Goal: Task Accomplishment & Management: Manage account settings

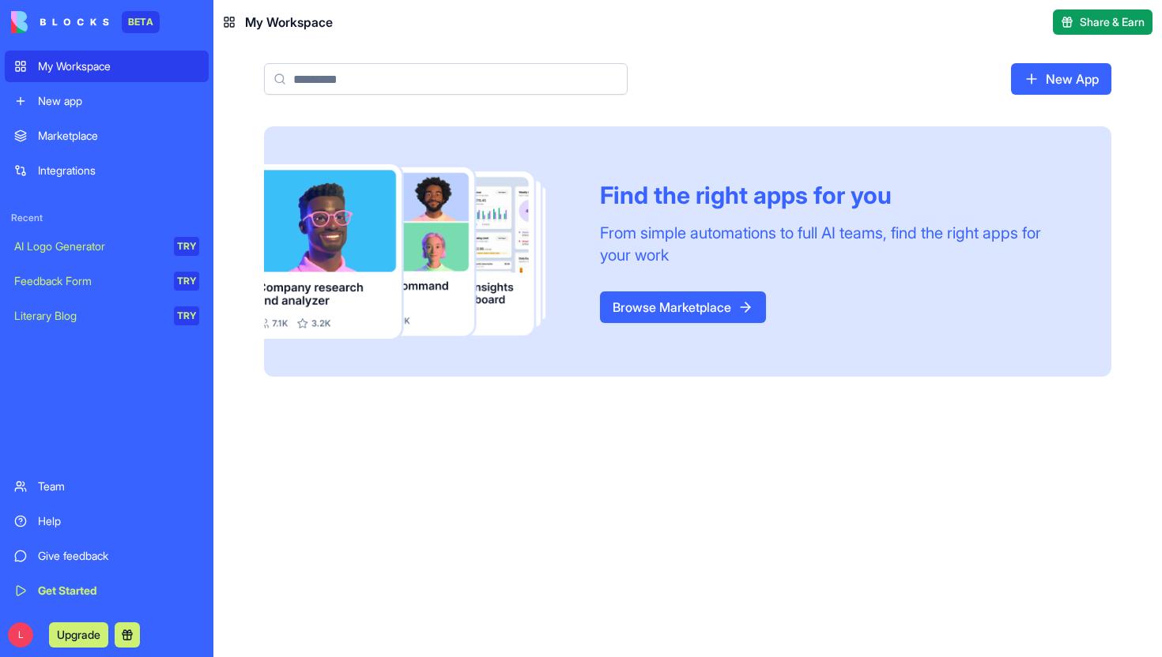
click at [128, 63] on div "My Workspace" at bounding box center [118, 66] width 161 height 16
click at [1030, 73] on link "New App" at bounding box center [1061, 79] width 100 height 32
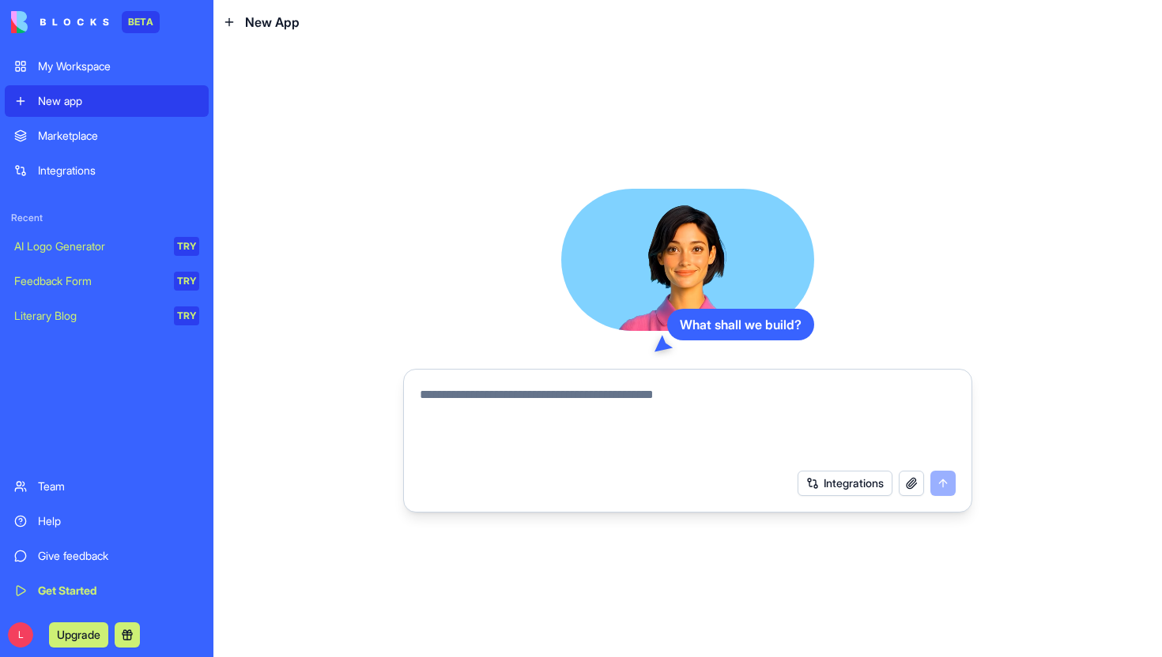
click at [60, 586] on div "Get Started" at bounding box center [118, 591] width 161 height 16
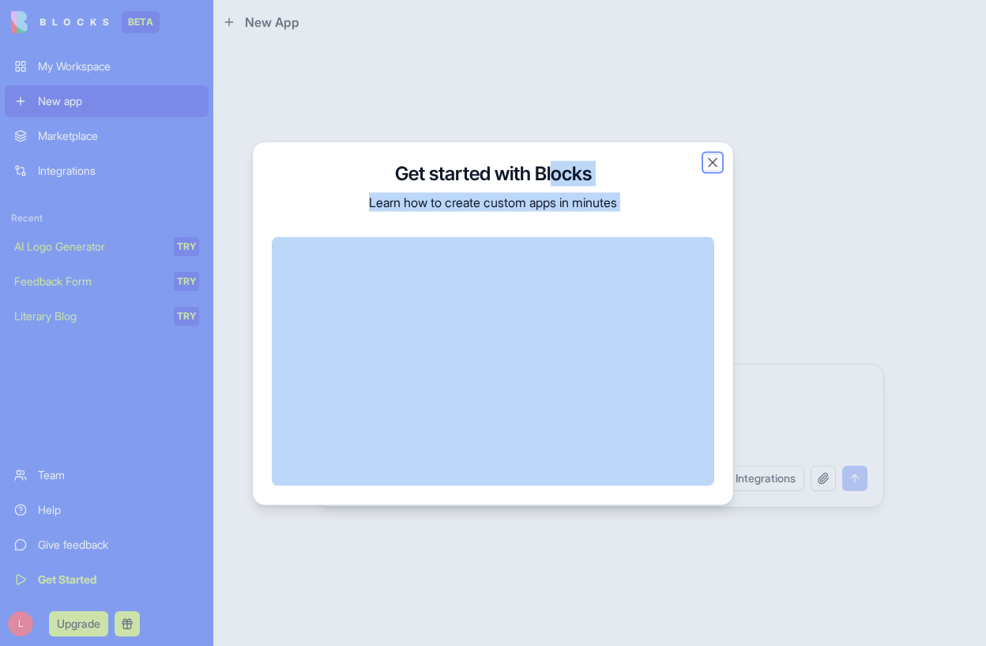
click at [710, 164] on button "Close" at bounding box center [713, 162] width 16 height 16
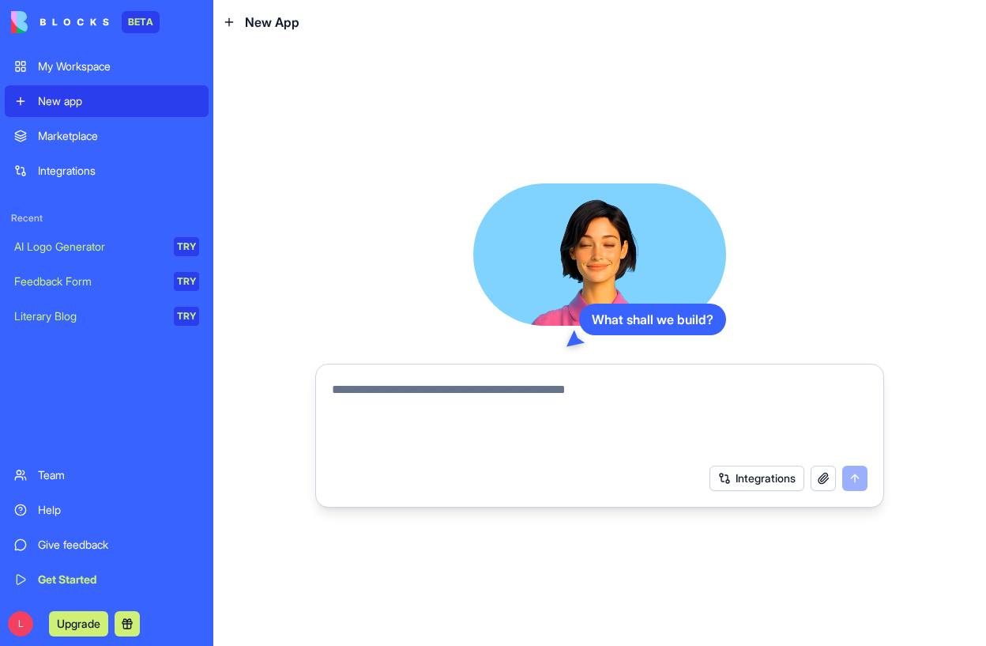
click at [98, 623] on button "Upgrade" at bounding box center [78, 623] width 59 height 25
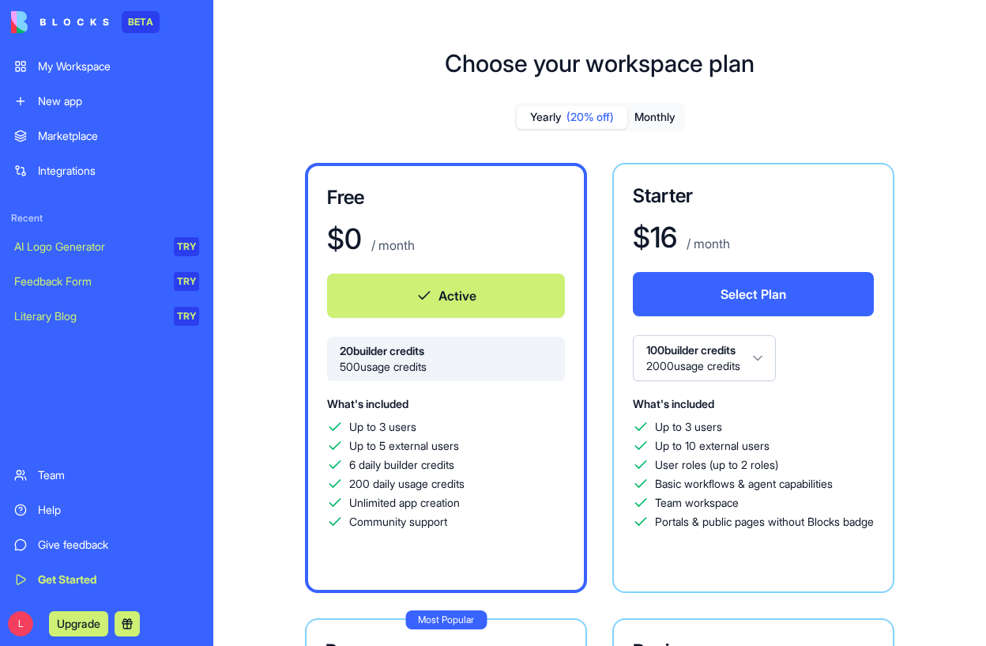
click at [97, 62] on div "My Workspace" at bounding box center [118, 66] width 161 height 16
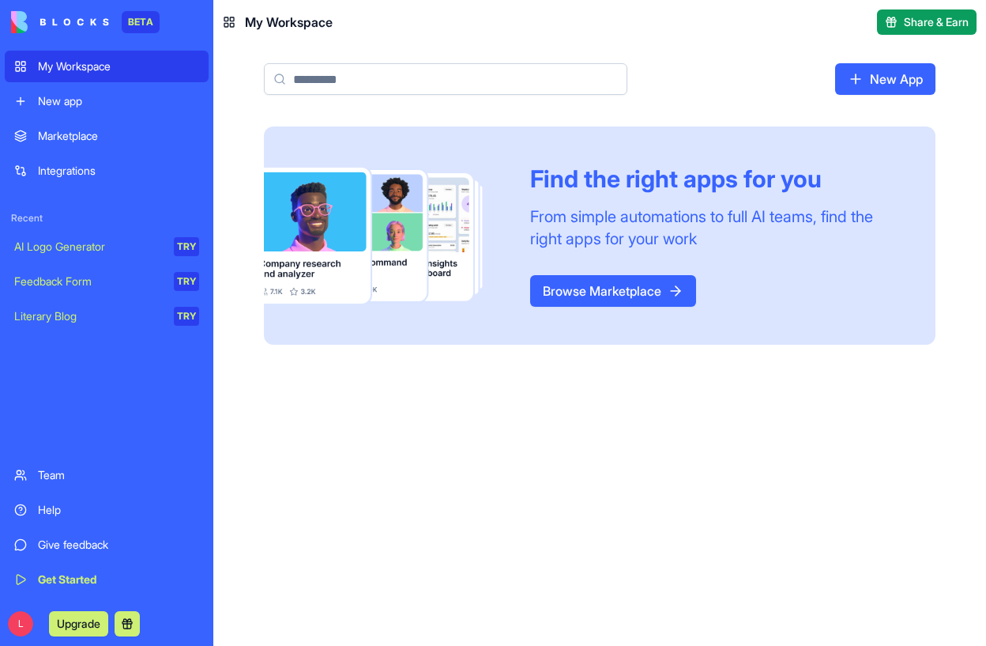
click at [879, 102] on div "New App" at bounding box center [599, 85] width 773 height 82
click at [878, 74] on link "New App" at bounding box center [885, 79] width 100 height 32
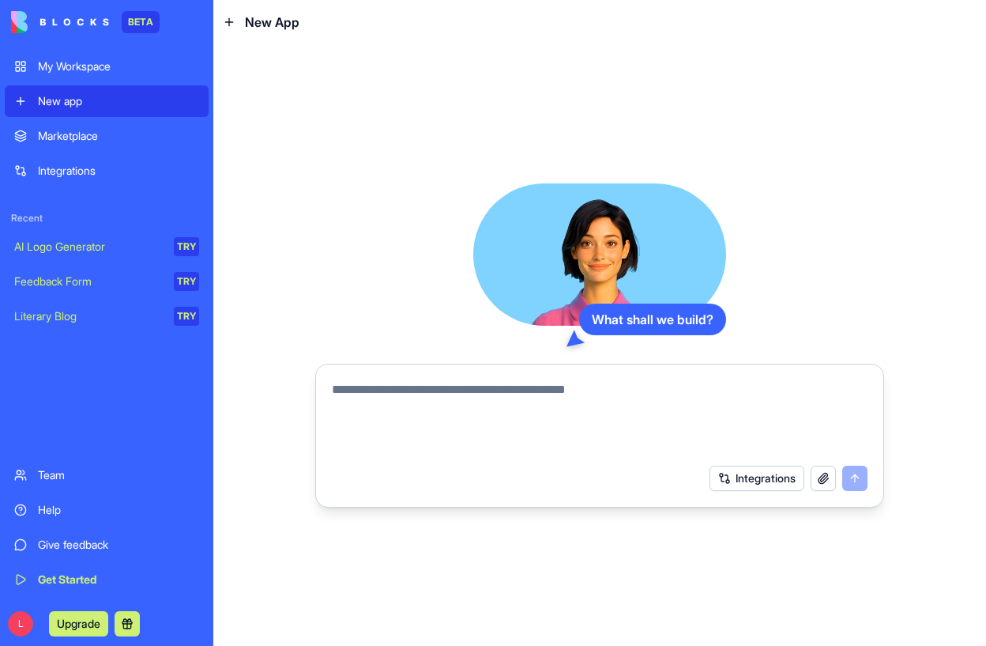
paste textarea "**********"
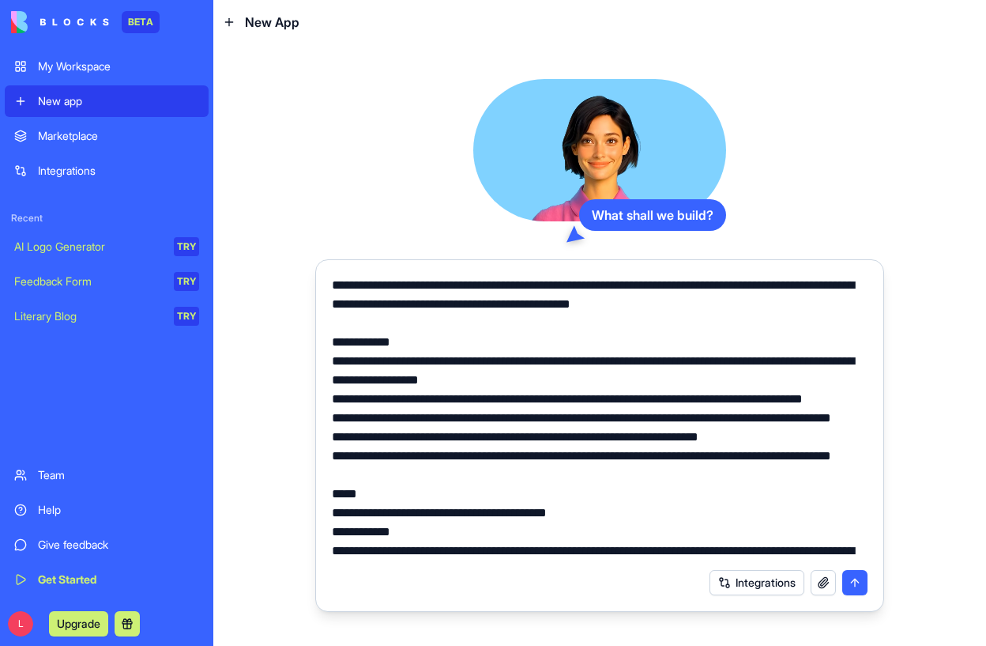
drag, startPoint x: 556, startPoint y: 288, endPoint x: 197, endPoint y: 277, distance: 359.7
click at [197, 277] on div "BETA My Workspace New app Marketplace Integrations Recent AI Logo Generator TRY…" at bounding box center [493, 323] width 986 height 646
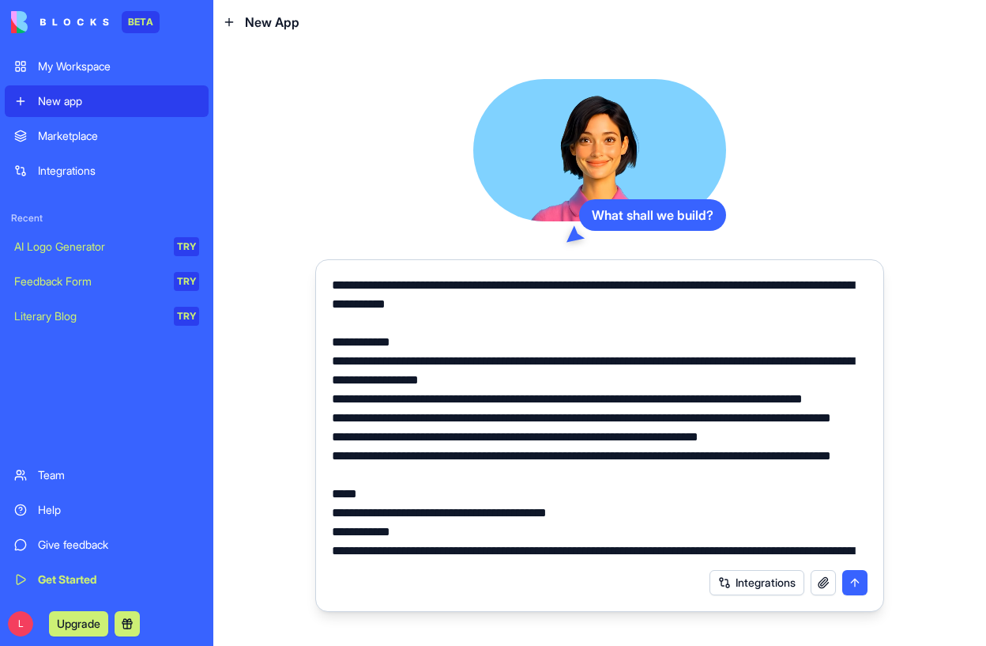
drag, startPoint x: 709, startPoint y: 284, endPoint x: 740, endPoint y: 298, distance: 33.9
click at [740, 299] on textarea at bounding box center [600, 418] width 536 height 284
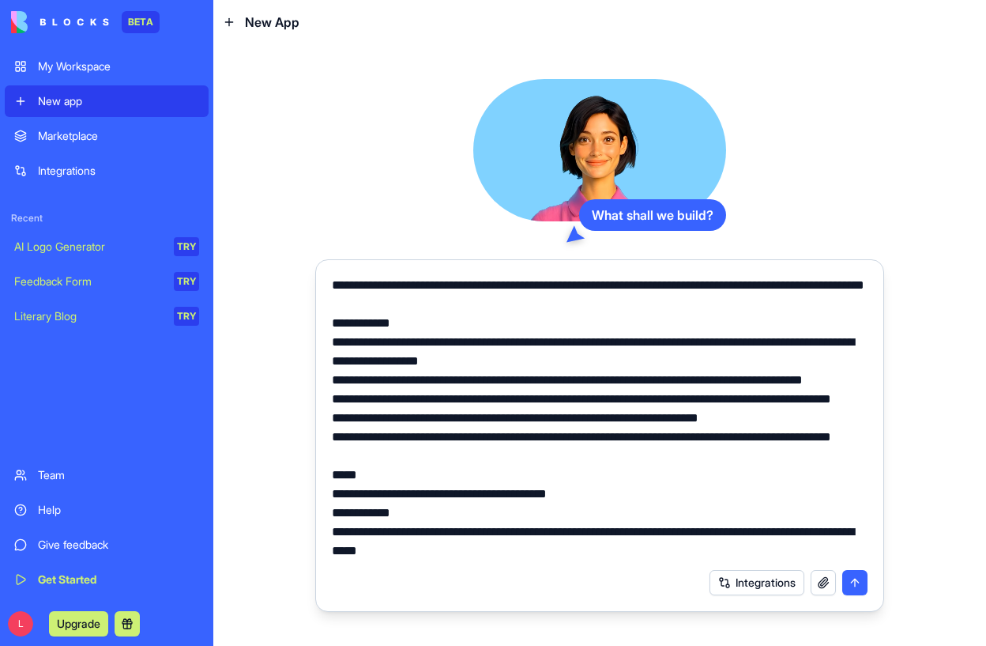
click at [430, 300] on textarea at bounding box center [600, 418] width 536 height 284
click at [540, 306] on textarea at bounding box center [600, 418] width 536 height 284
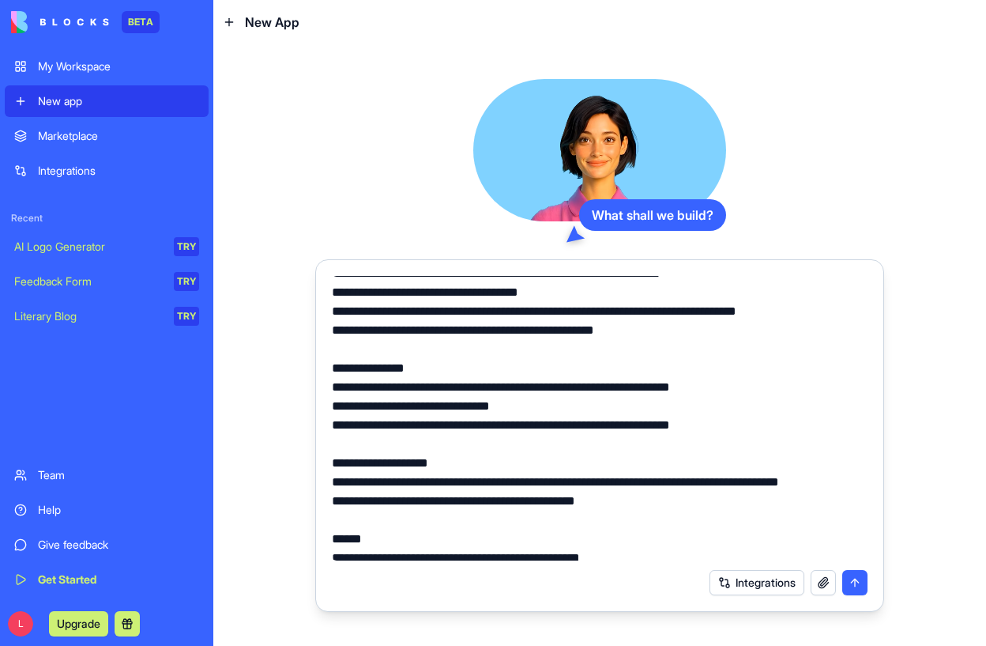
scroll to position [948, 0]
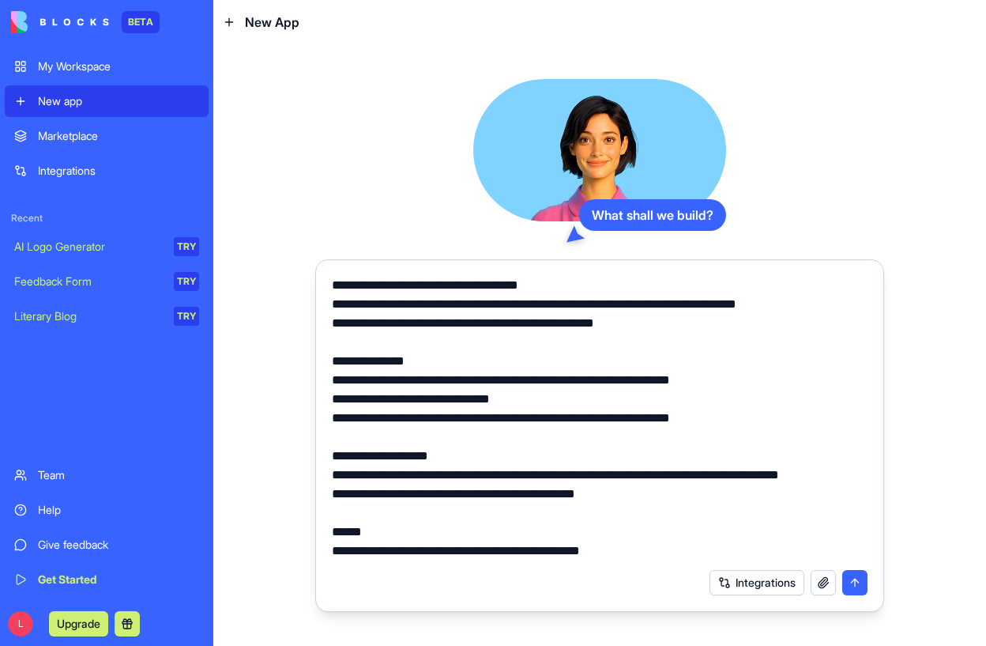
type textarea "**********"
click at [860, 572] on button "submit" at bounding box center [854, 582] width 25 height 25
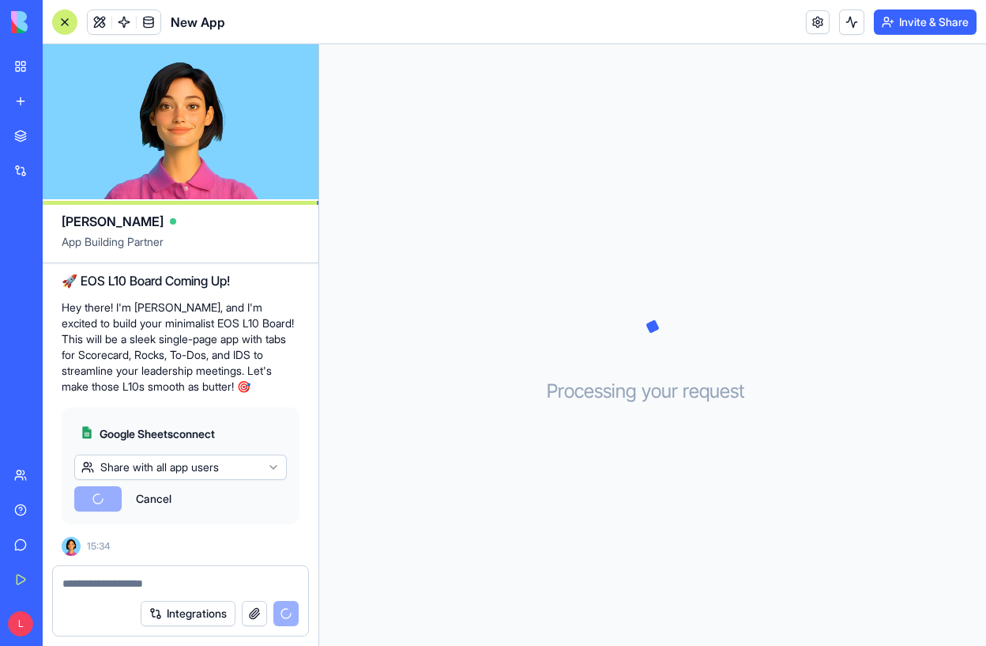
scroll to position [1335, 0]
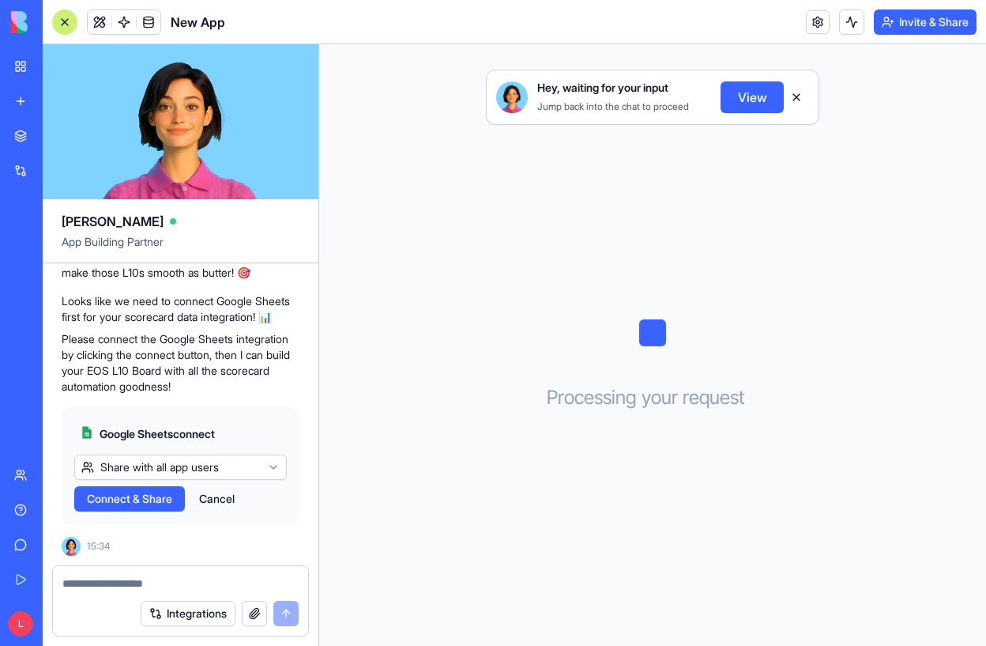
click at [162, 467] on html "BETA My Workspace New app Marketplace Integrations Recent New App AI Logo Gener…" at bounding box center [493, 323] width 986 height 646
click at [125, 504] on span "Connect" at bounding box center [108, 499] width 43 height 16
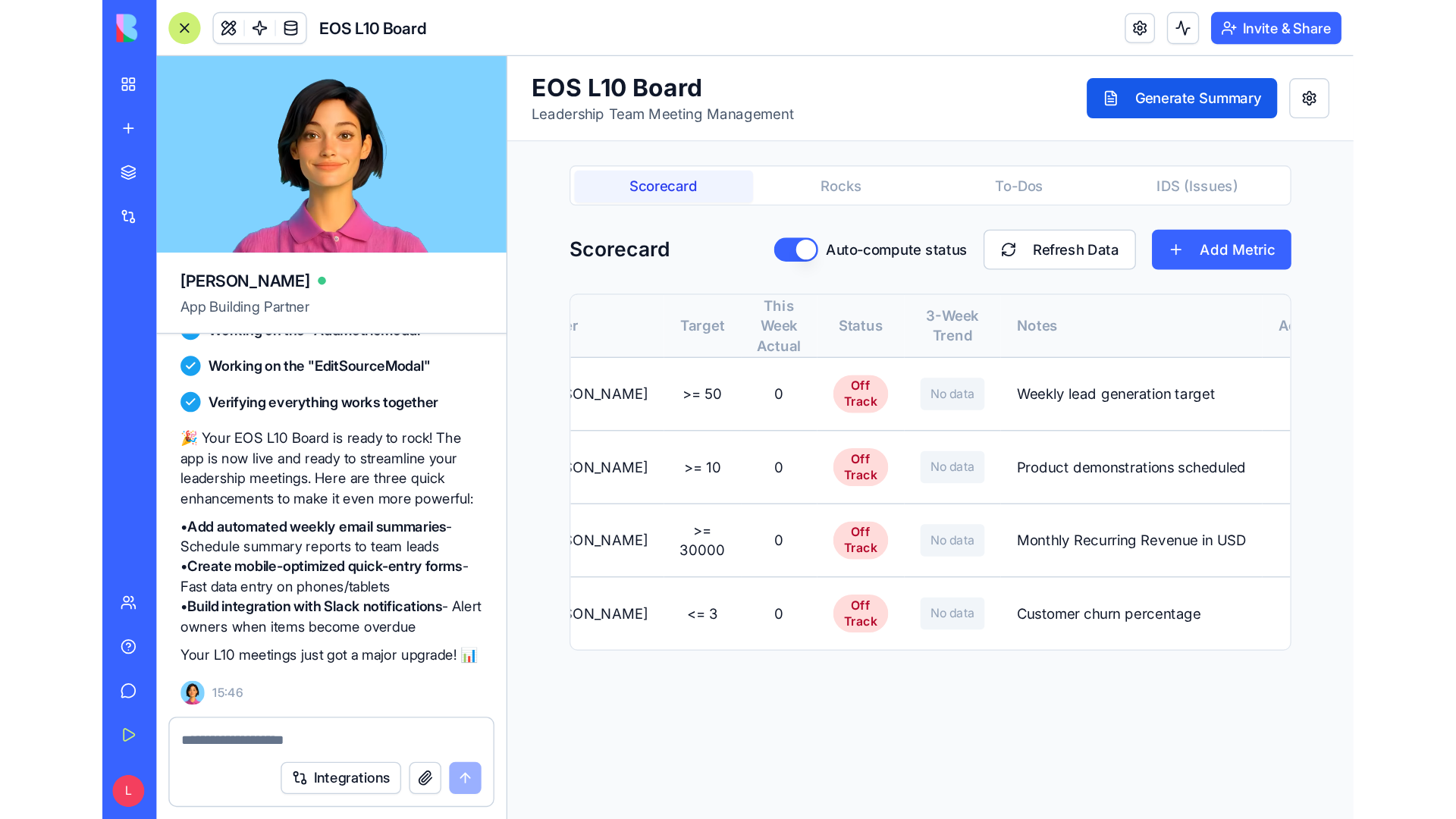
scroll to position [0, 108]
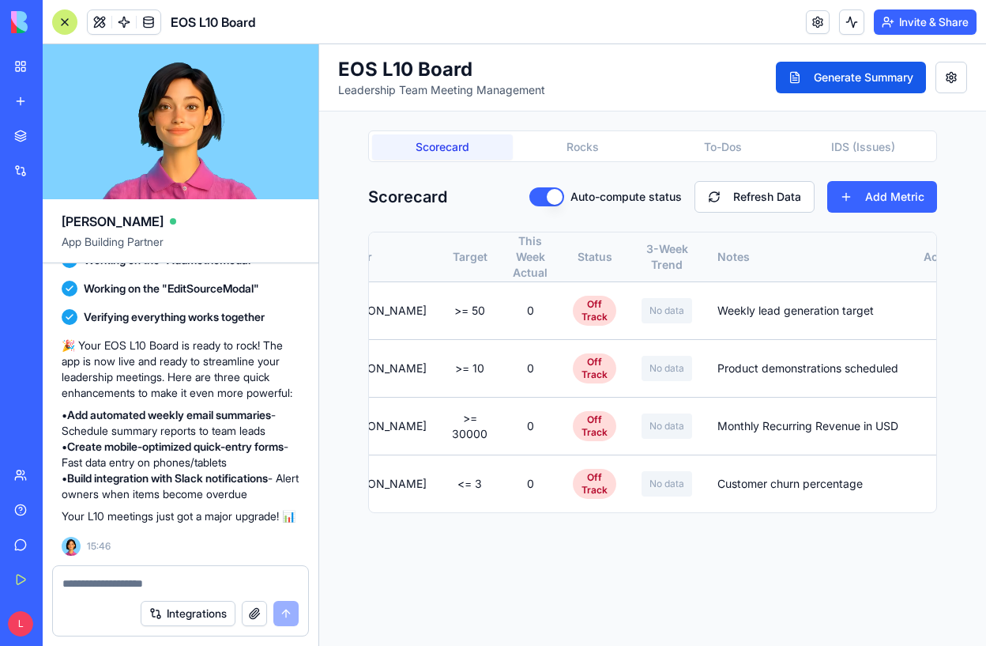
click at [578, 148] on button "Rocks" at bounding box center [583, 146] width 141 height 25
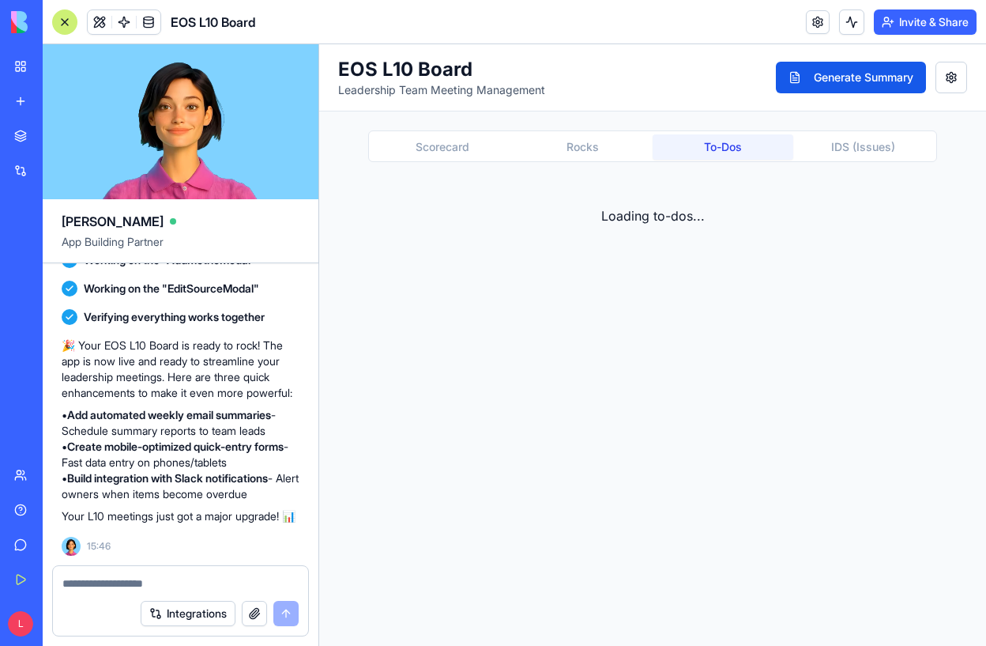
click at [696, 143] on button "To-Dos" at bounding box center [723, 146] width 141 height 25
click at [819, 147] on button "IDS (Issues)" at bounding box center [863, 146] width 141 height 25
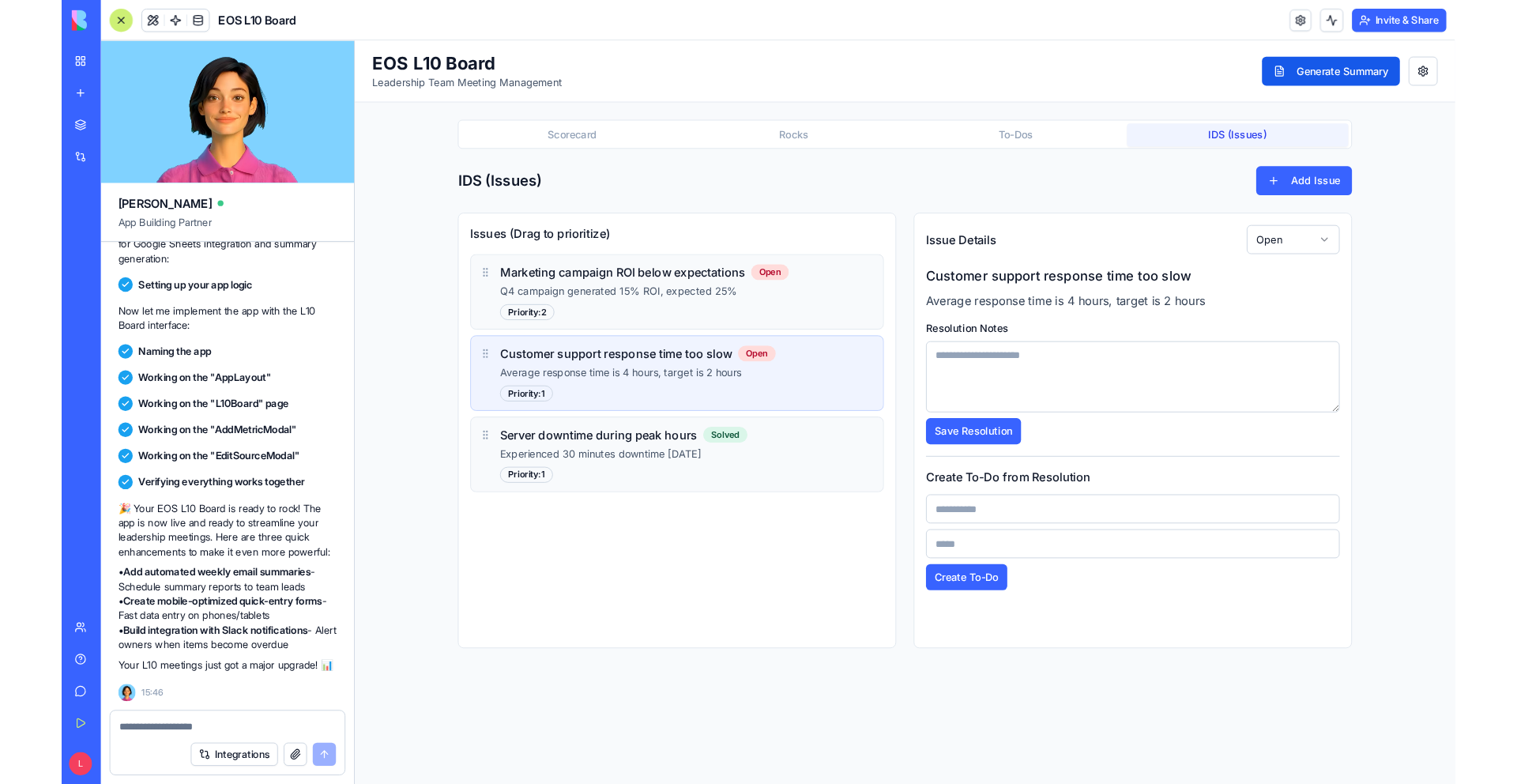
scroll to position [1864, 0]
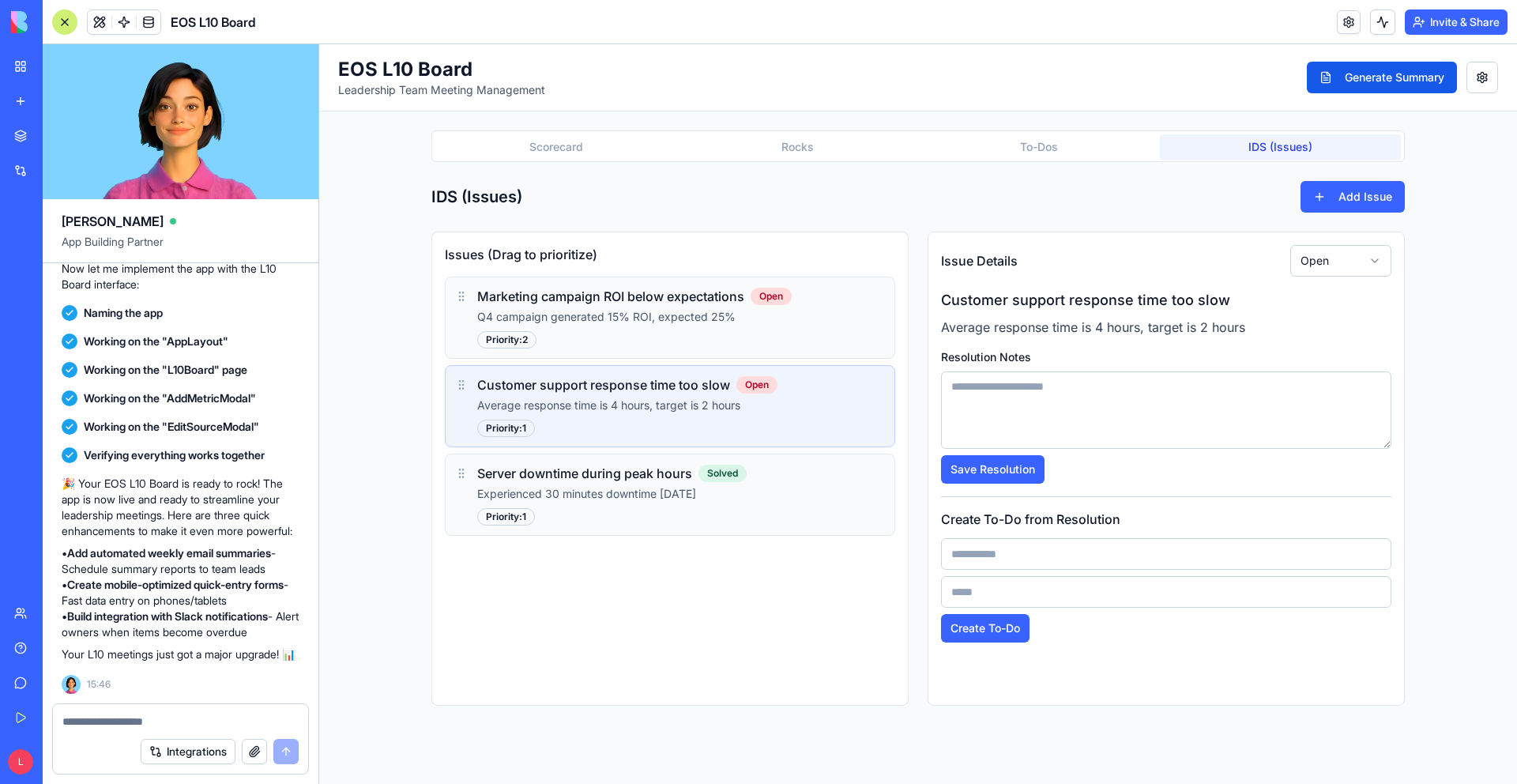
click at [523, 123] on main "Scorecard Rocks To-Dos IDS (Issues) IDS (Issues) Add Issue Issues (Drag to prio…" at bounding box center [917, 417] width 1011 height 613
click at [523, 161] on div "Scorecard Rocks To-Dos IDS (Issues)" at bounding box center [917, 146] width 973 height 32
click at [519, 154] on button "Scorecard" at bounding box center [556, 146] width 242 height 25
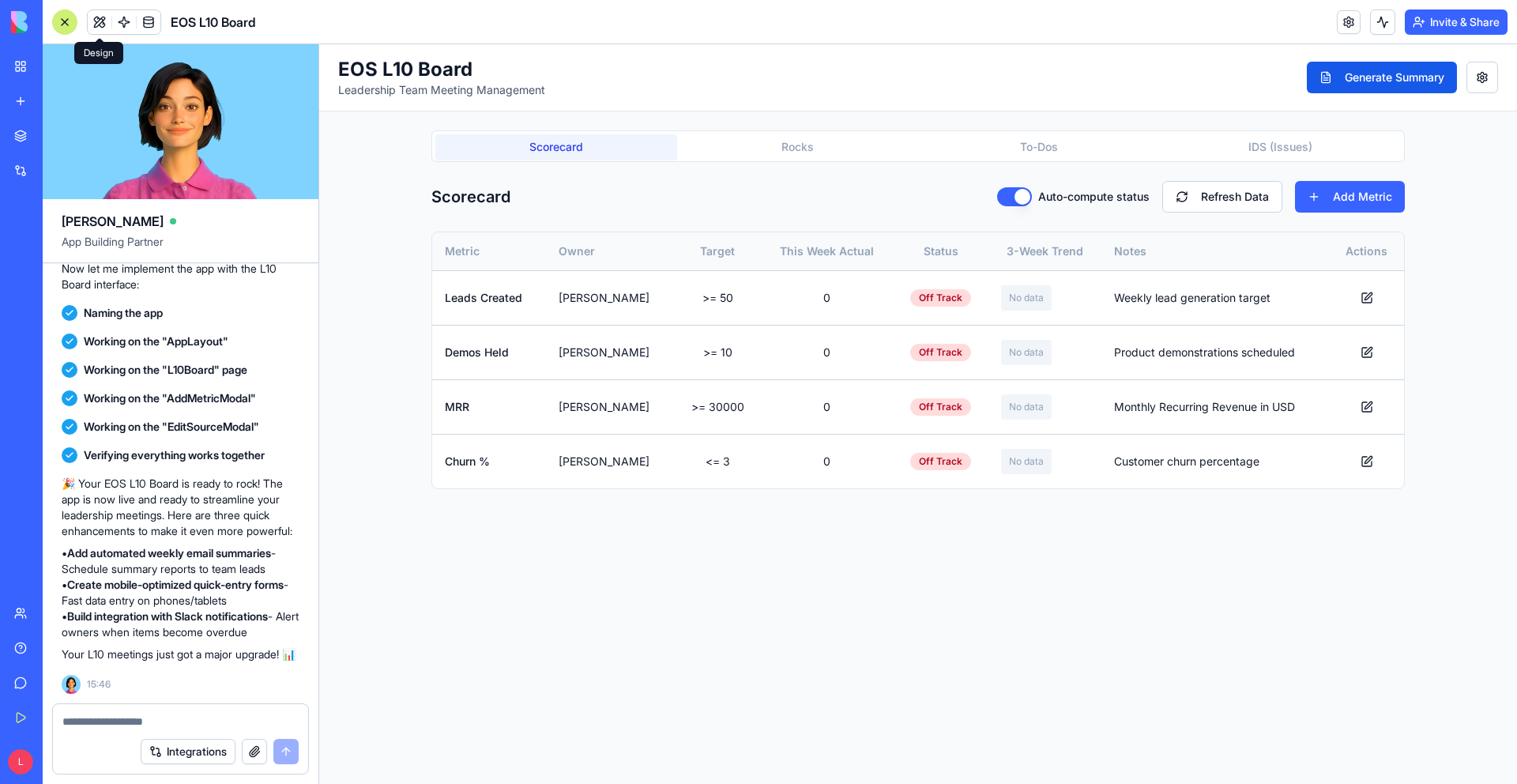
click at [100, 27] on span at bounding box center [99, 22] width 44 height 44
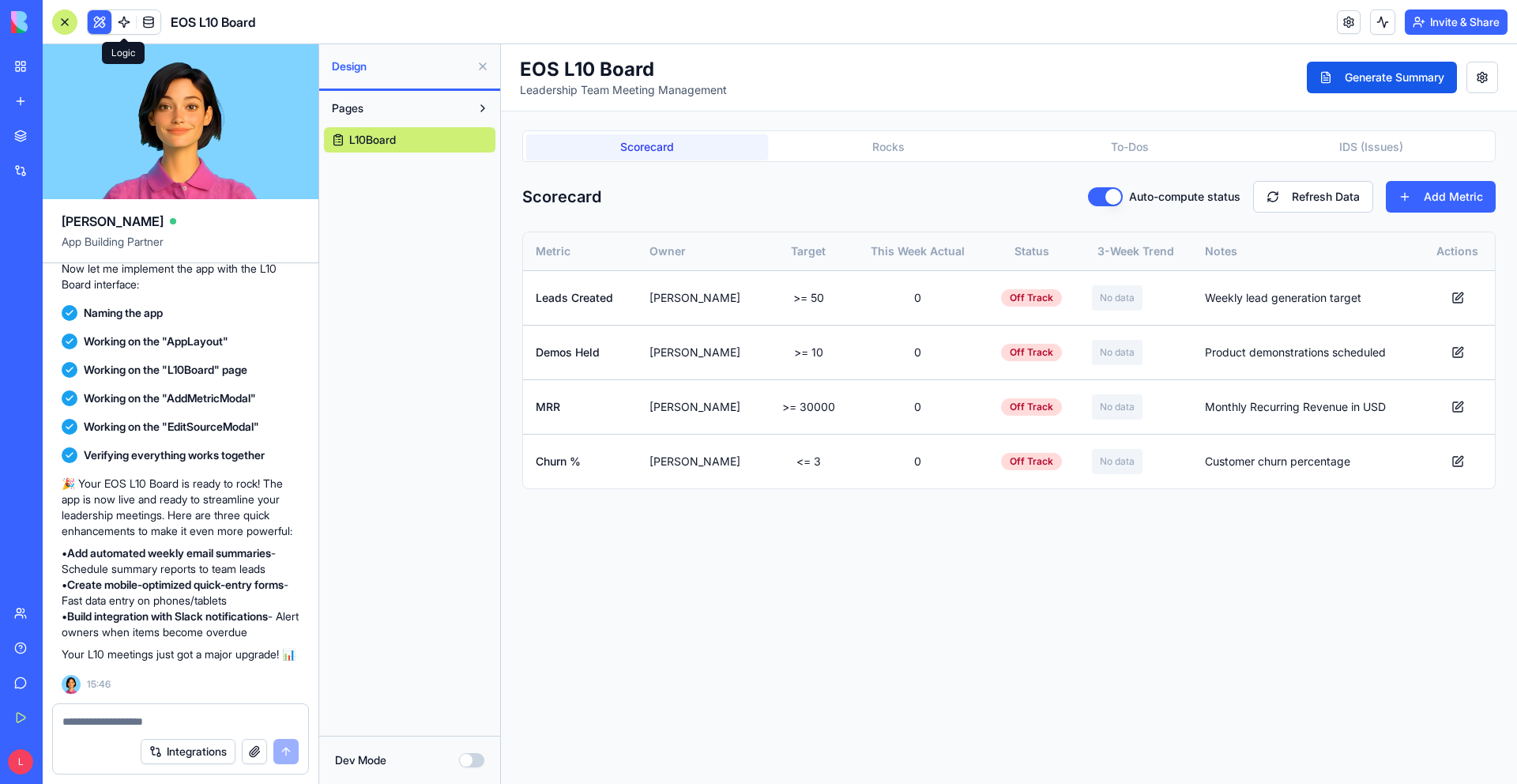
click at [119, 23] on span at bounding box center [124, 22] width 44 height 44
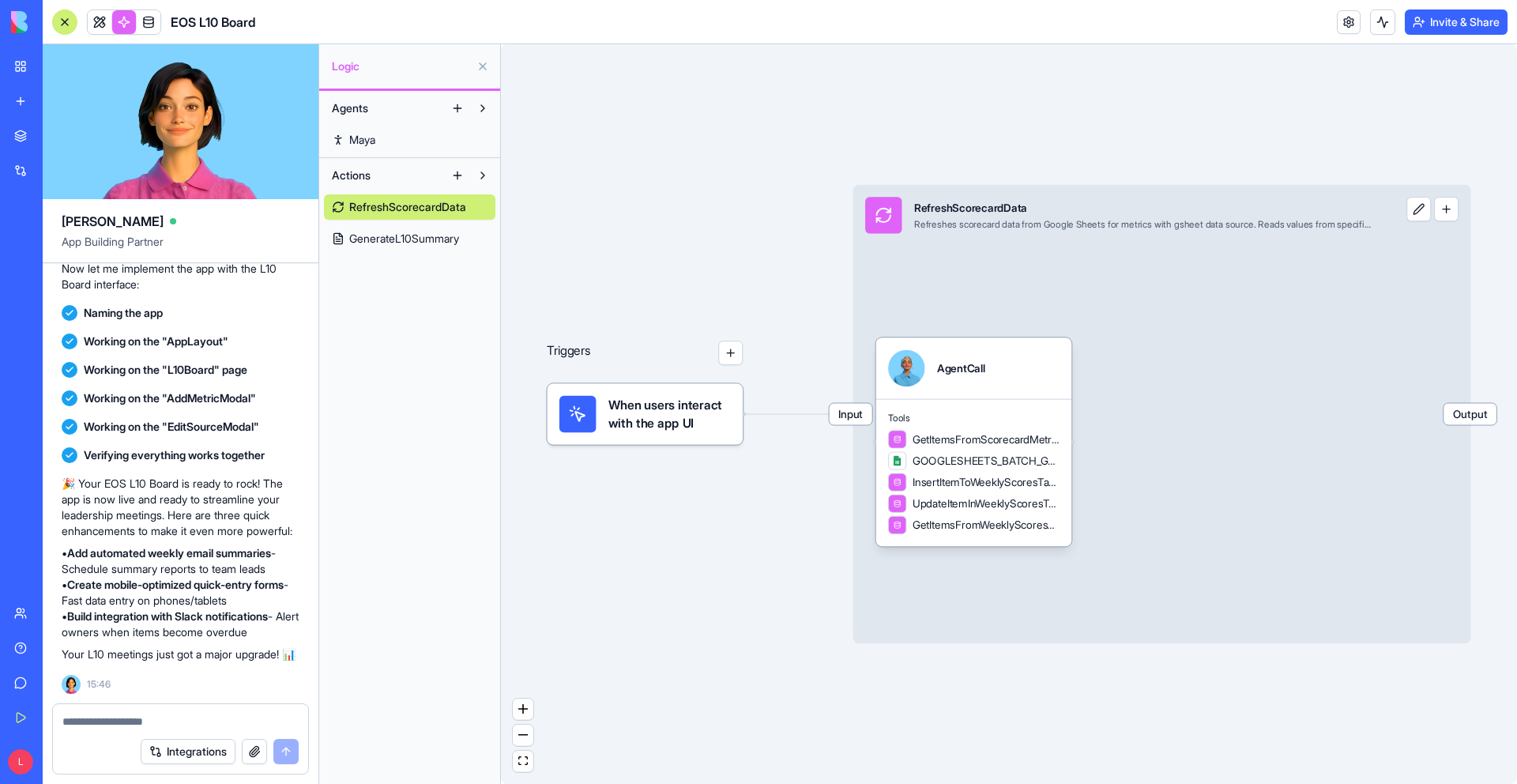
click at [151, 21] on span at bounding box center [148, 22] width 44 height 44
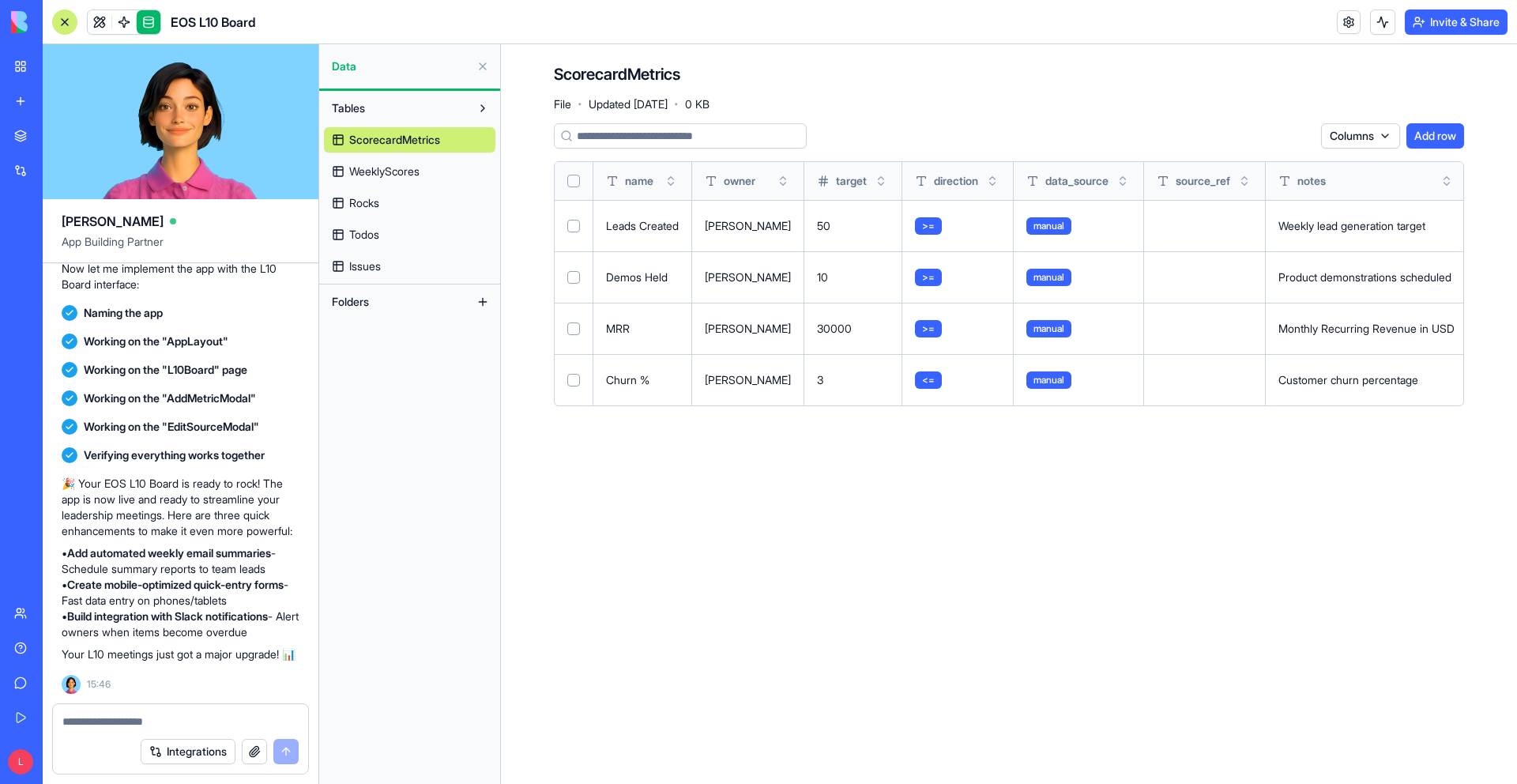
click at [363, 164] on span "WeeklyScores" at bounding box center [384, 172] width 70 height 16
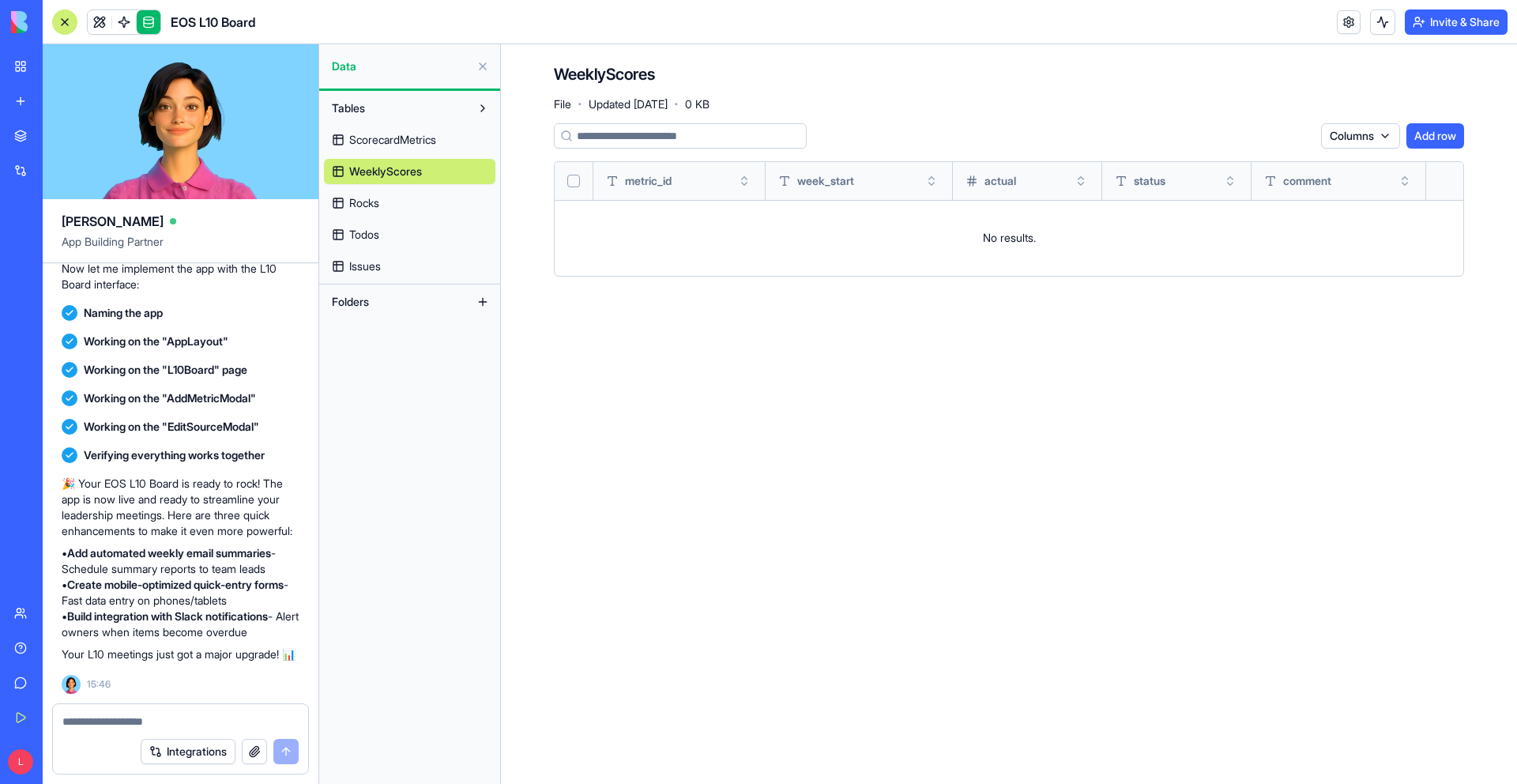
click at [369, 195] on span "Rocks" at bounding box center [364, 203] width 30 height 16
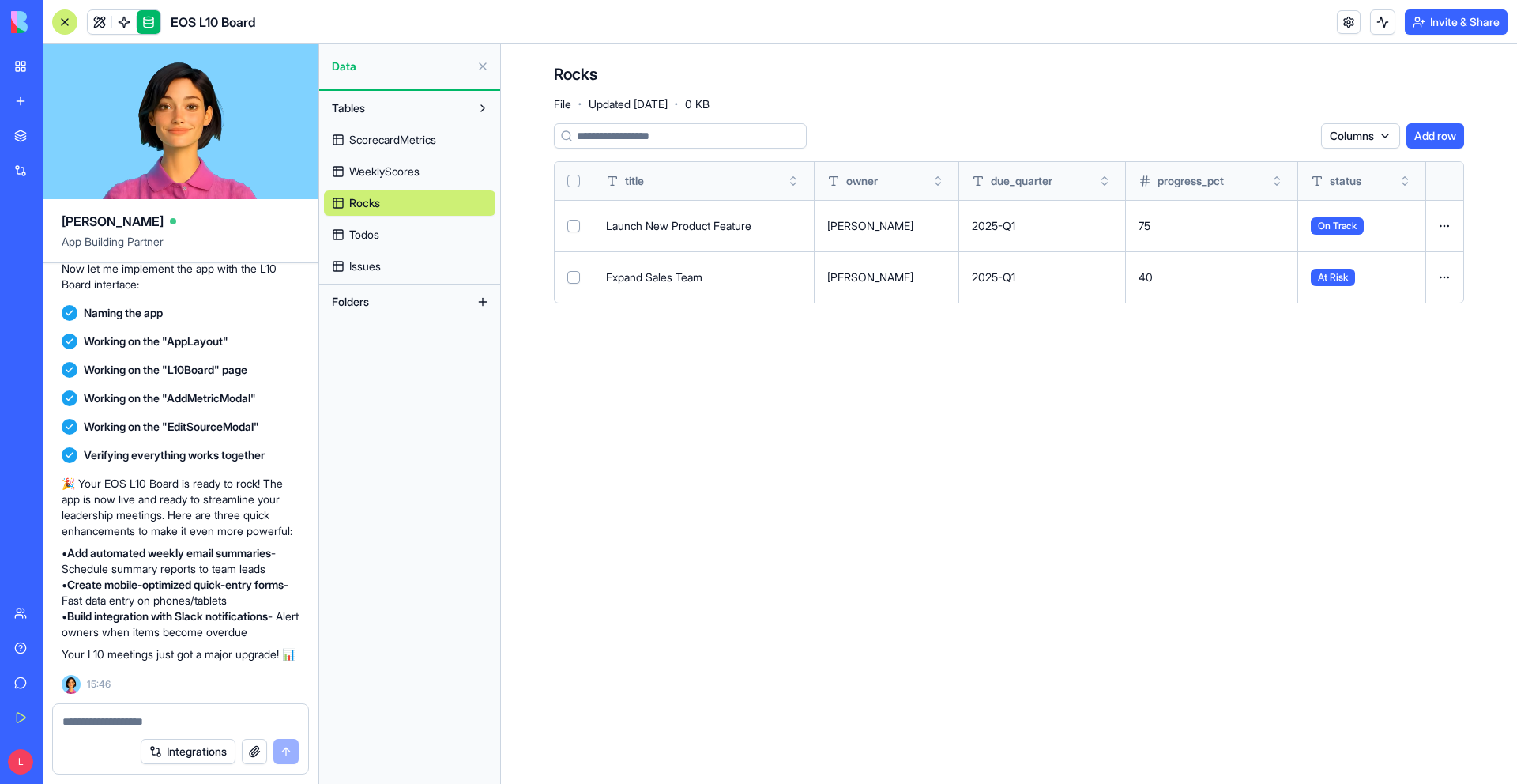
click at [372, 225] on link "Todos" at bounding box center [409, 234] width 171 height 25
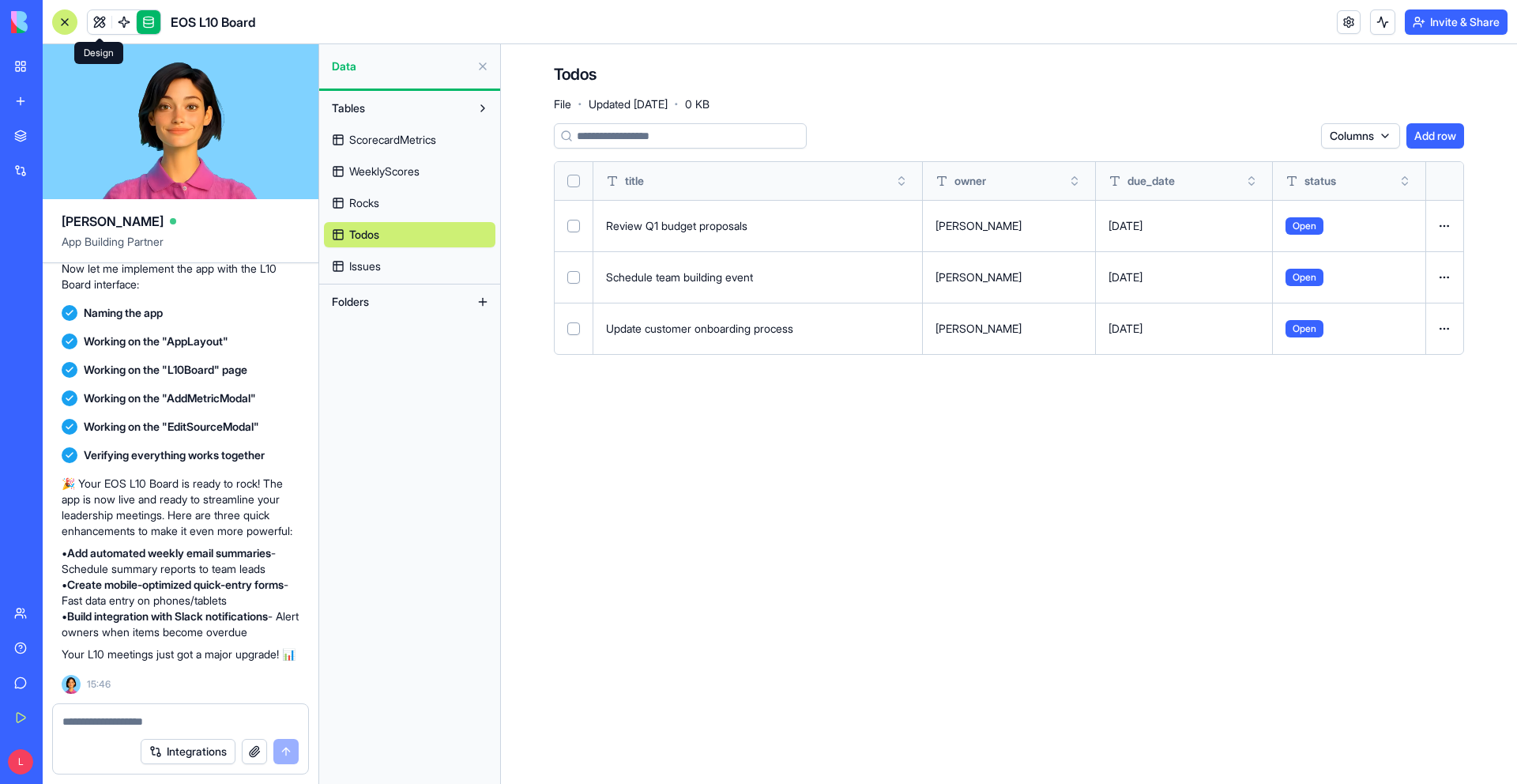
click at [96, 22] on link at bounding box center [100, 22] width 24 height 24
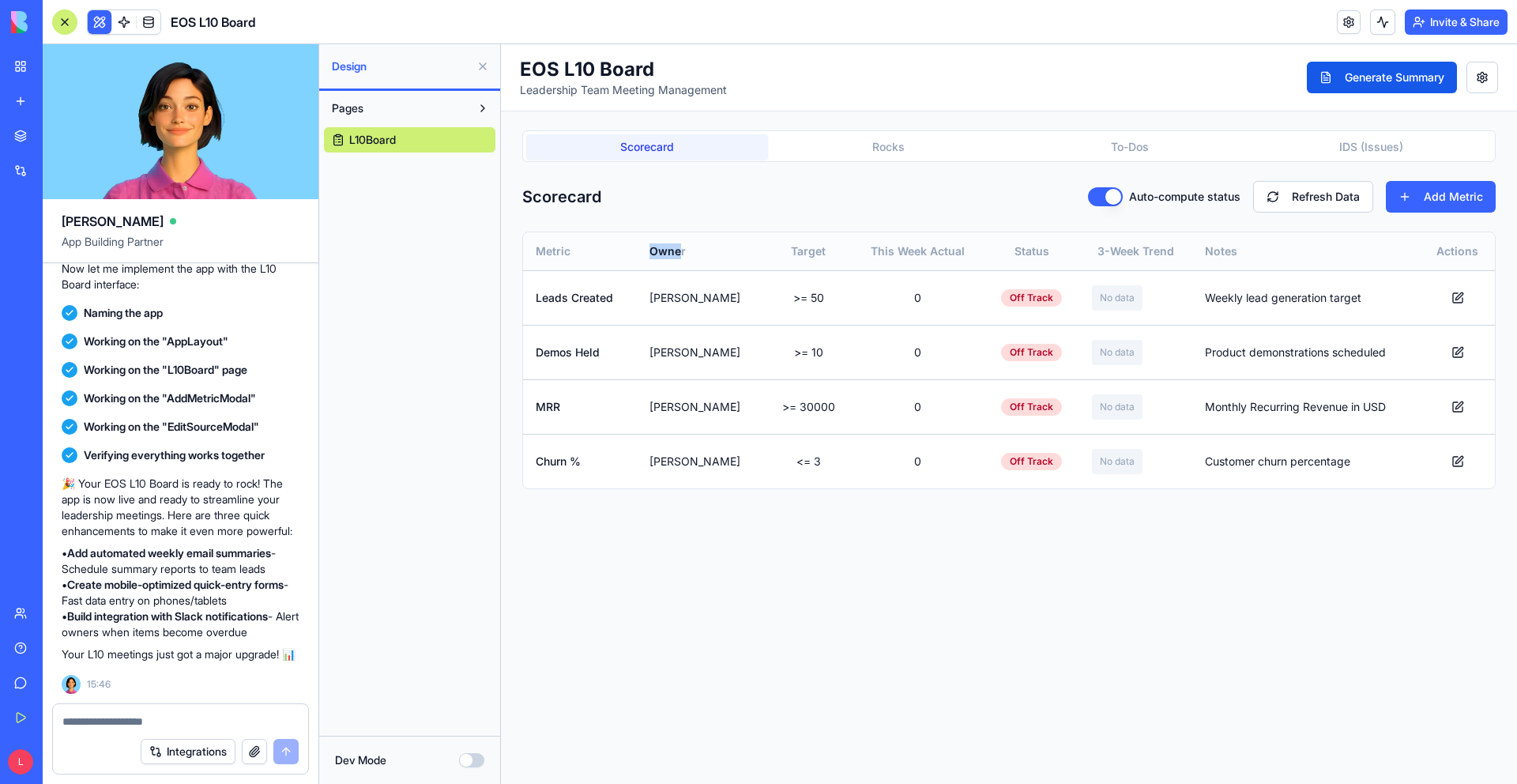
drag, startPoint x: 680, startPoint y: 252, endPoint x: 611, endPoint y: 263, distance: 69.6
click at [611, 263] on tr "Metric Owner Target This Week Actual Status 3-Week Trend Notes Actions" at bounding box center [1009, 251] width 972 height 38
click at [690, 243] on th "Owner" at bounding box center [701, 251] width 129 height 38
click at [985, 294] on button at bounding box center [1458, 298] width 32 height 28
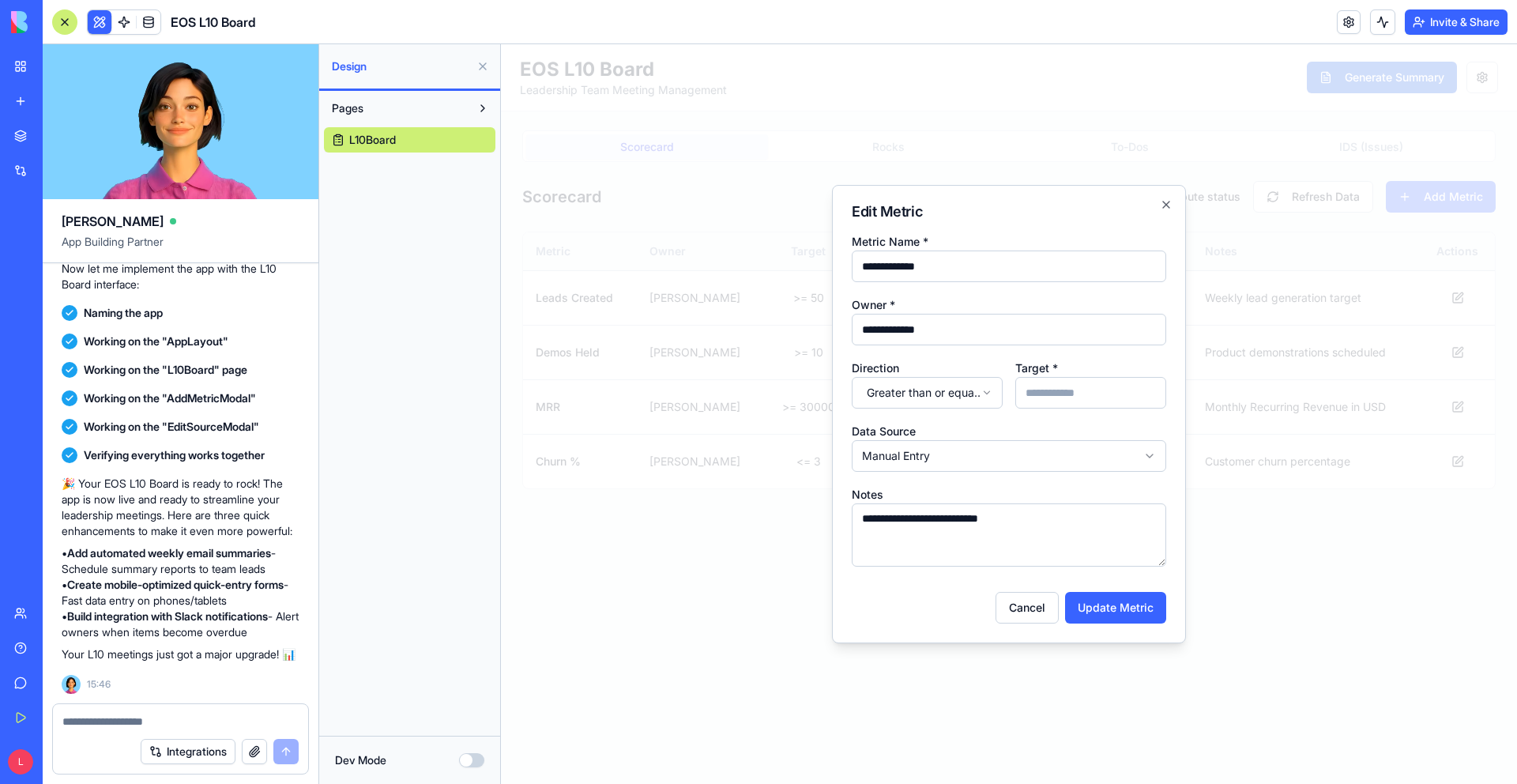
click at [985, 215] on h2 "Edit Metric" at bounding box center [1009, 212] width 314 height 14
click at [985, 616] on button "Cancel" at bounding box center [1027, 608] width 63 height 32
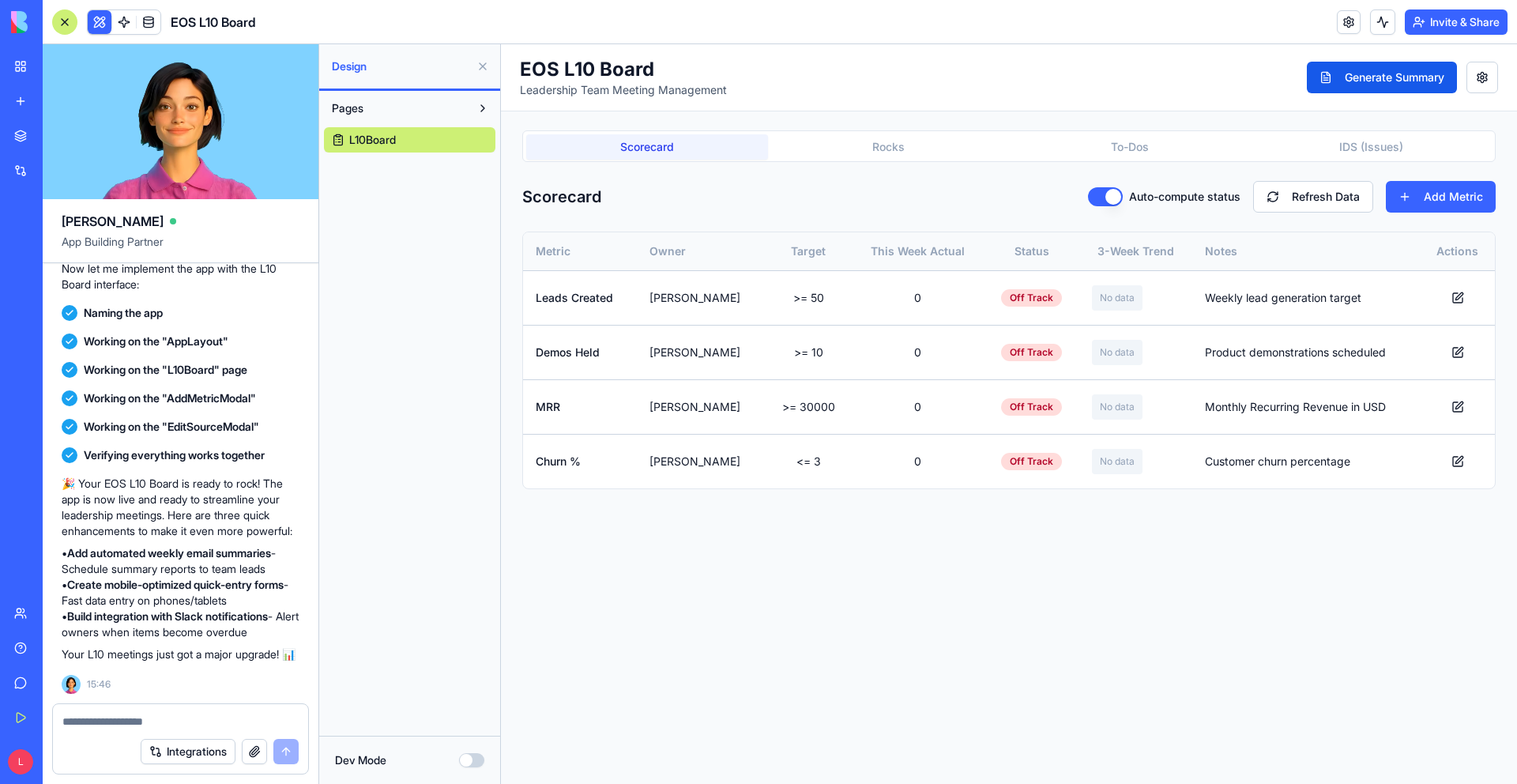
click at [769, 557] on div "EOS L10 Board Leadership Team Meeting Management Generate Summary Scorecard Roc…" at bounding box center [1009, 414] width 1016 height 740
click at [670, 511] on div "EOS L10 Board Leadership Team Meeting Management Generate Summary Scorecard Roc…" at bounding box center [1009, 414] width 1016 height 740
click at [985, 205] on button "Add Metric" at bounding box center [1441, 197] width 110 height 32
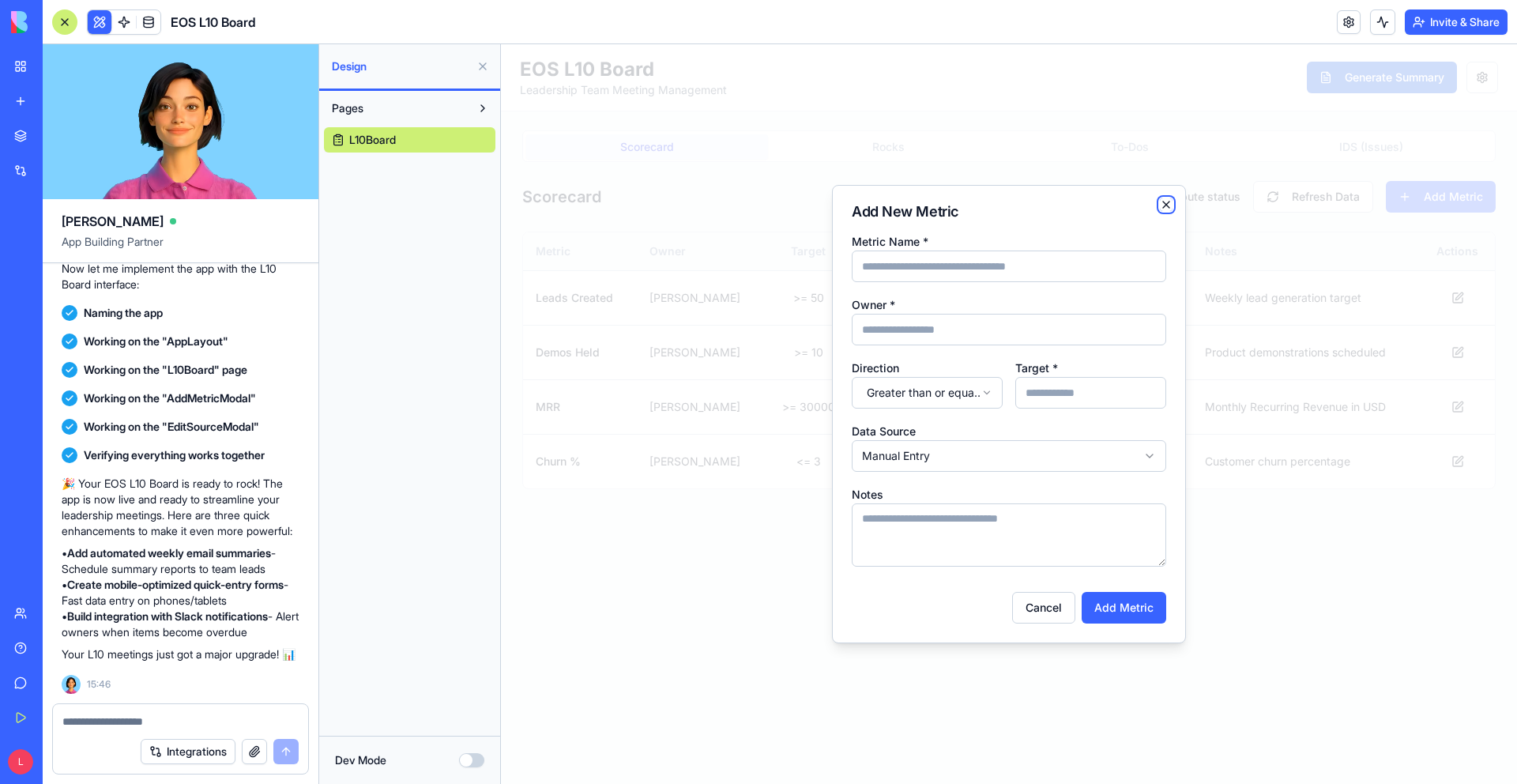
click at [985, 203] on icon "button" at bounding box center [1166, 204] width 6 height 6
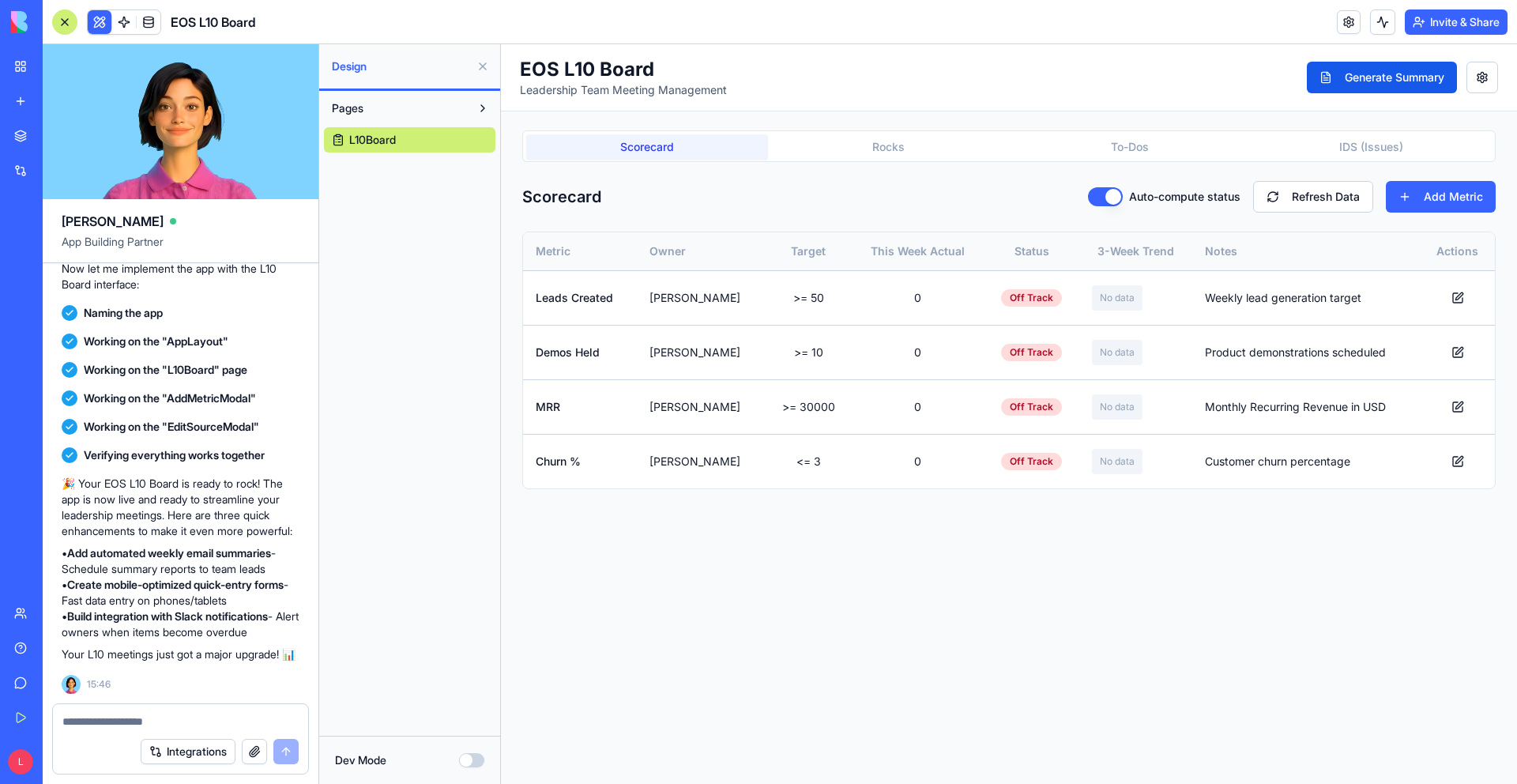
drag, startPoint x: 1351, startPoint y: 209, endPoint x: 1382, endPoint y: 213, distance: 31.2
click at [985, 213] on div "Scorecard Auto-compute status Refresh Data Add Metric Metric Owner Target This …" at bounding box center [1008, 335] width 973 height 308
click at [985, 201] on button "Add Metric" at bounding box center [1441, 197] width 110 height 32
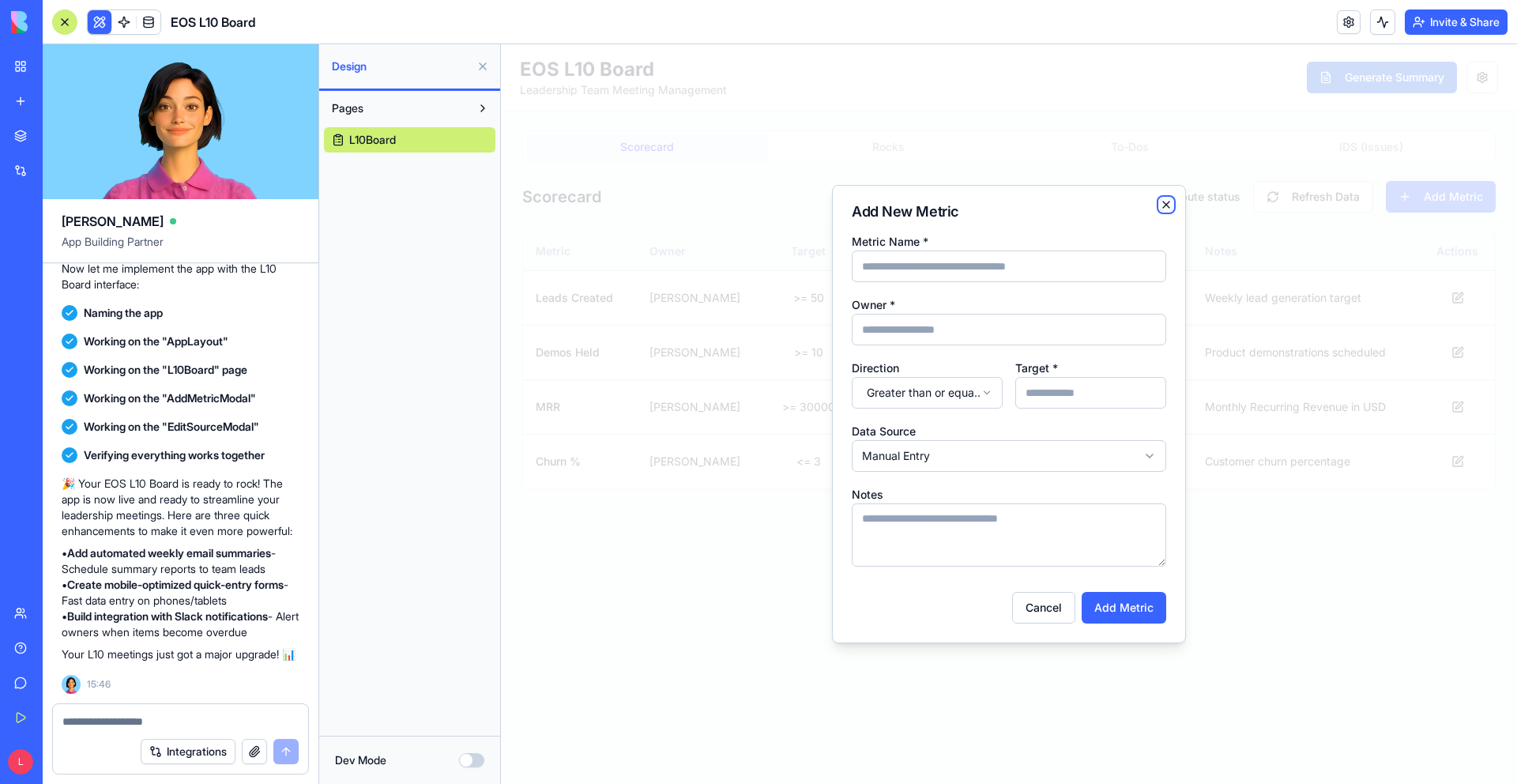
click at [985, 207] on icon "button" at bounding box center [1166, 204] width 6 height 6
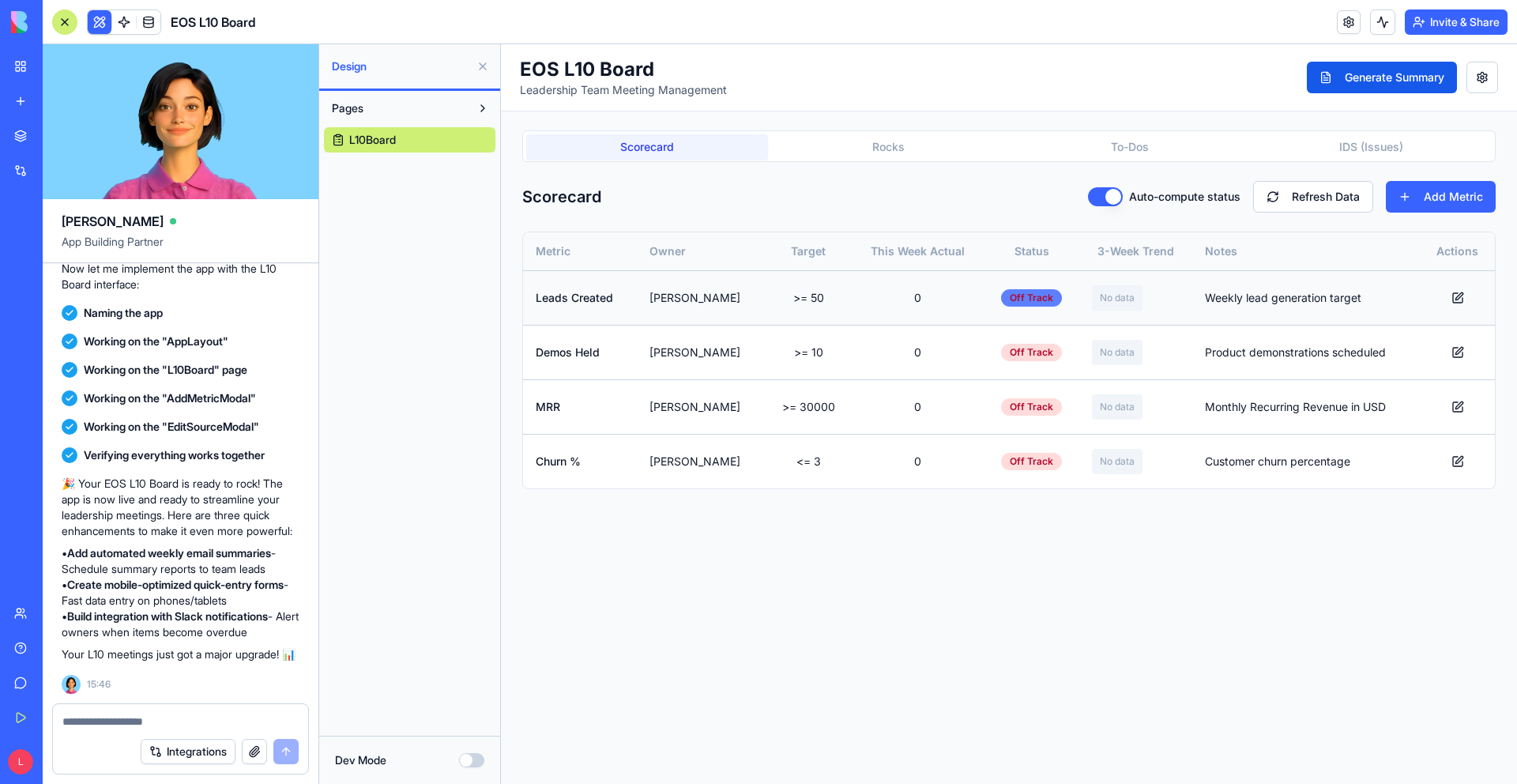
click at [985, 293] on div "Off Track" at bounding box center [1031, 297] width 61 height 17
click at [985, 303] on div "Off Track" at bounding box center [1031, 297] width 61 height 17
click at [985, 373] on td "Off Track" at bounding box center [1032, 352] width 96 height 55
click at [985, 301] on div "Off Track" at bounding box center [1031, 297] width 61 height 17
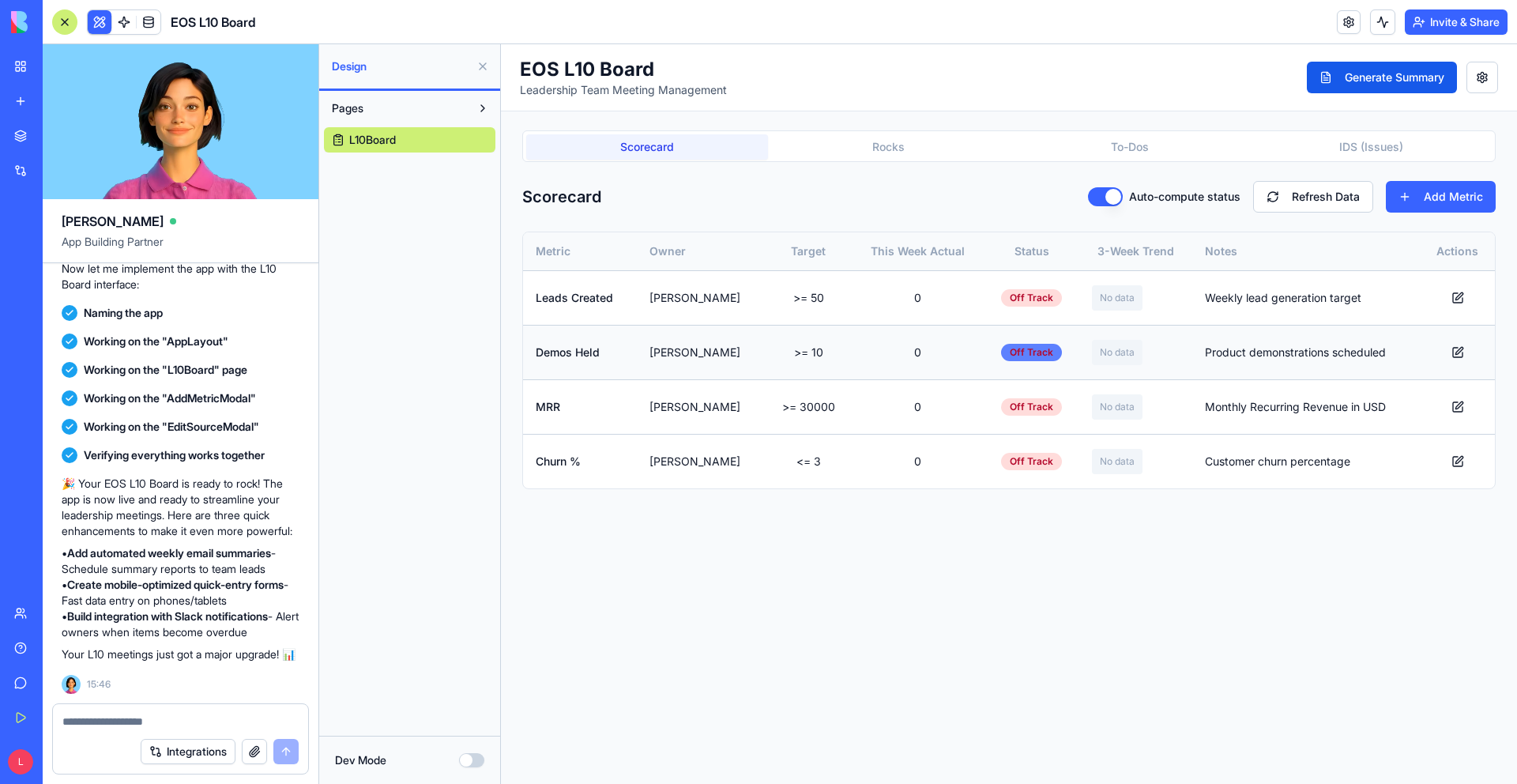
click at [985, 352] on div "Off Track" at bounding box center [1031, 352] width 61 height 17
click at [985, 307] on td "Off Track" at bounding box center [1032, 297] width 96 height 55
click at [985, 375] on td "Off Track" at bounding box center [1032, 352] width 96 height 55
click at [985, 286] on div "No data" at bounding box center [1117, 297] width 51 height 25
click at [985, 296] on span "No data" at bounding box center [1117, 298] width 35 height 13
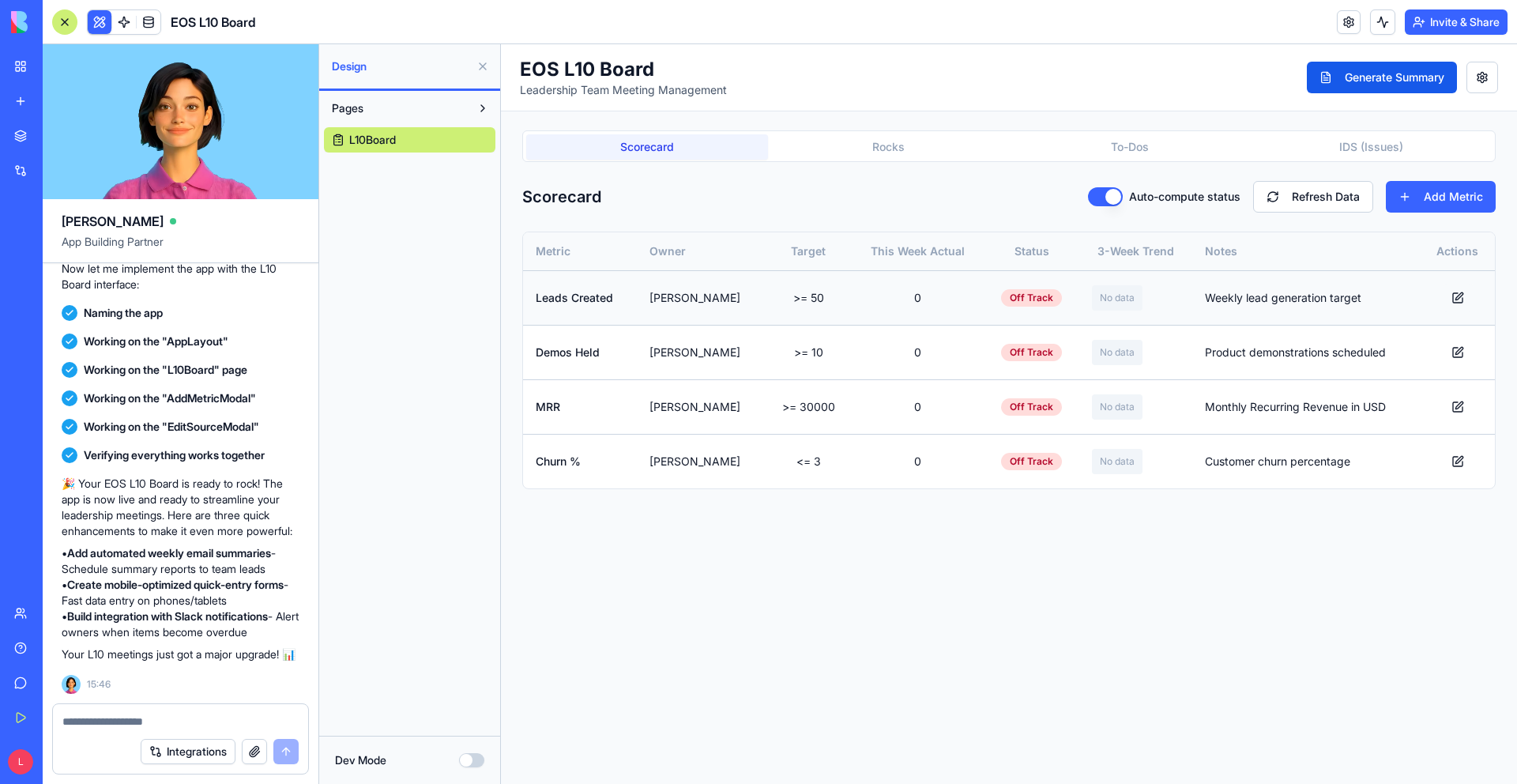
drag, startPoint x: 1459, startPoint y: 296, endPoint x: 1960, endPoint y: 340, distance: 502.9
click at [985, 296] on button at bounding box center [1458, 298] width 32 height 28
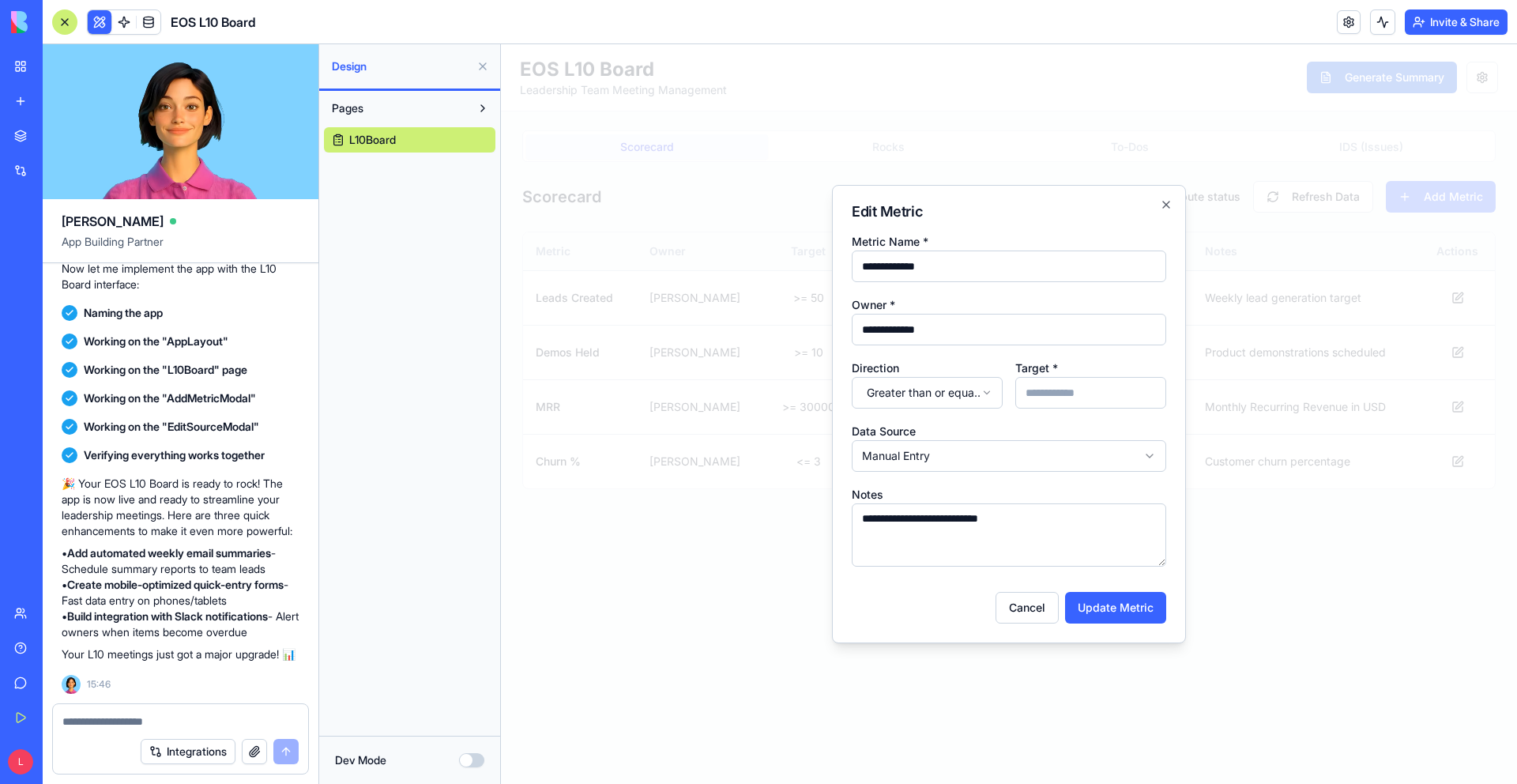
click at [960, 397] on body "**********" at bounding box center [1009, 414] width 1016 height 740
click at [960, 397] on div at bounding box center [1009, 414] width 1016 height 740
click at [985, 204] on body "**********" at bounding box center [1009, 414] width 1016 height 740
click at [985, 467] on body "**********" at bounding box center [1009, 414] width 1016 height 740
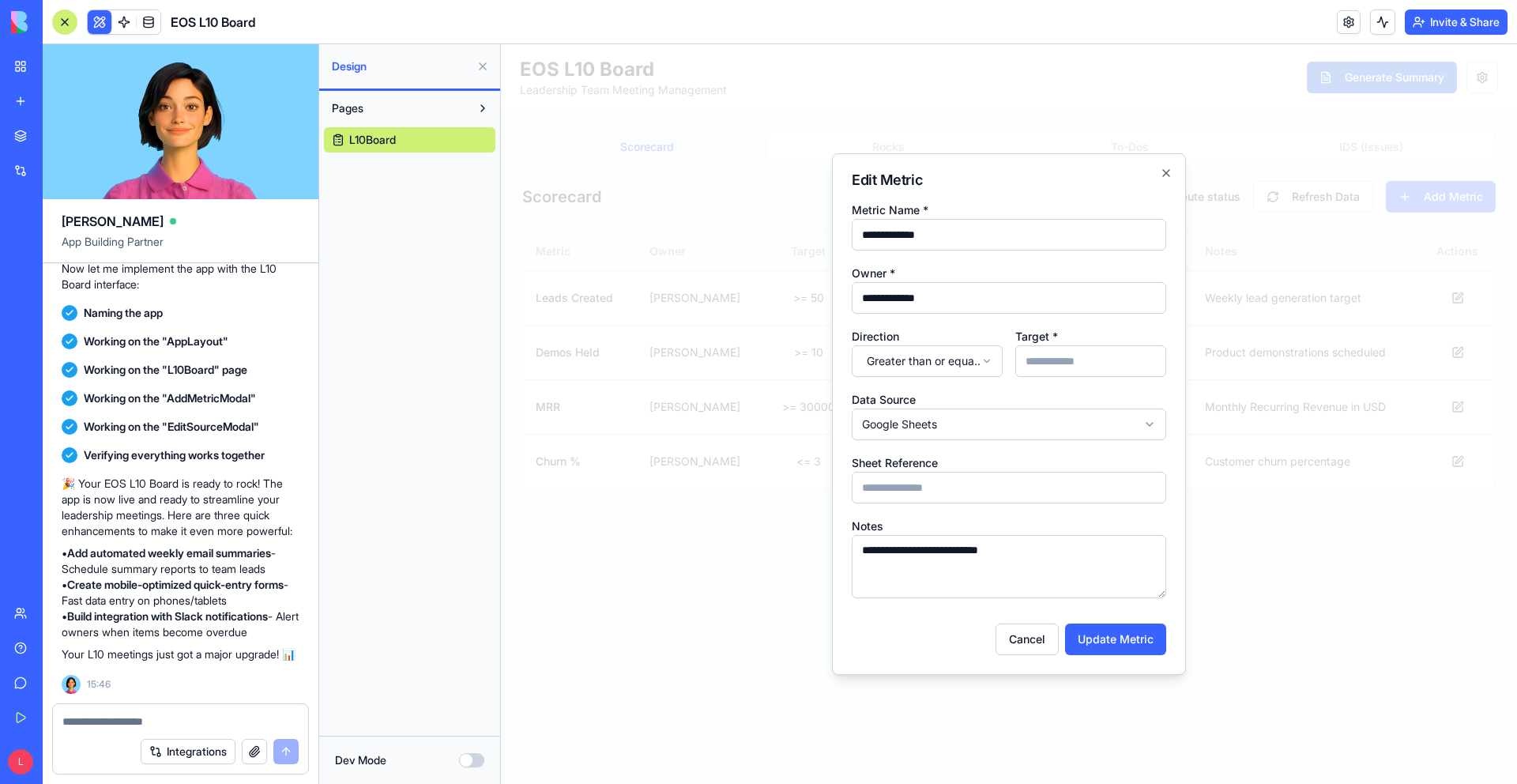
click at [970, 481] on input "Sheet Reference" at bounding box center [1009, 488] width 314 height 32
click at [985, 183] on div "**********" at bounding box center [1009, 413] width 354 height 521
click at [985, 175] on icon "button" at bounding box center [1166, 173] width 13 height 13
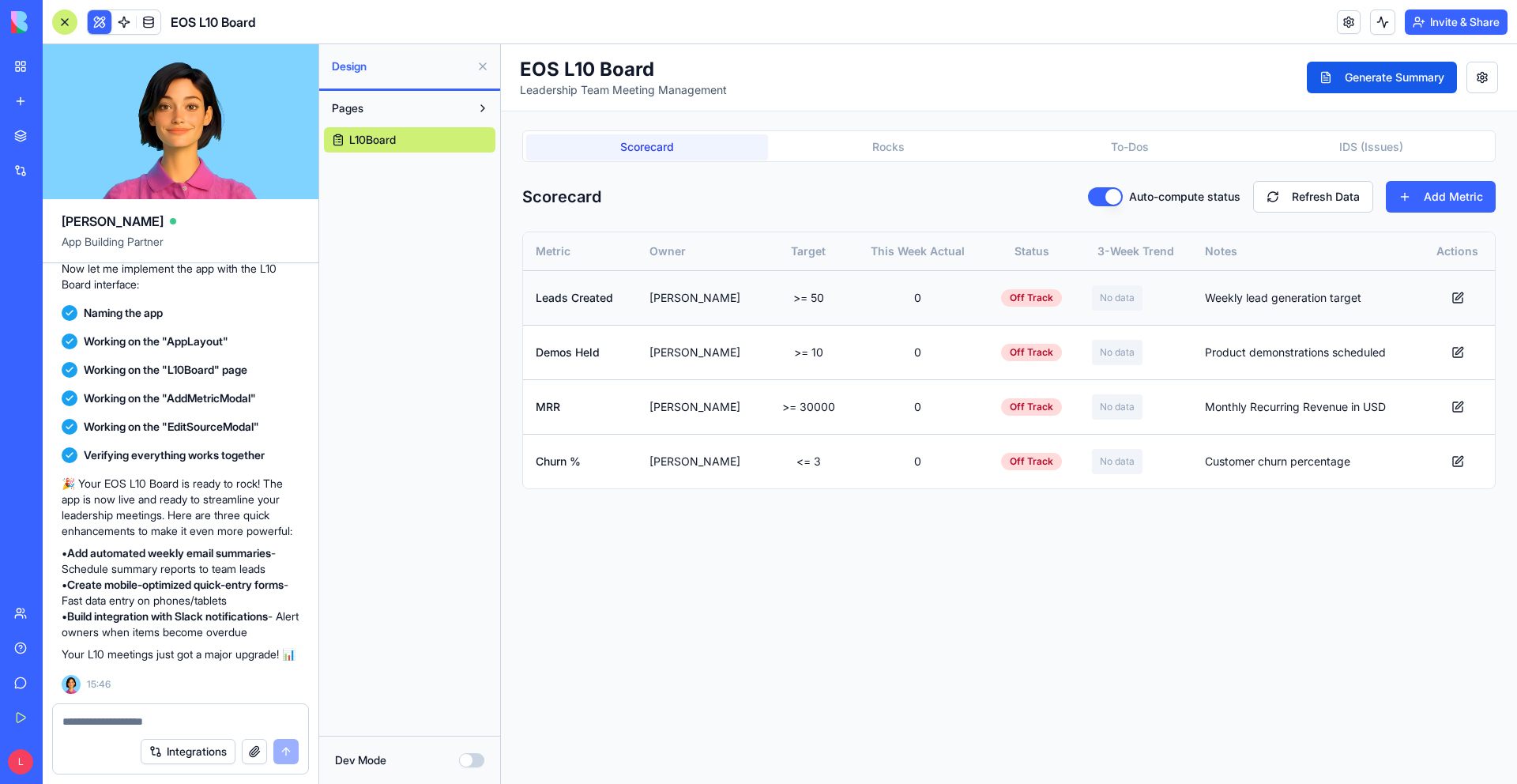
click at [985, 299] on button at bounding box center [1458, 298] width 32 height 28
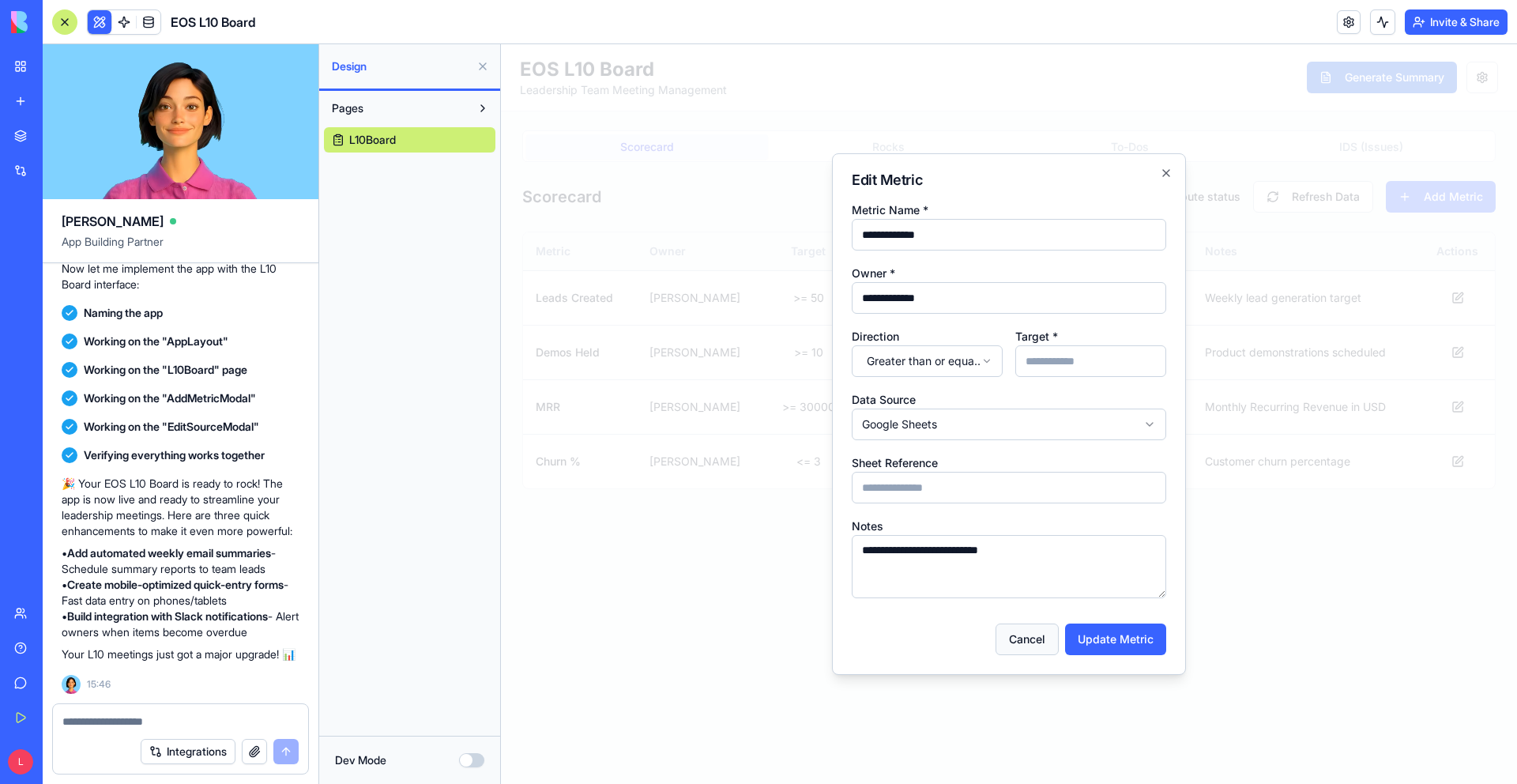
drag, startPoint x: 1036, startPoint y: 638, endPoint x: 1537, endPoint y: 683, distance: 502.9
click at [985, 638] on button "Cancel" at bounding box center [1027, 639] width 63 height 32
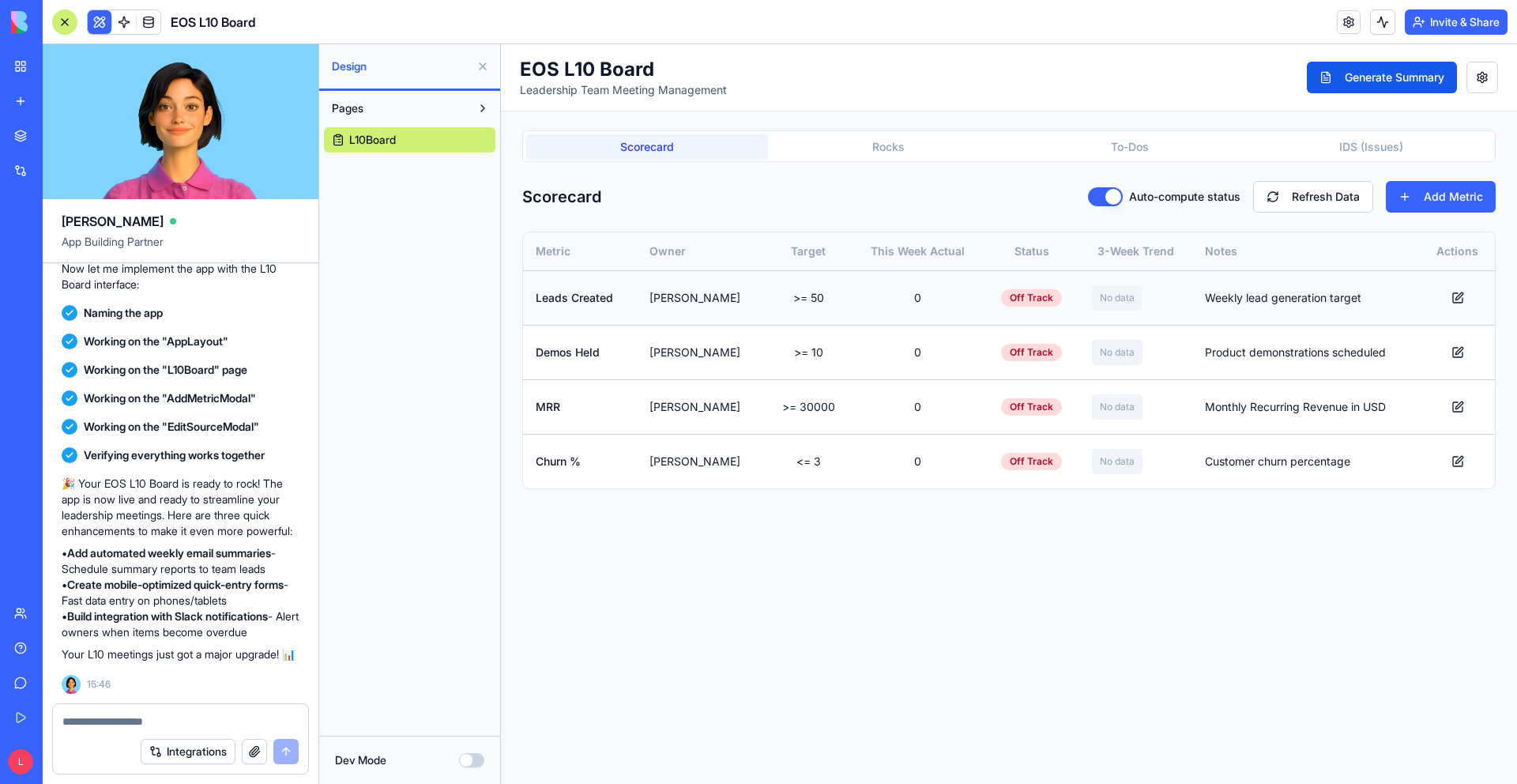
click at [709, 303] on td "[PERSON_NAME]" at bounding box center [701, 297] width 129 height 55
click at [691, 247] on th "Owner" at bounding box center [701, 251] width 129 height 38
click at [710, 260] on th "Owner" at bounding box center [701, 251] width 129 height 38
click at [691, 323] on td "[PERSON_NAME]" at bounding box center [701, 297] width 129 height 55
click at [719, 413] on td "[PERSON_NAME]" at bounding box center [701, 406] width 129 height 55
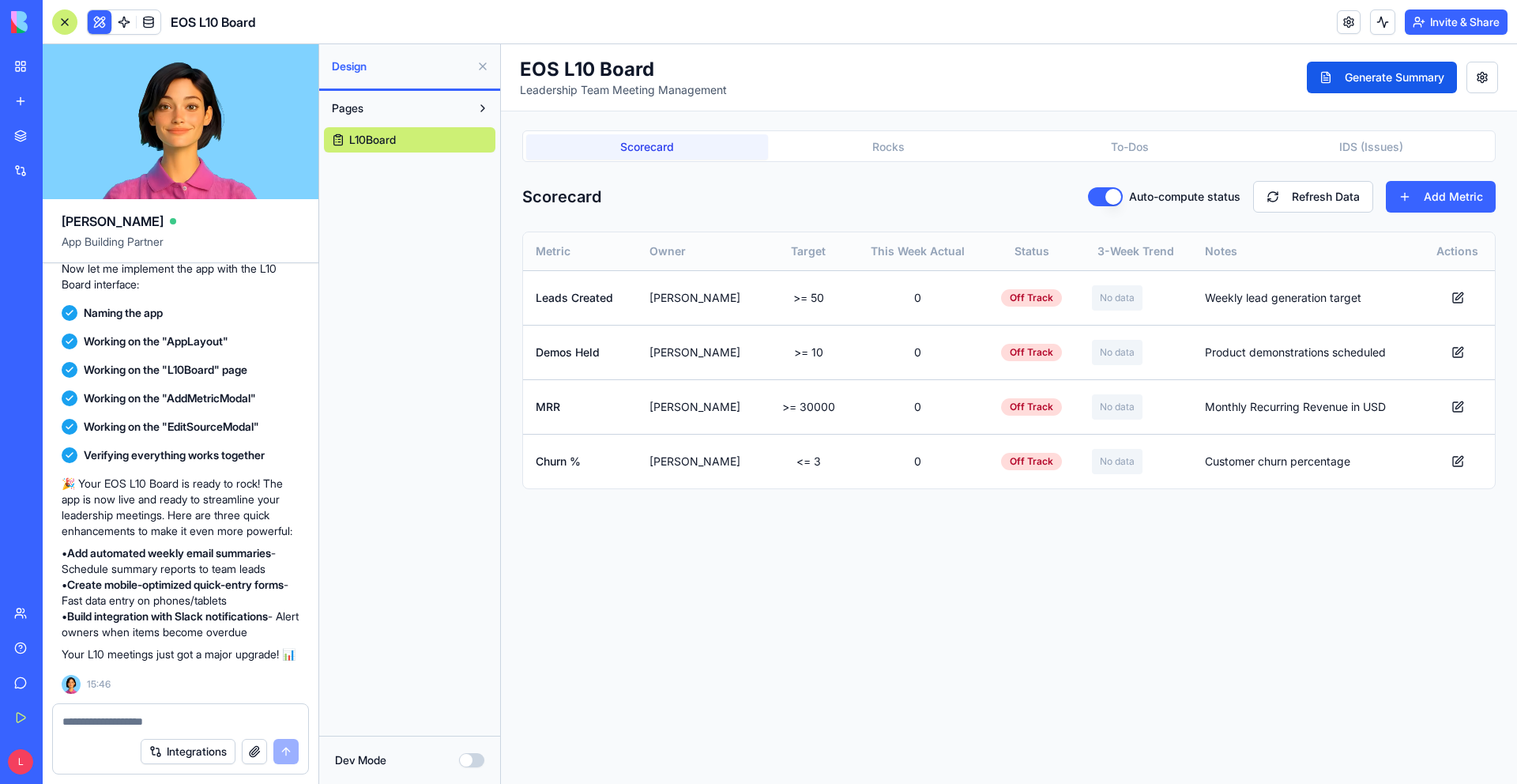
click at [579, 248] on th "Metric" at bounding box center [580, 251] width 114 height 38
click at [588, 320] on td "Leads Created" at bounding box center [580, 297] width 114 height 55
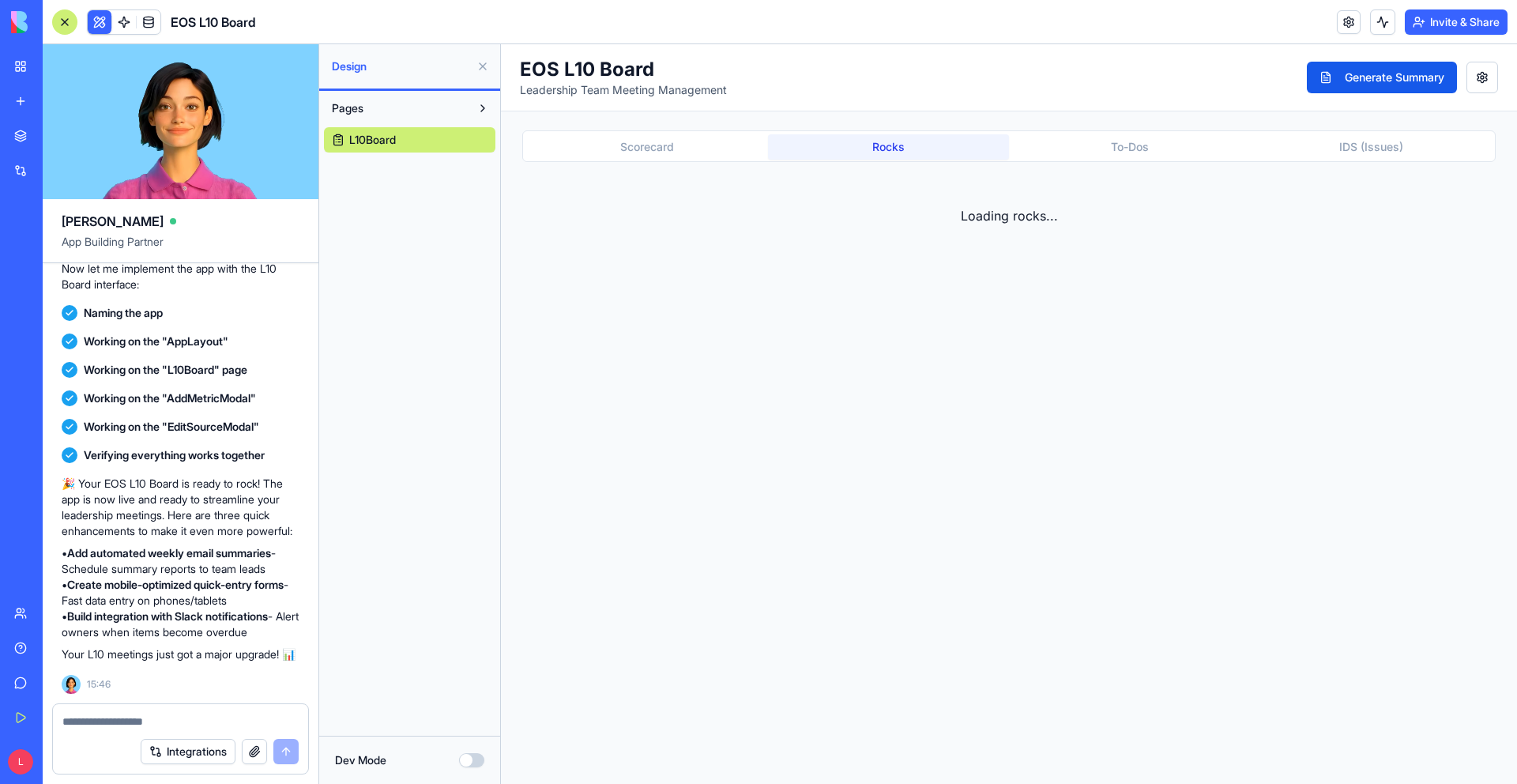
click at [882, 148] on button "Rocks" at bounding box center [889, 146] width 242 height 25
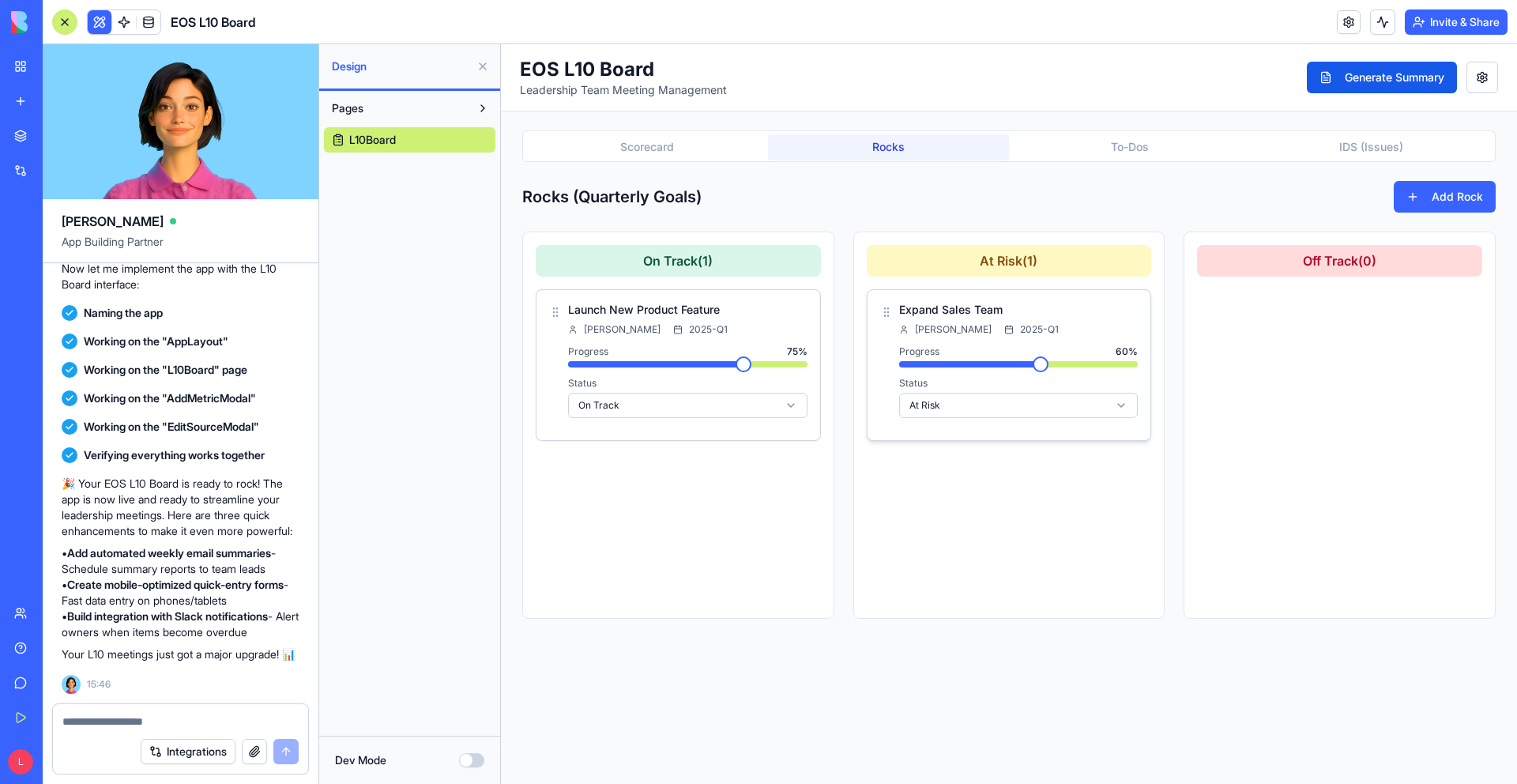
click at [985, 360] on span at bounding box center [1041, 364] width 16 height 16
click at [985, 360] on span at bounding box center [1019, 364] width 16 height 16
drag, startPoint x: 1227, startPoint y: 239, endPoint x: 1103, endPoint y: 238, distance: 124.1
click at [985, 238] on div "On Track ( 1 ) Launch New Product Feature [PERSON_NAME] 2025-Q1 Progress 75 % S…" at bounding box center [1008, 425] width 973 height 387
click at [985, 209] on div "Rocks (Quarterly Goals) Add Rock" at bounding box center [1008, 197] width 973 height 32
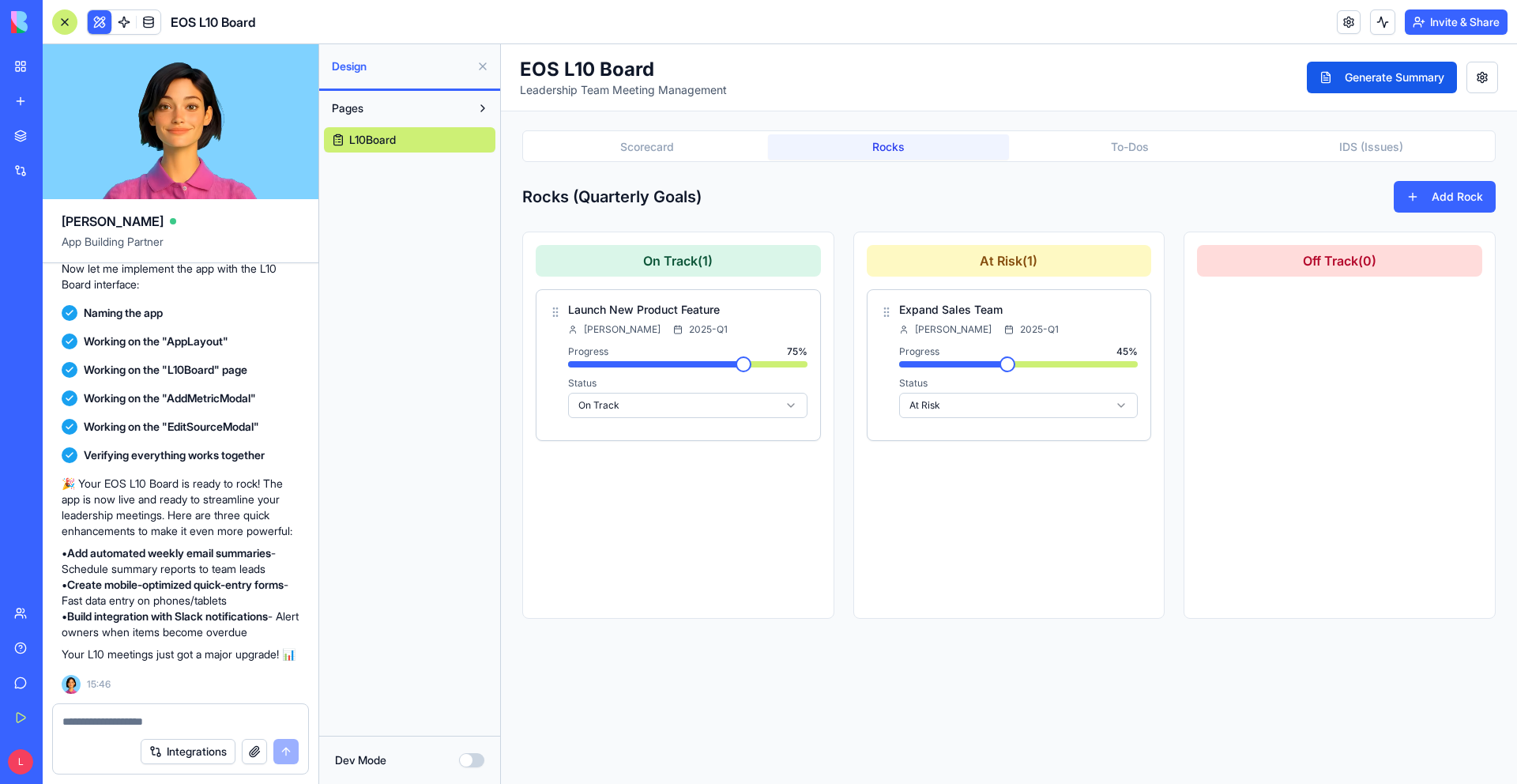
click at [985, 138] on button "To-Dos" at bounding box center [1130, 146] width 242 height 25
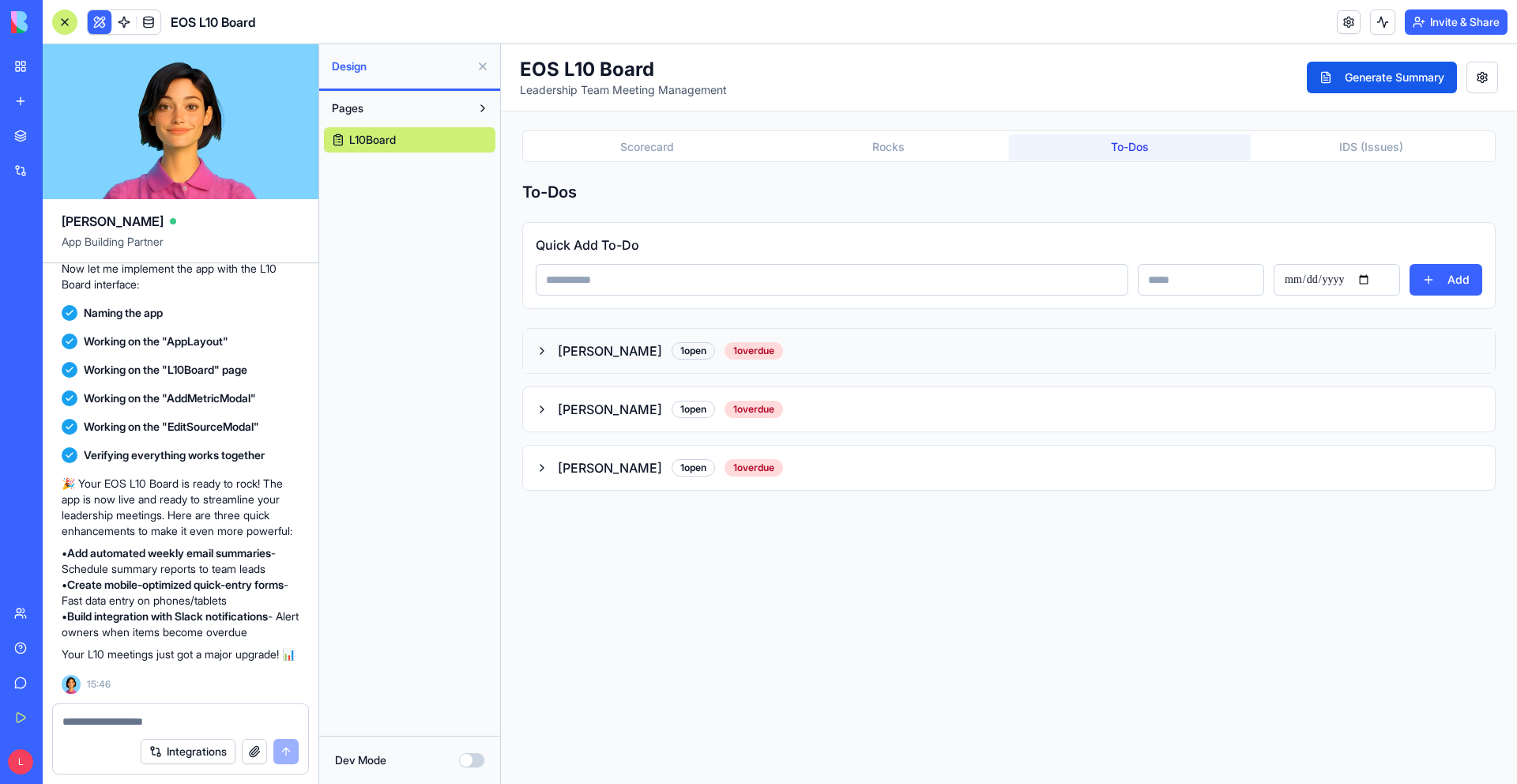
click at [536, 348] on icon "button" at bounding box center [542, 351] width 13 height 13
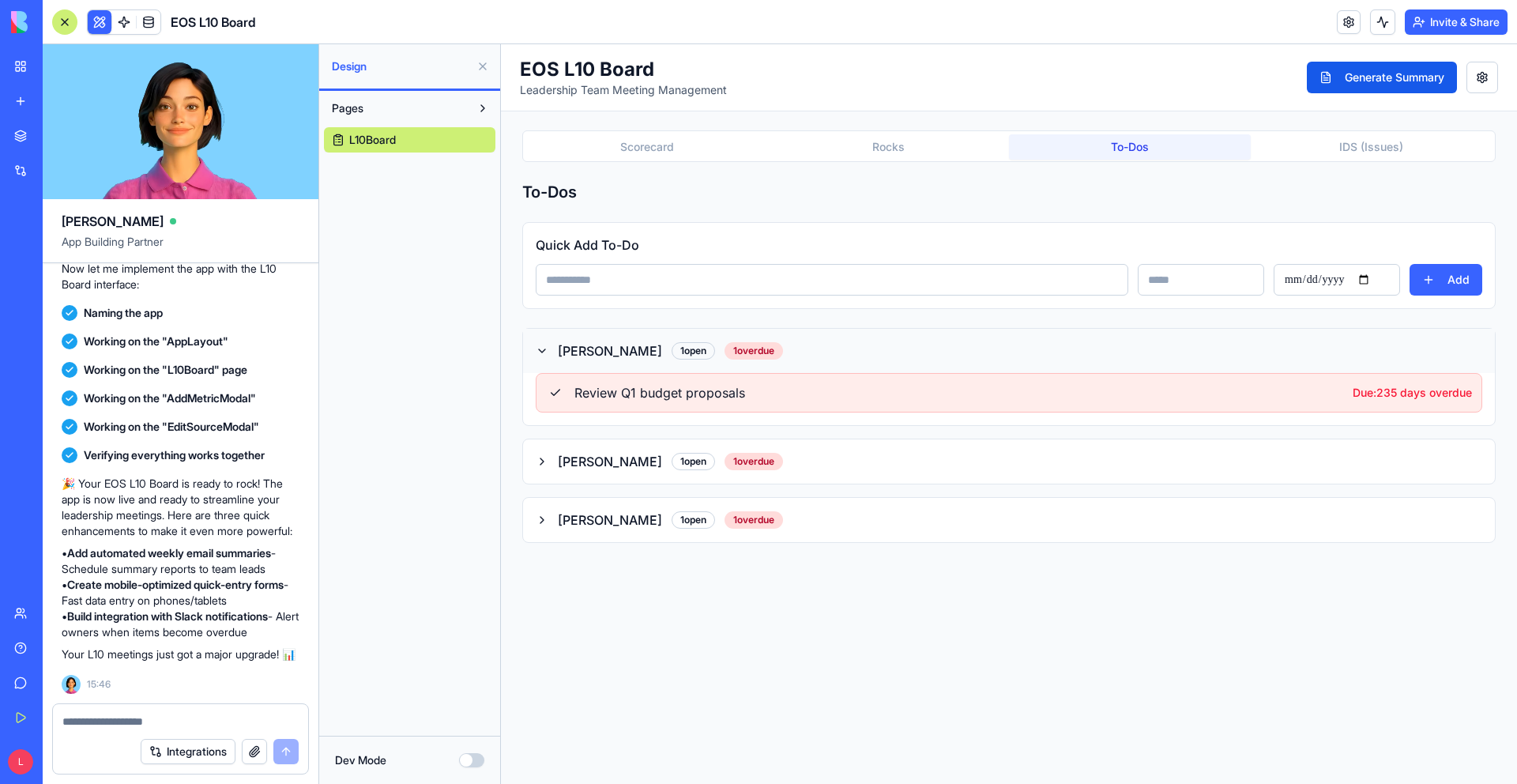
click at [540, 347] on icon "button" at bounding box center [542, 351] width 13 height 13
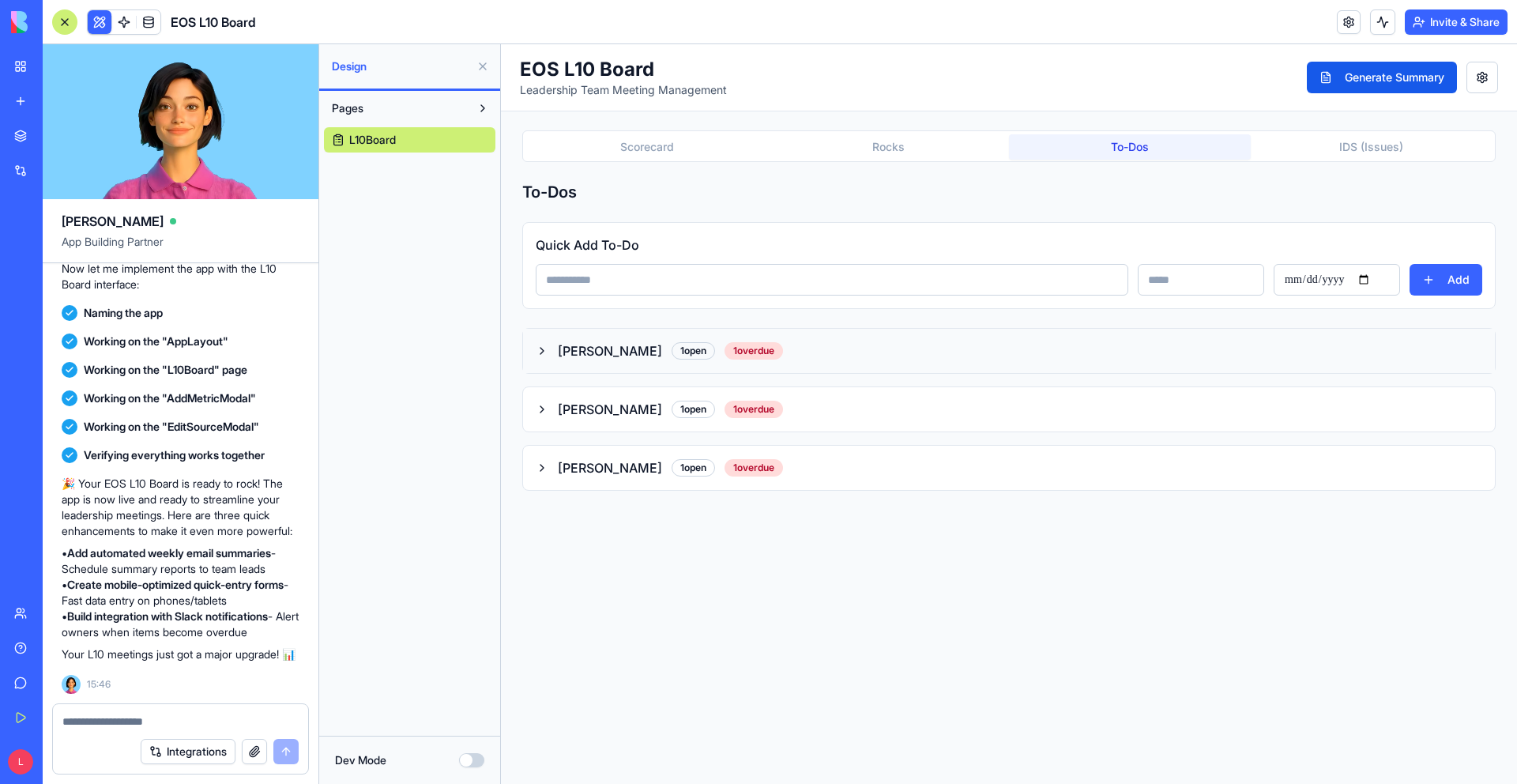
click at [547, 340] on button "[PERSON_NAME] 1 open 1 overdue" at bounding box center [1009, 351] width 972 height 44
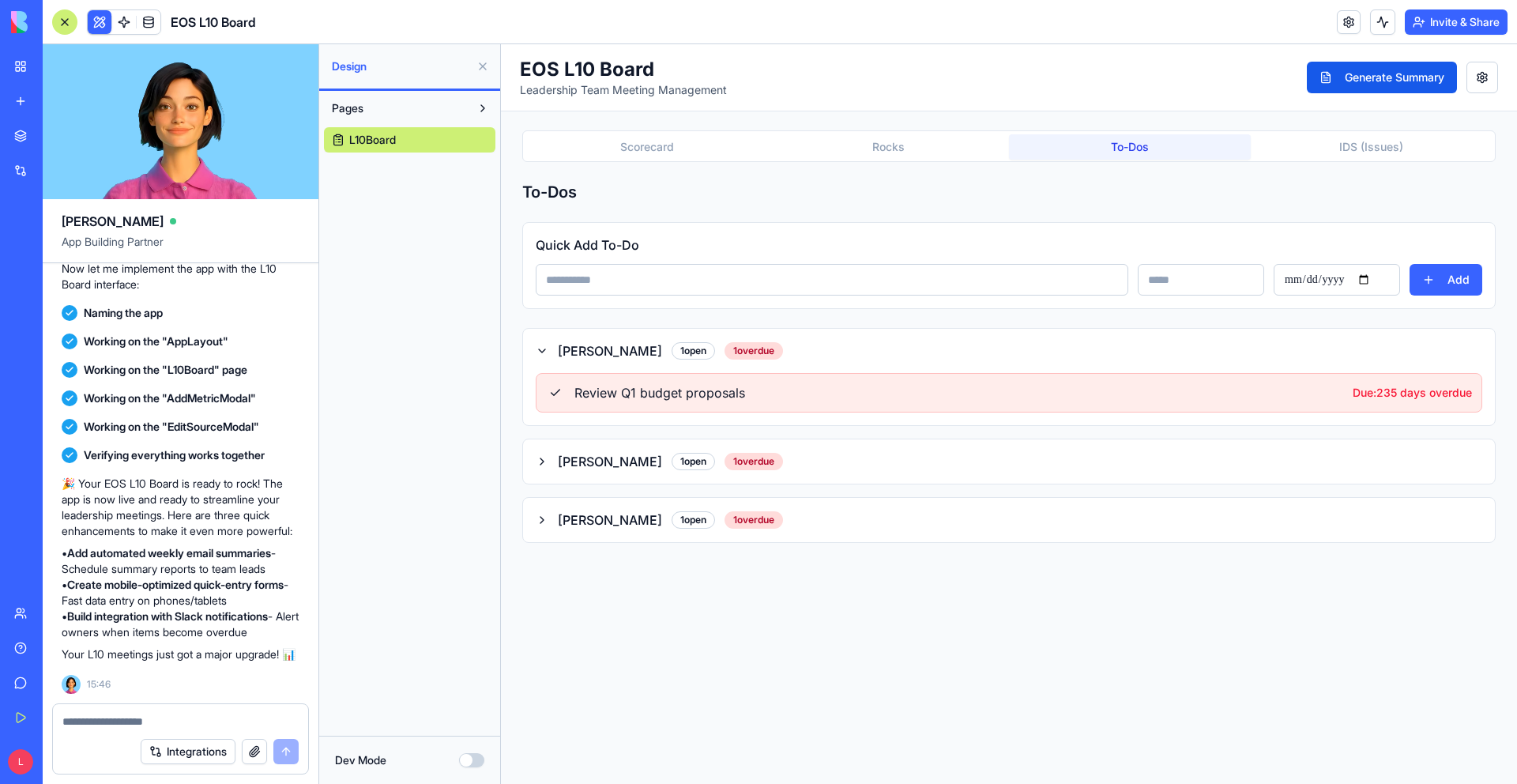
click at [543, 345] on icon "button" at bounding box center [542, 351] width 13 height 13
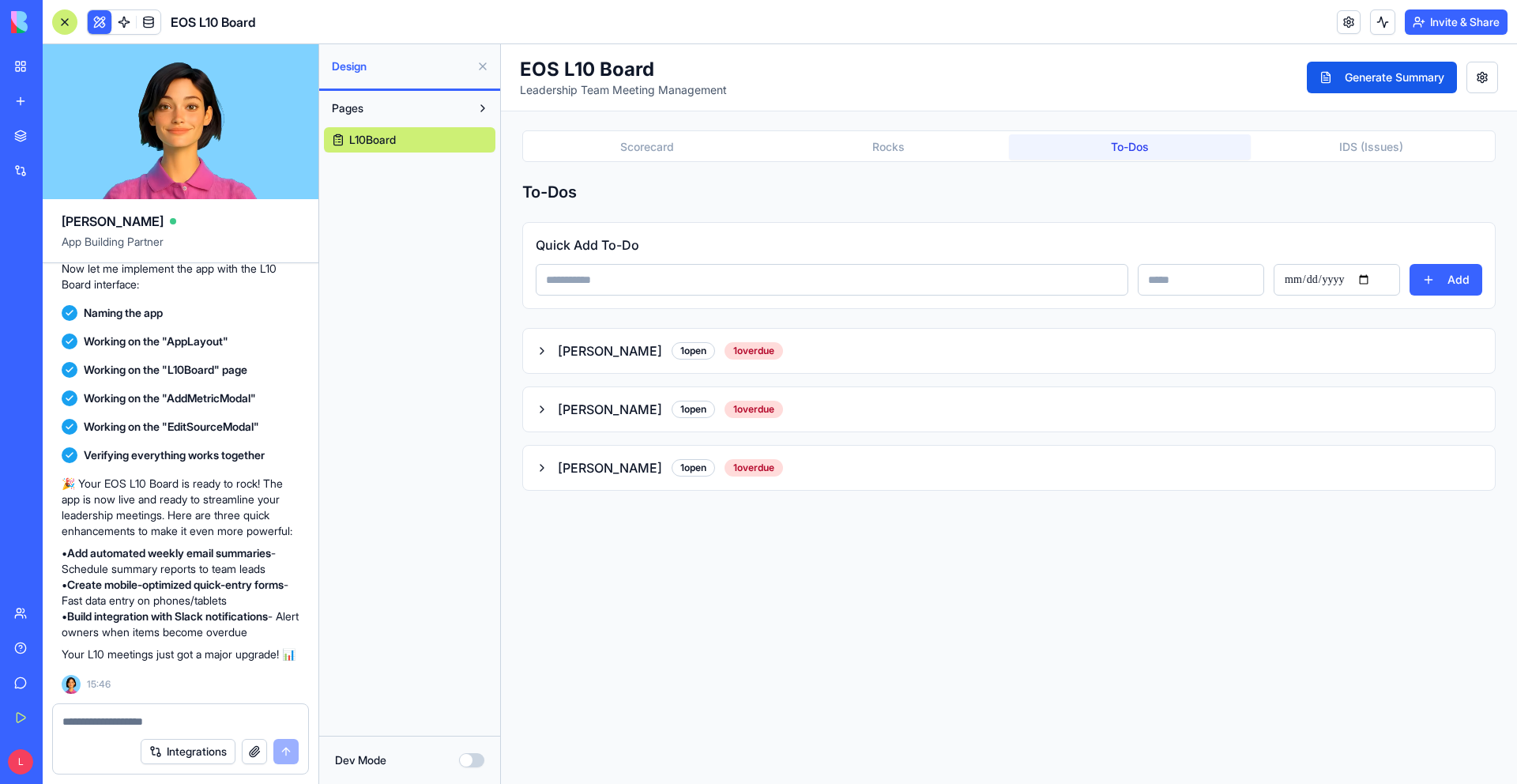
click at [543, 345] on icon "button" at bounding box center [542, 351] width 13 height 13
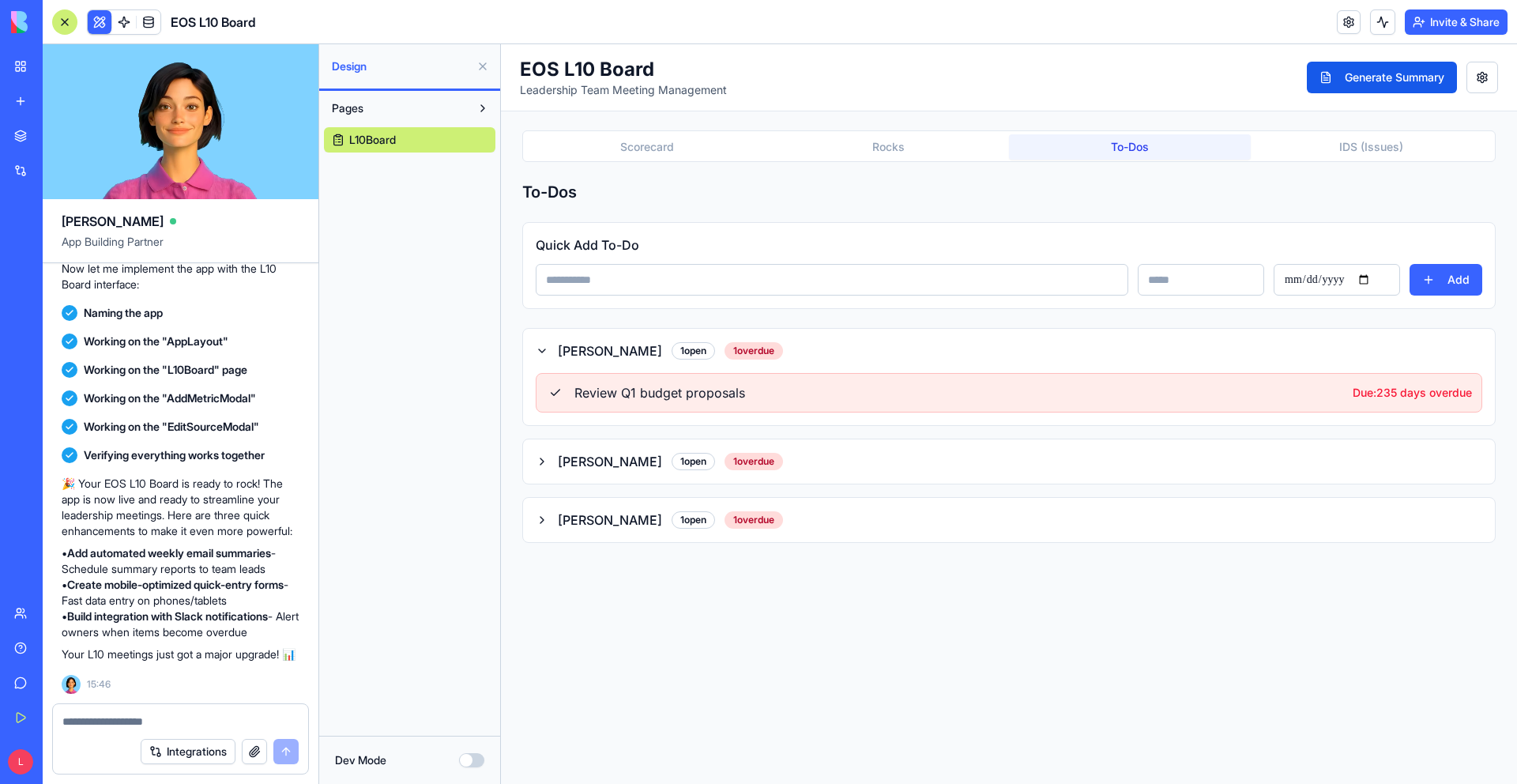
click at [543, 345] on icon "button" at bounding box center [542, 351] width 13 height 13
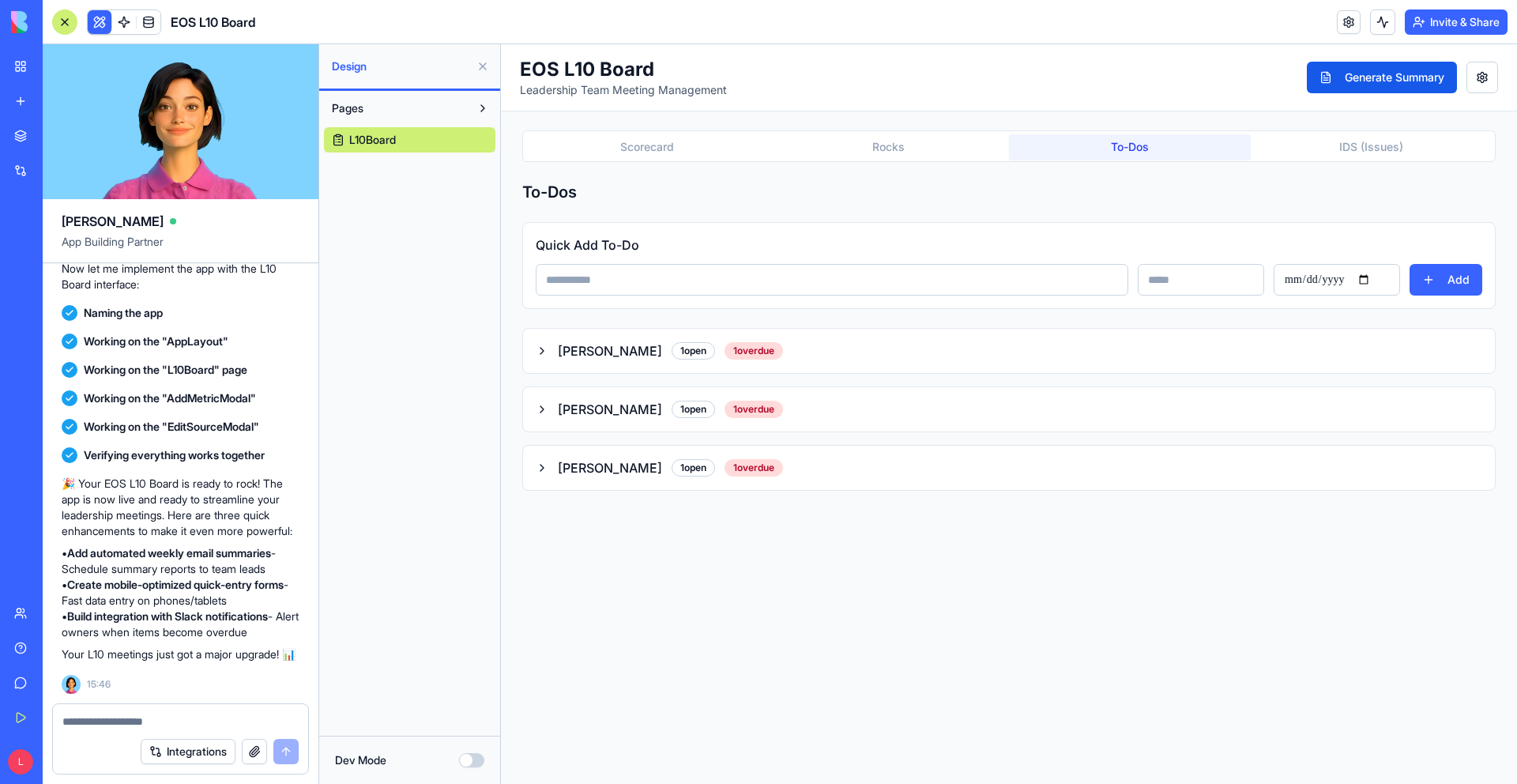
click at [985, 148] on button "IDS (Issues)" at bounding box center [1372, 146] width 242 height 25
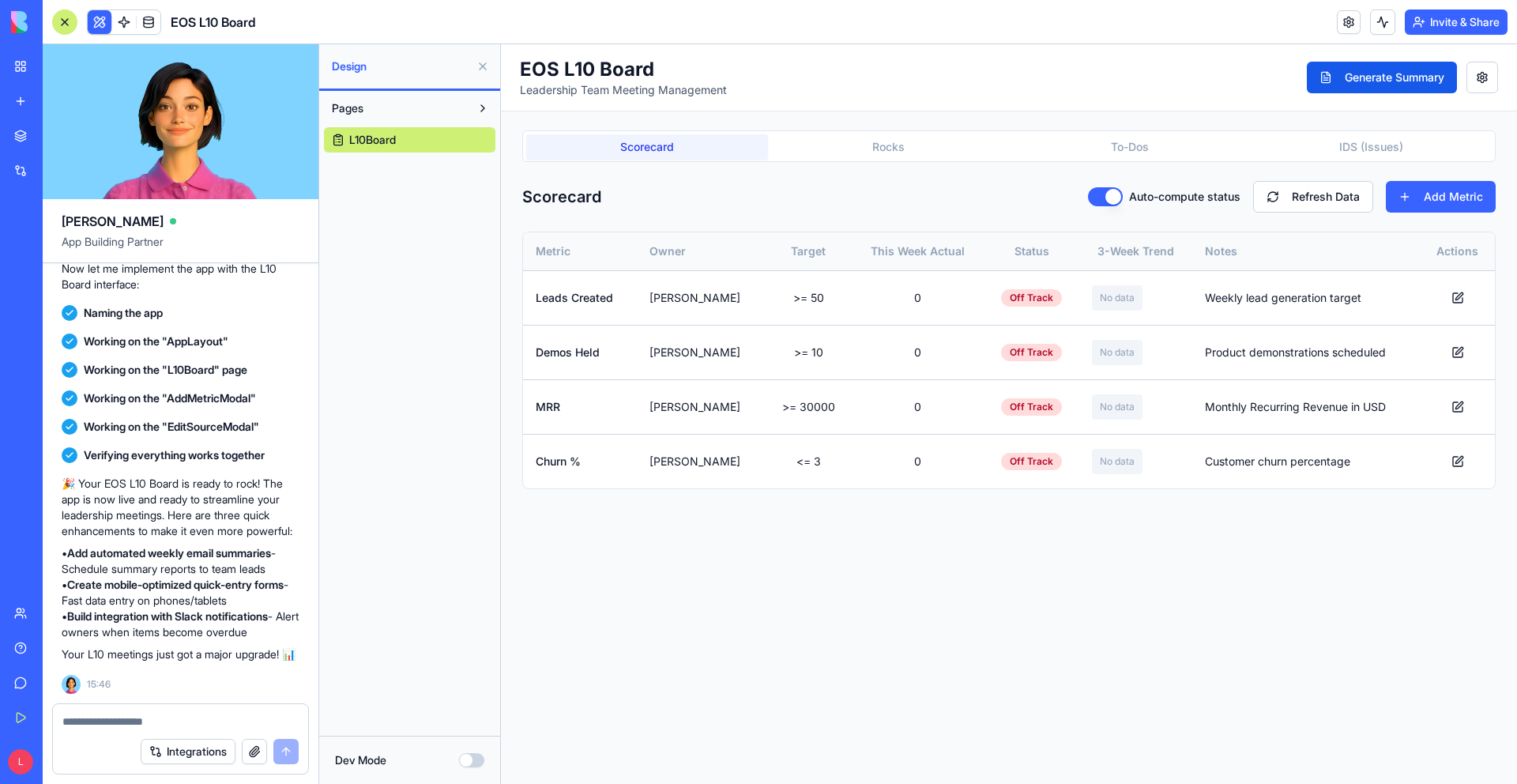
click at [654, 143] on button "Scorecard" at bounding box center [647, 146] width 242 height 25
click at [906, 146] on button "Rocks" at bounding box center [889, 146] width 242 height 25
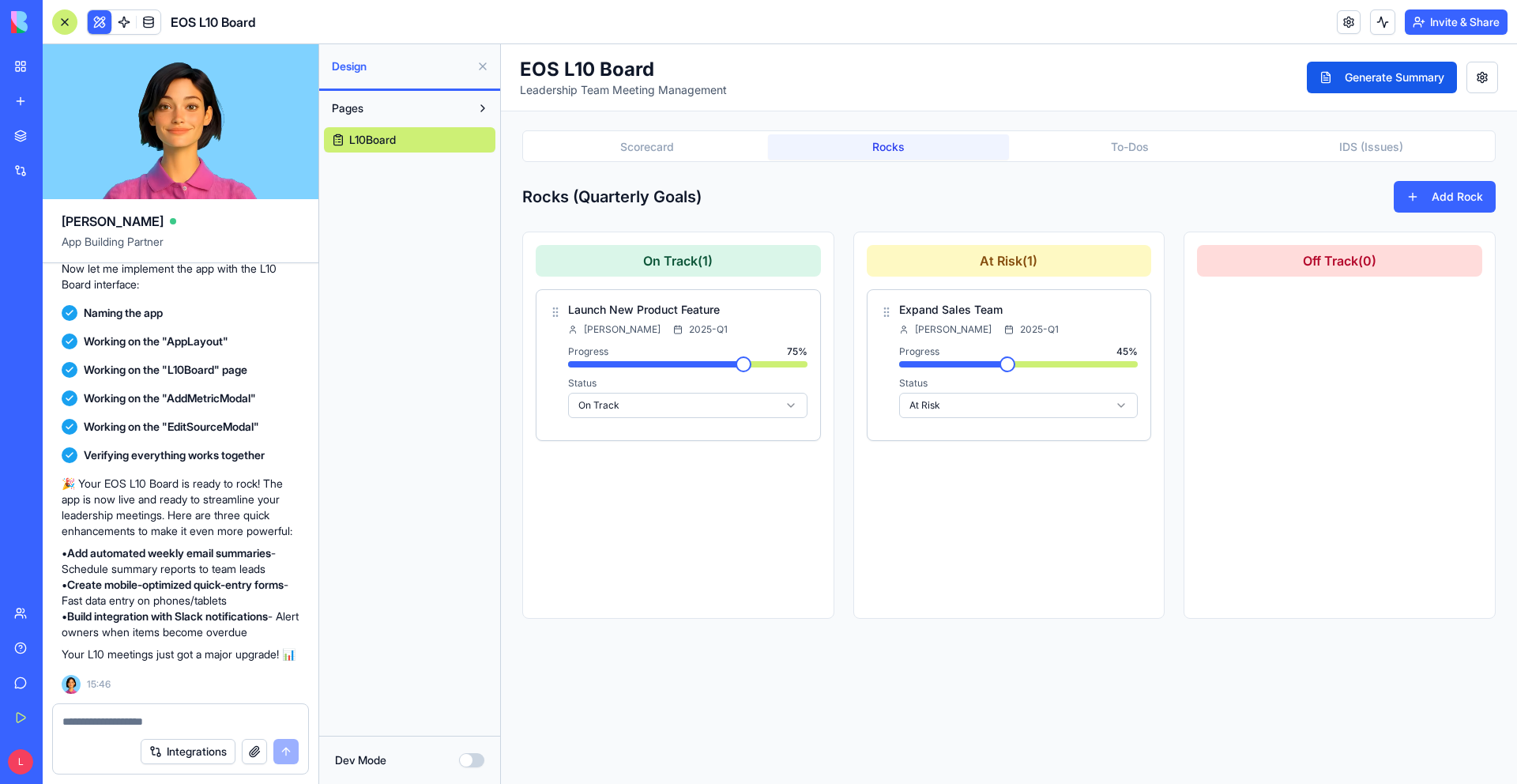
click at [726, 148] on button "Scorecard" at bounding box center [647, 146] width 242 height 25
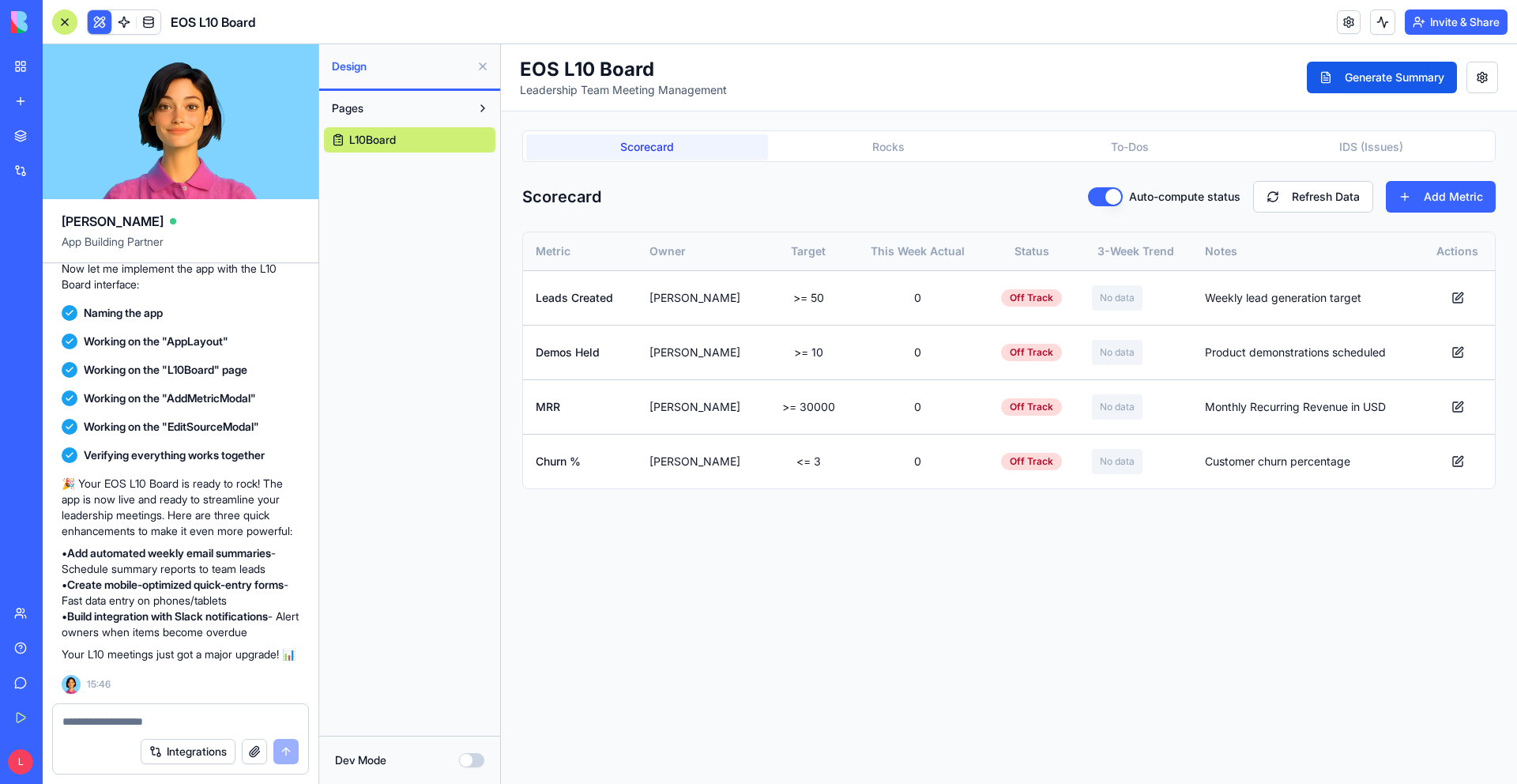
click at [837, 144] on button "Rocks" at bounding box center [889, 146] width 242 height 25
click at [686, 139] on button "Scorecard" at bounding box center [647, 146] width 242 height 25
drag, startPoint x: 923, startPoint y: 150, endPoint x: 1427, endPoint y: 194, distance: 506.0
click at [923, 150] on button "Rocks" at bounding box center [889, 146] width 242 height 25
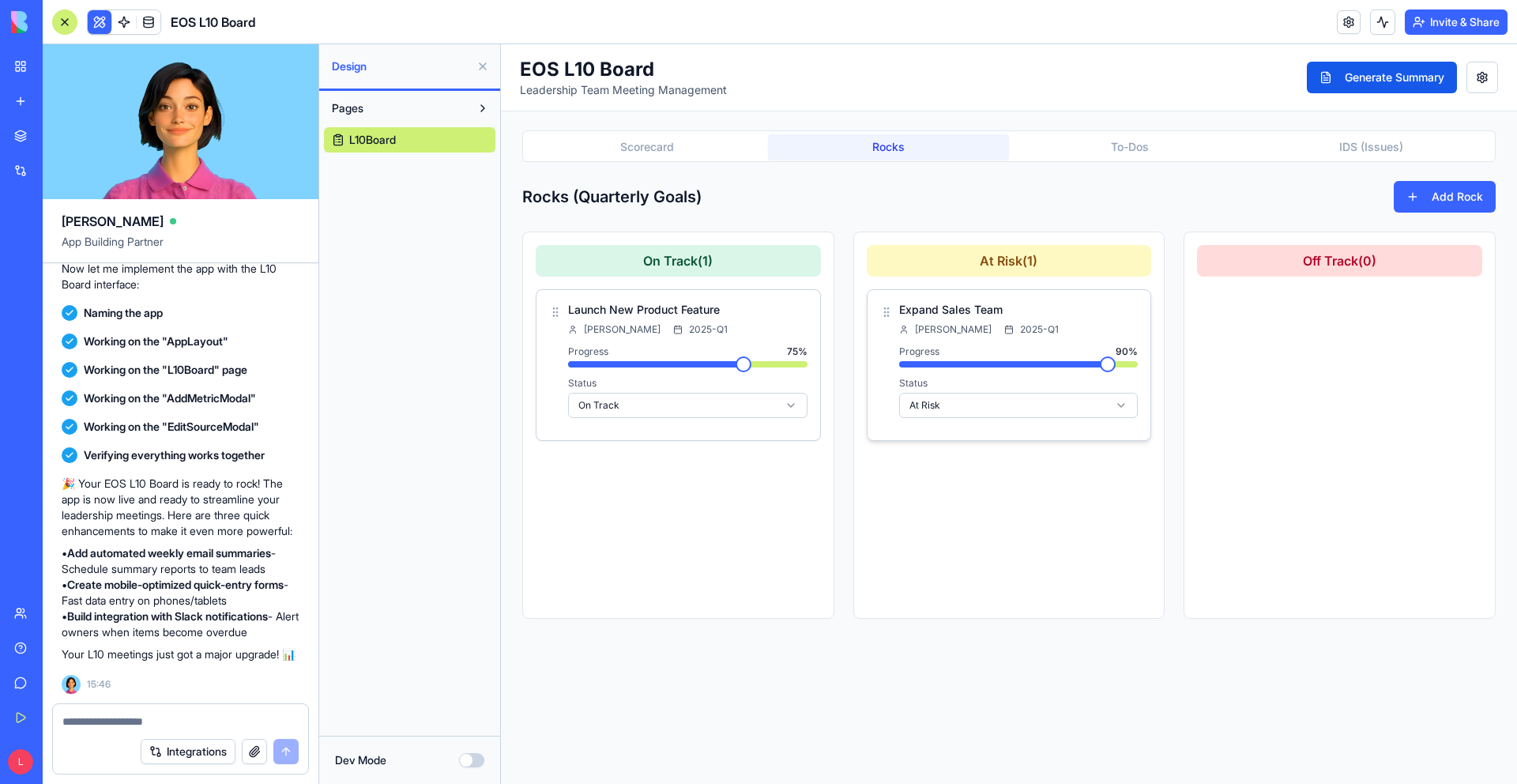
click at [985, 356] on div "Progress 90 %" at bounding box center [1018, 356] width 239 height 22
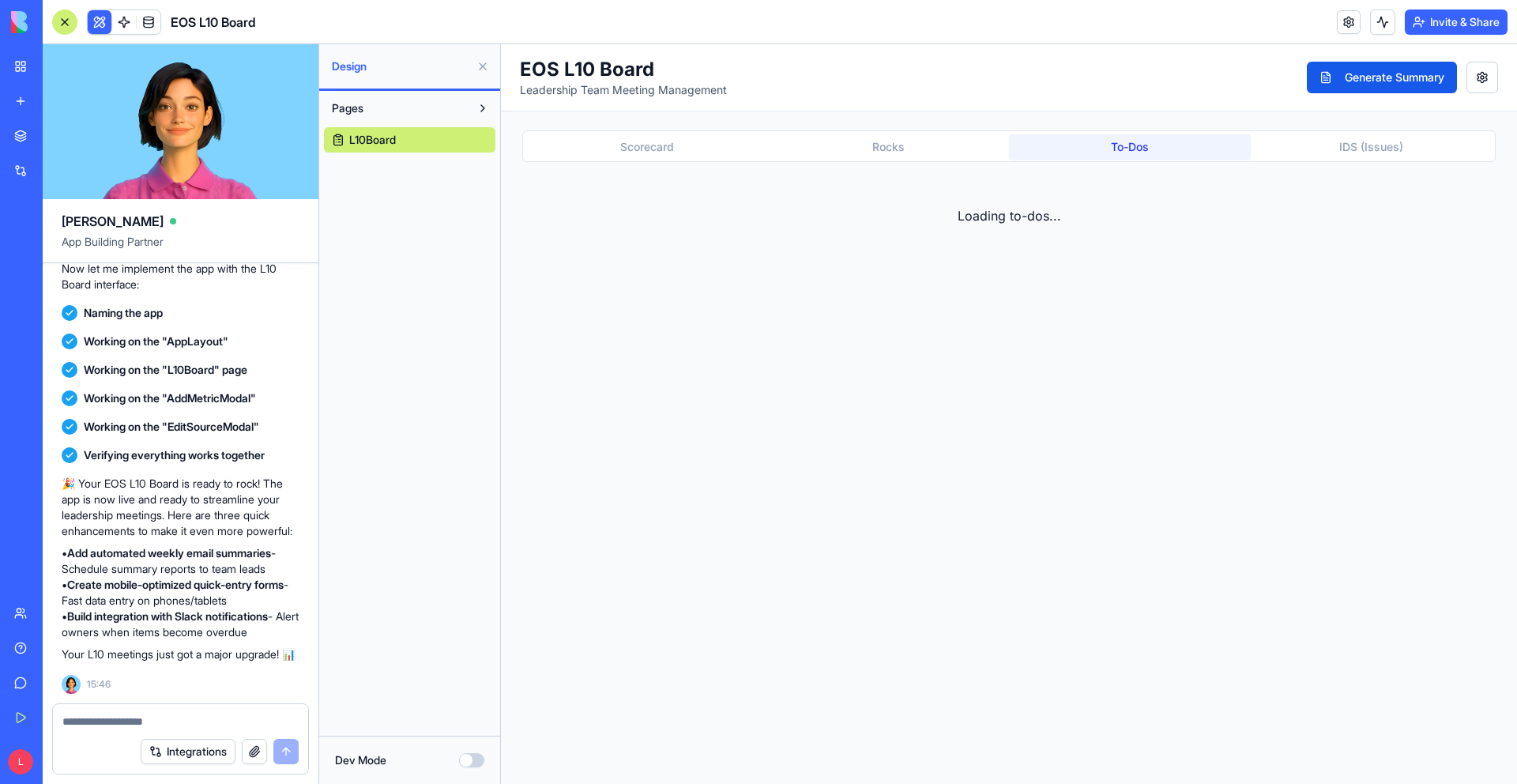
click at [985, 149] on button "To-Dos" at bounding box center [1130, 146] width 242 height 25
click at [985, 149] on button "IDS (Issues)" at bounding box center [1372, 146] width 242 height 25
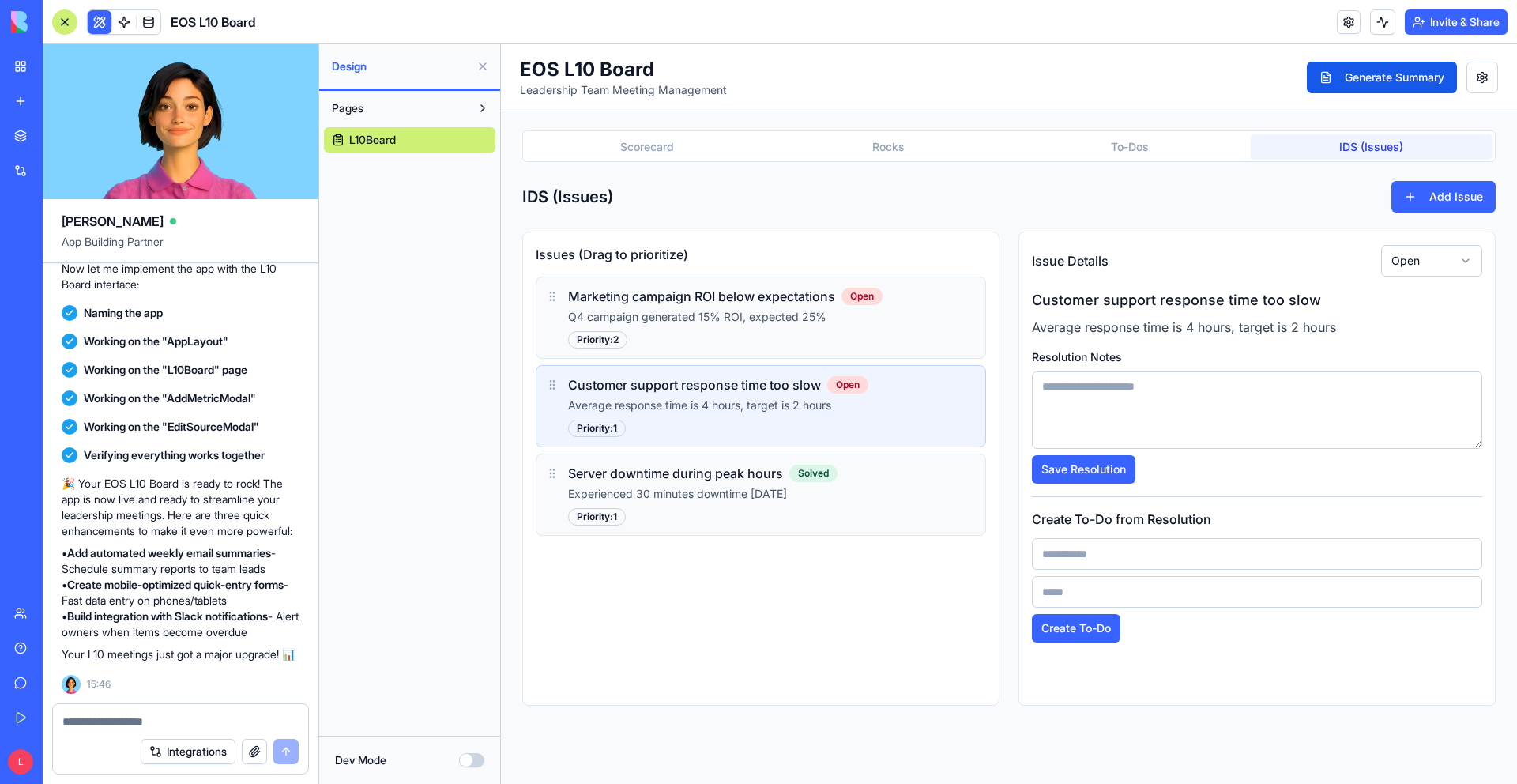
click at [985, 429] on textarea at bounding box center [1257, 409] width 450 height 77
click at [985, 262] on html "EOS L10 Board Leadership Team Meeting Management Generate Summary Scorecard Roc…" at bounding box center [1009, 414] width 1016 height 740
click at [985, 257] on html "EOS L10 Board Leadership Team Meeting Management Generate Summary Scorecard Roc…" at bounding box center [1009, 414] width 1016 height 740
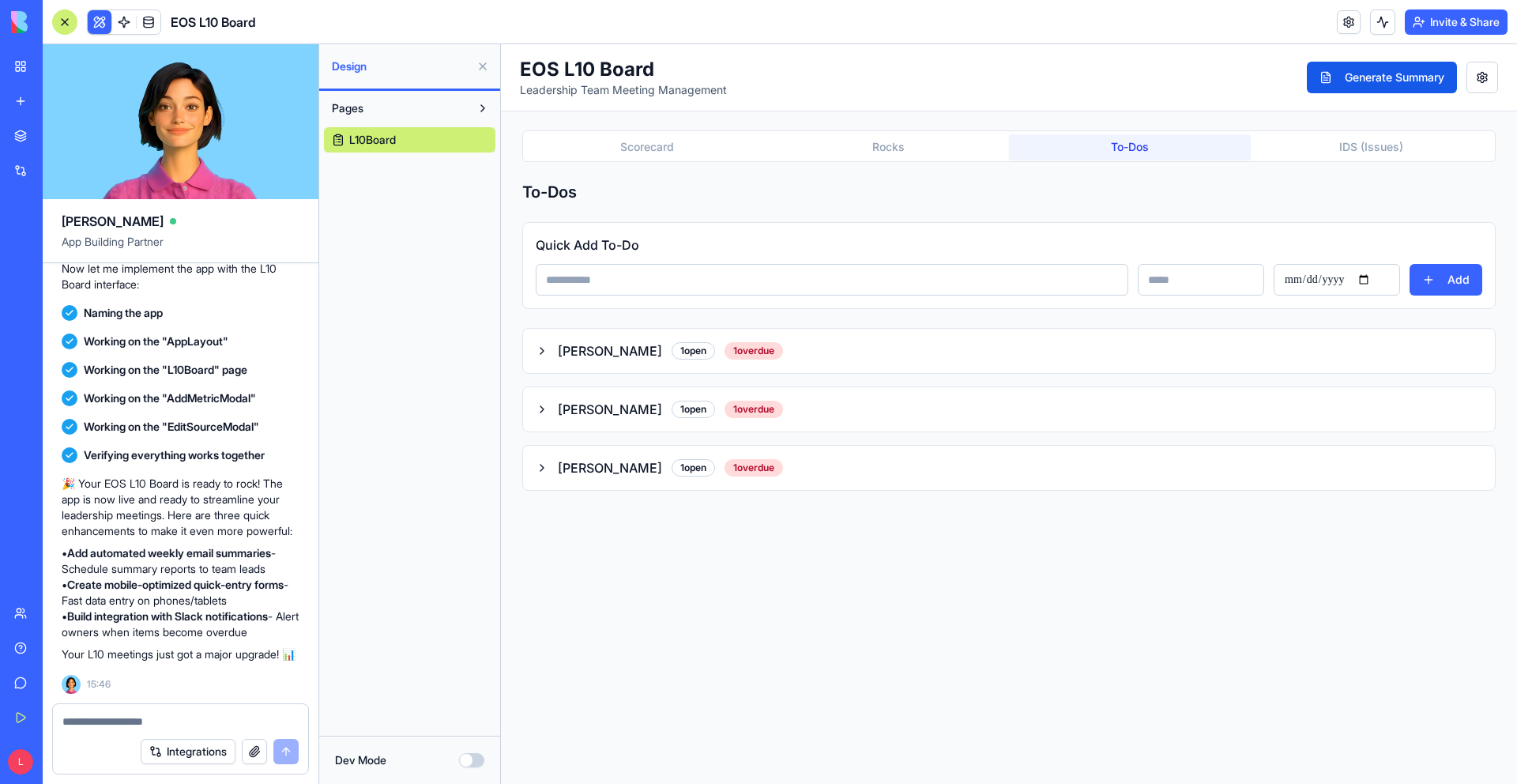
click at [985, 158] on button "To-Dos" at bounding box center [1130, 146] width 242 height 25
click at [135, 645] on textarea at bounding box center [180, 721] width 236 height 16
type textarea "**********"
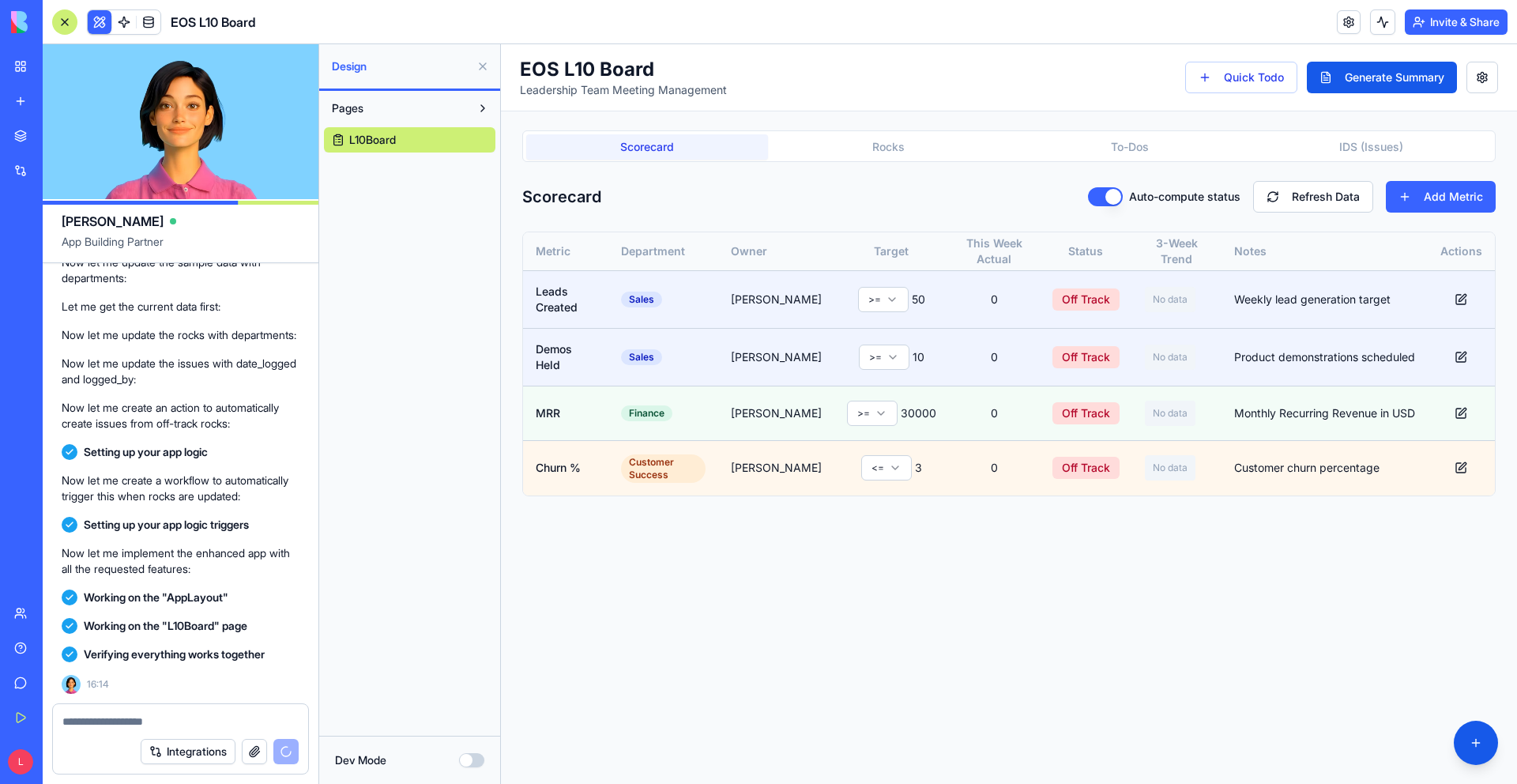
scroll to position [3751, 0]
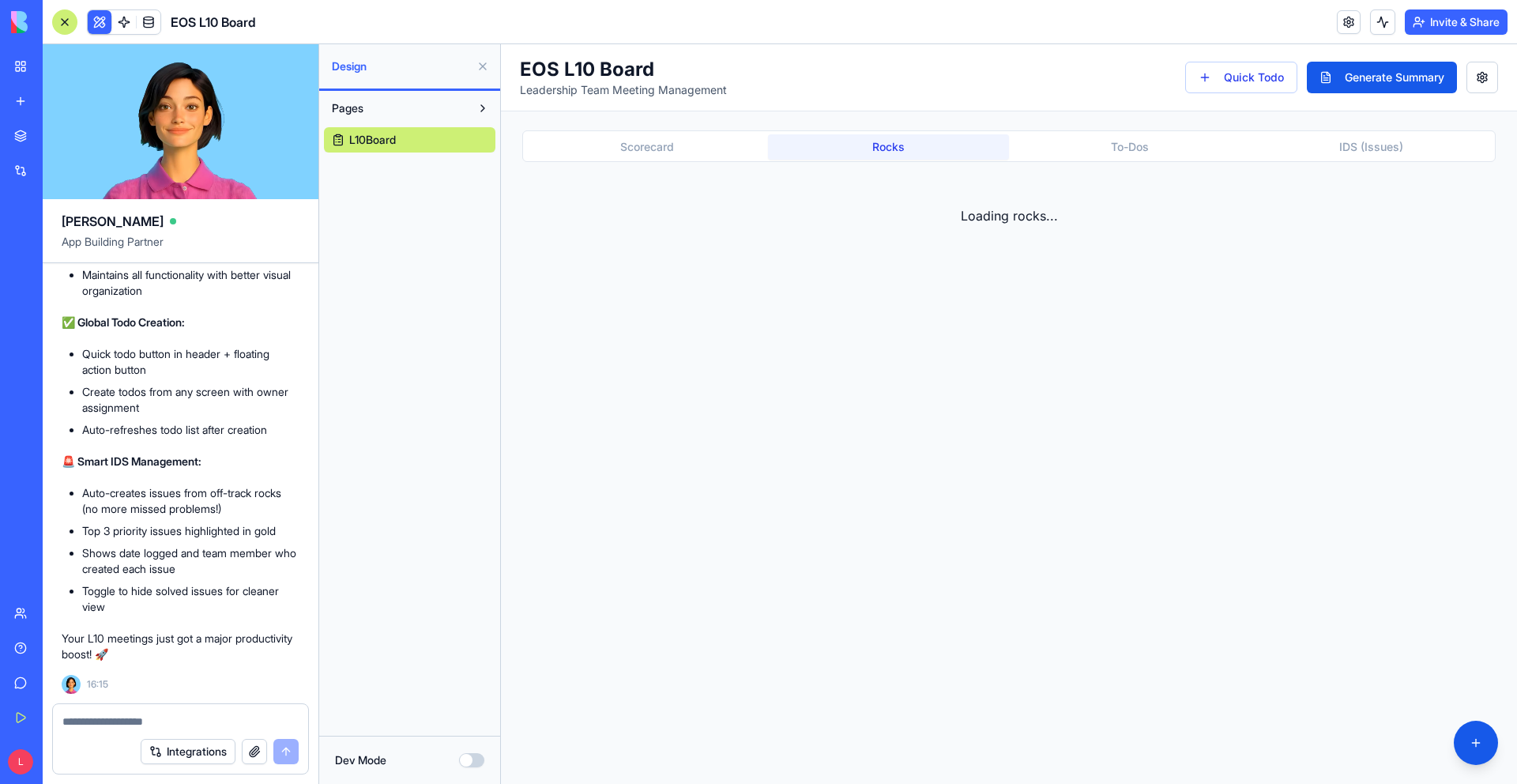
click at [864, 144] on button "Rocks" at bounding box center [889, 146] width 242 height 25
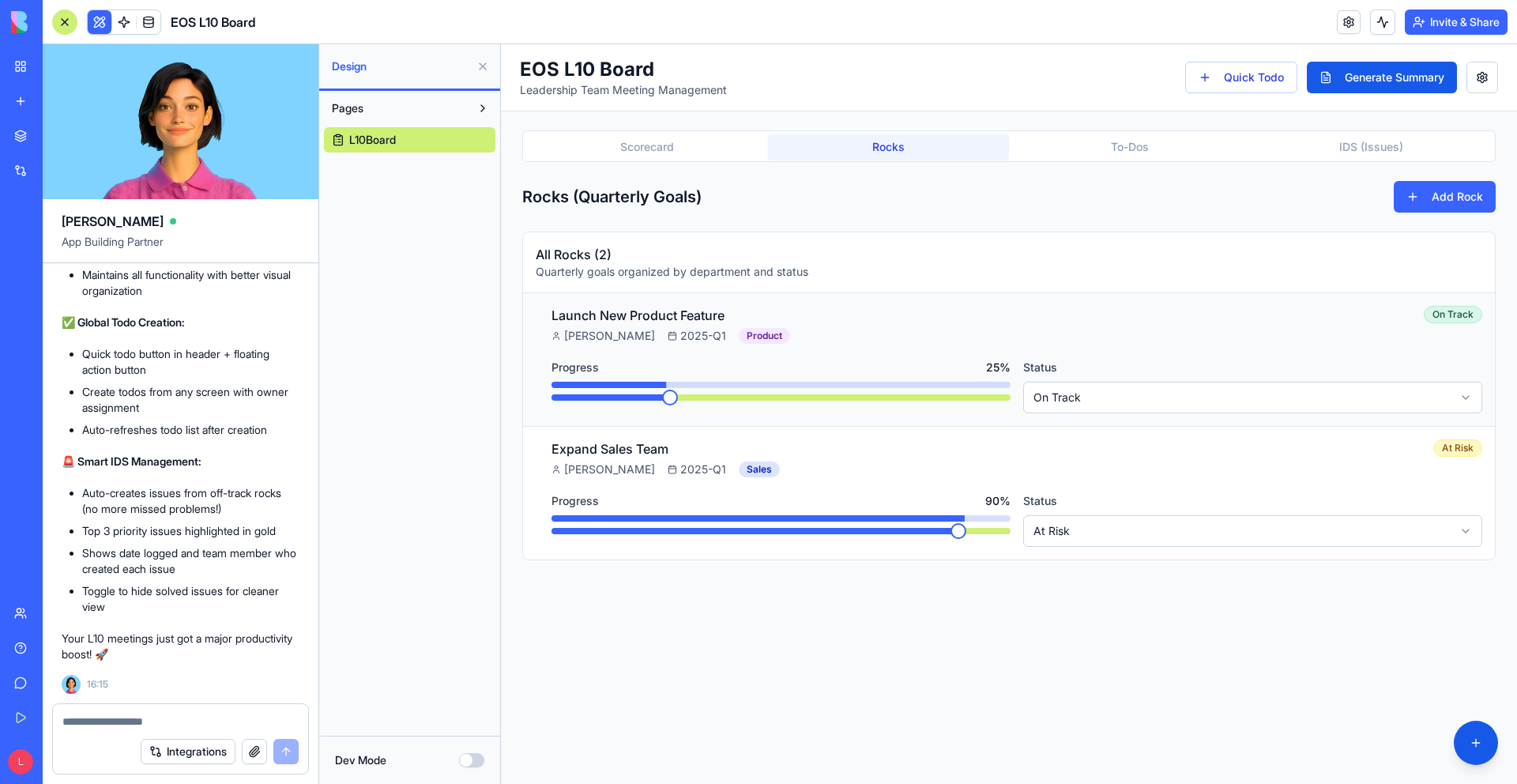
click at [664, 405] on span at bounding box center [670, 398] width 16 height 16
click at [761, 404] on span at bounding box center [759, 398] width 16 height 16
click at [985, 442] on div "At Risk" at bounding box center [1457, 447] width 49 height 17
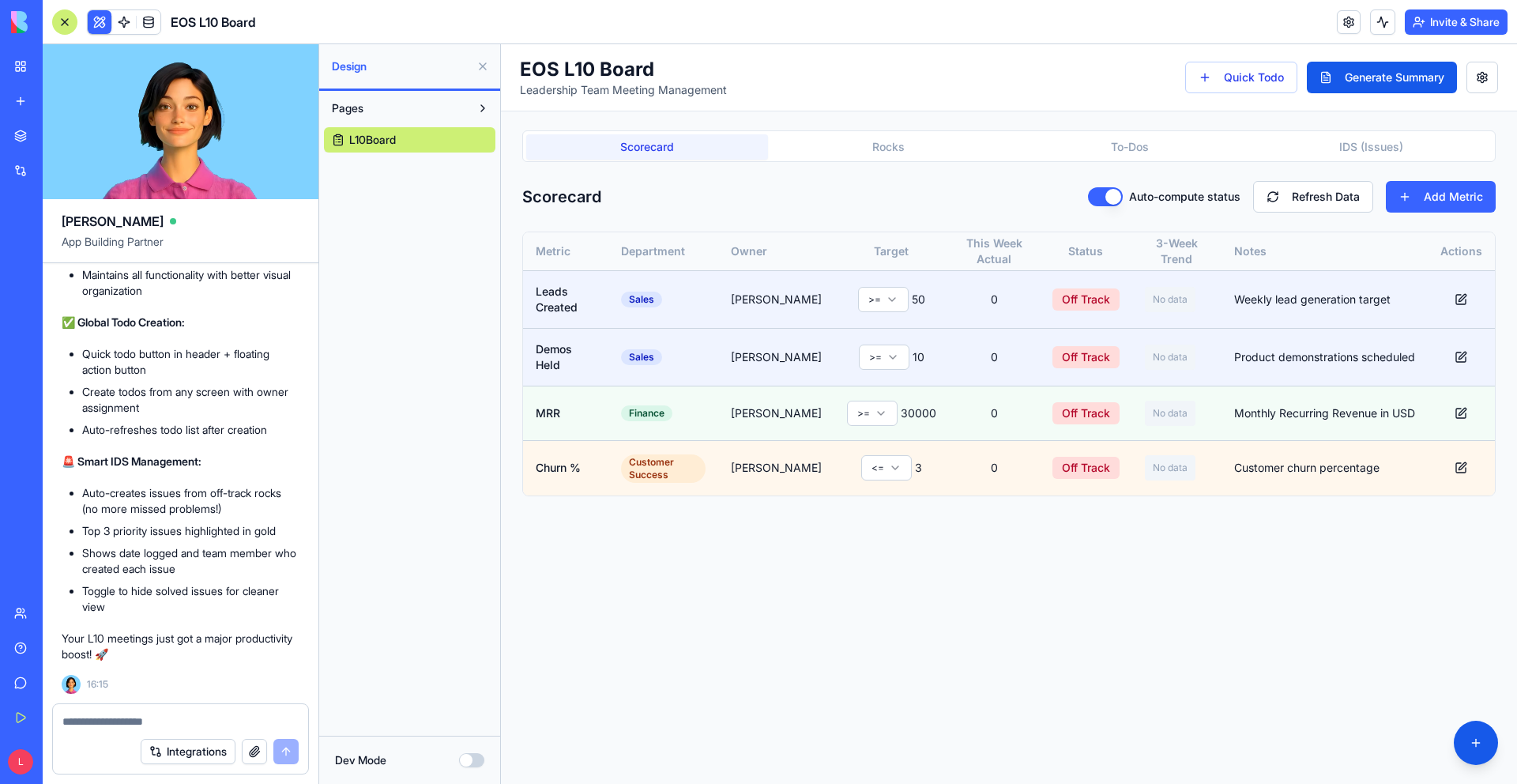
click at [724, 149] on button "Scorecard" at bounding box center [647, 146] width 242 height 25
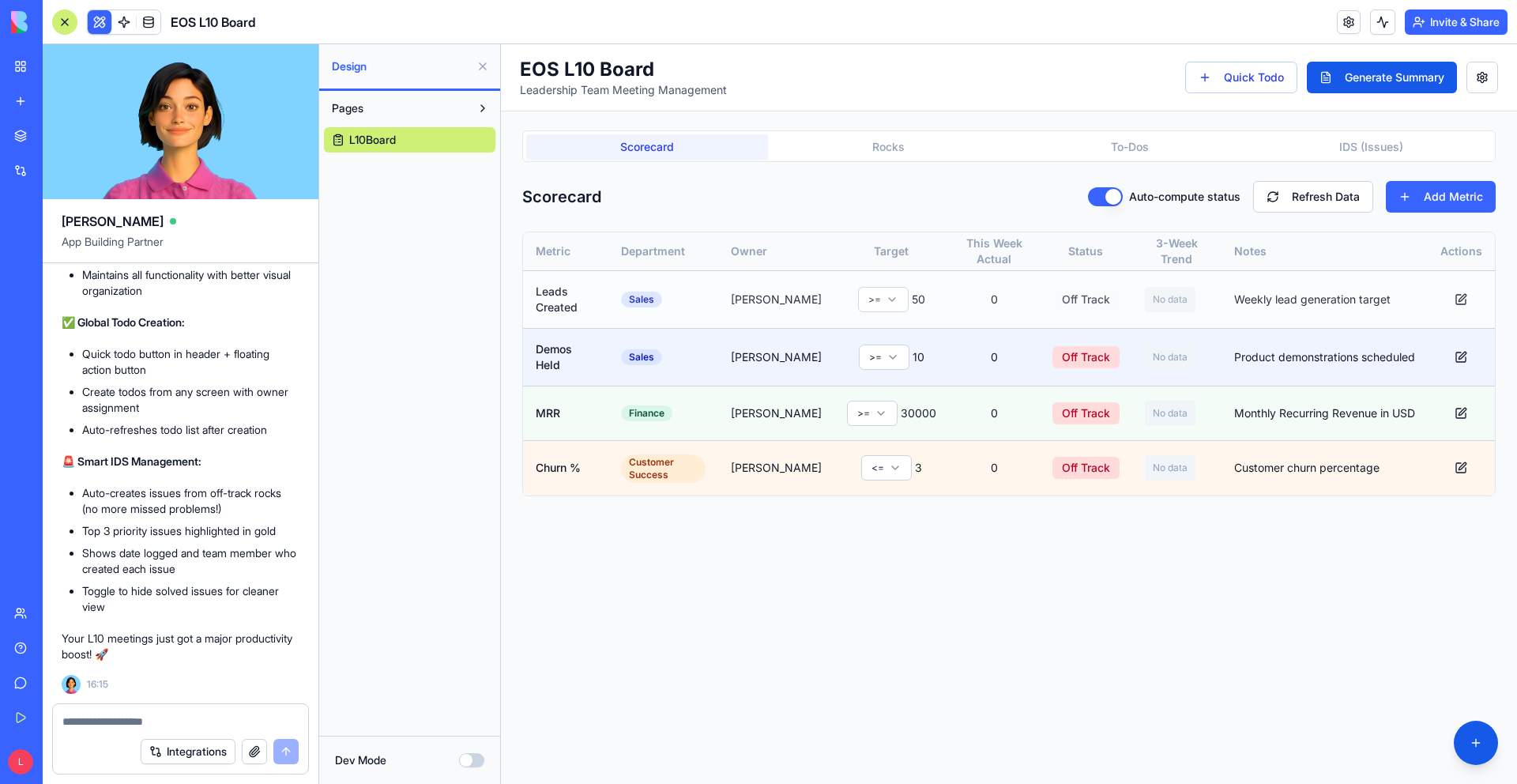
click at [985, 295] on button "Off Track" at bounding box center [1085, 299] width 67 height 22
click at [985, 303] on button "On Track" at bounding box center [1085, 299] width 66 height 22
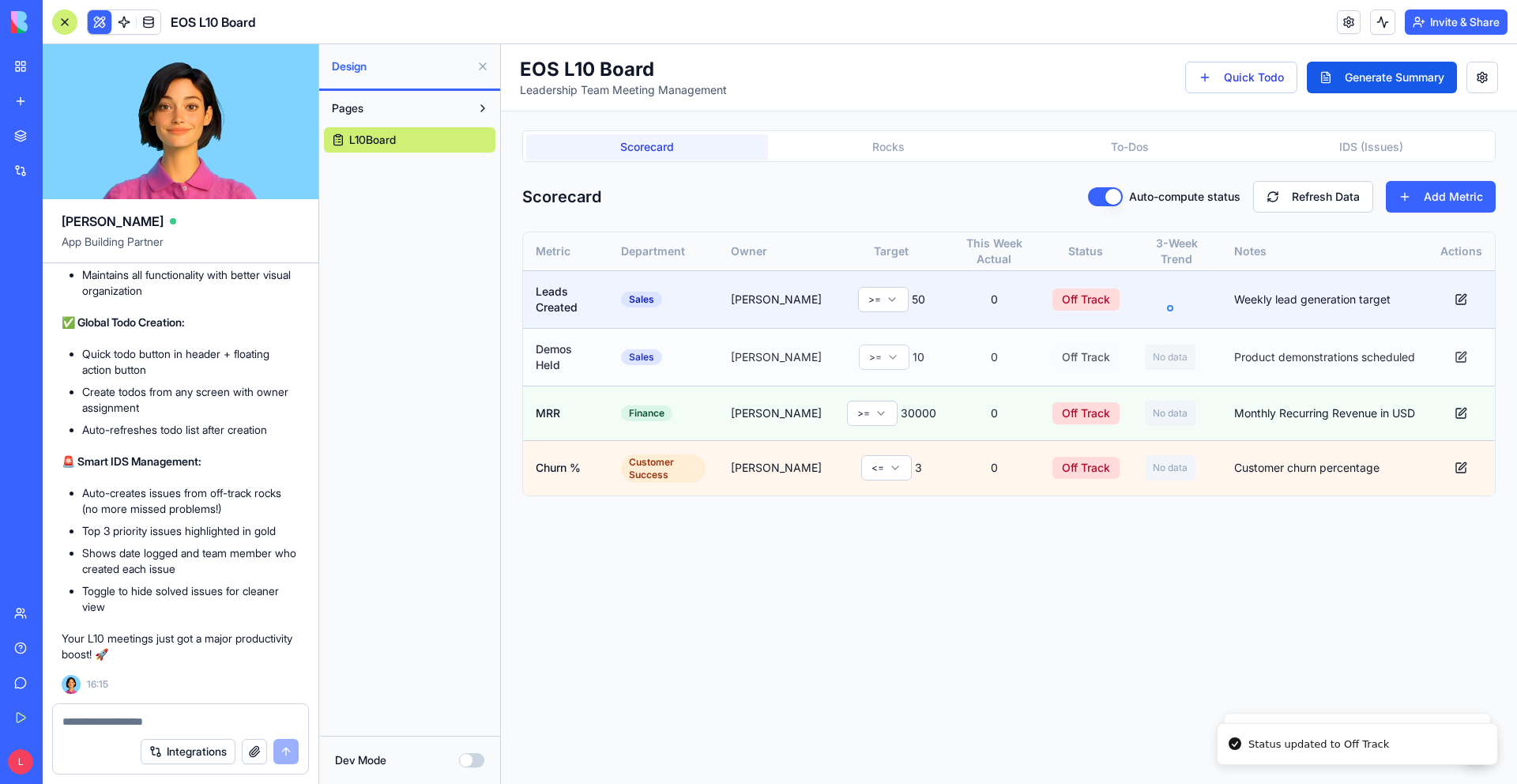
click at [985, 356] on button "Off Track" at bounding box center [1085, 357] width 67 height 22
click at [985, 363] on circle at bounding box center [1170, 365] width 5 height 5
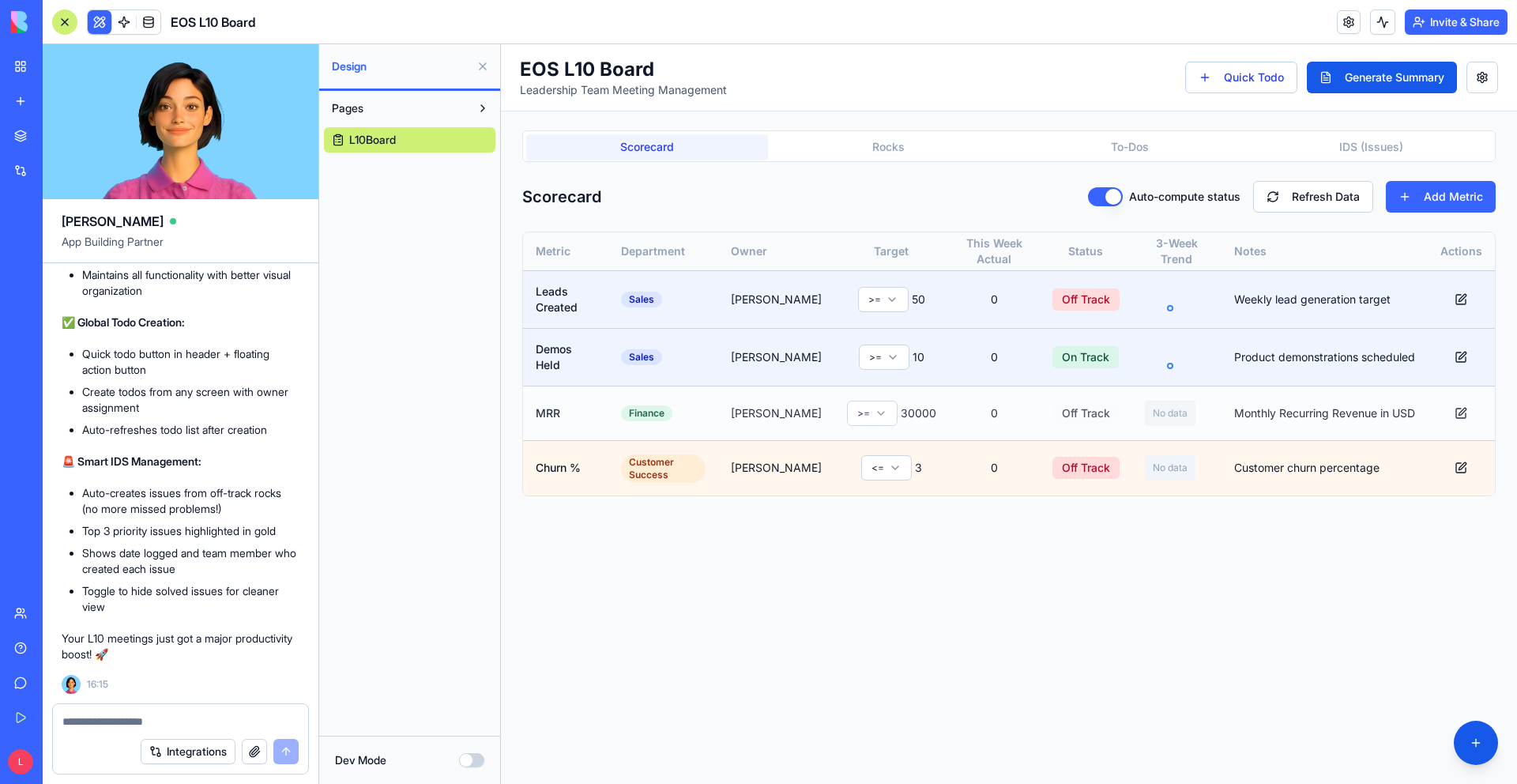
click at [985, 408] on button "Off Track" at bounding box center [1085, 413] width 67 height 22
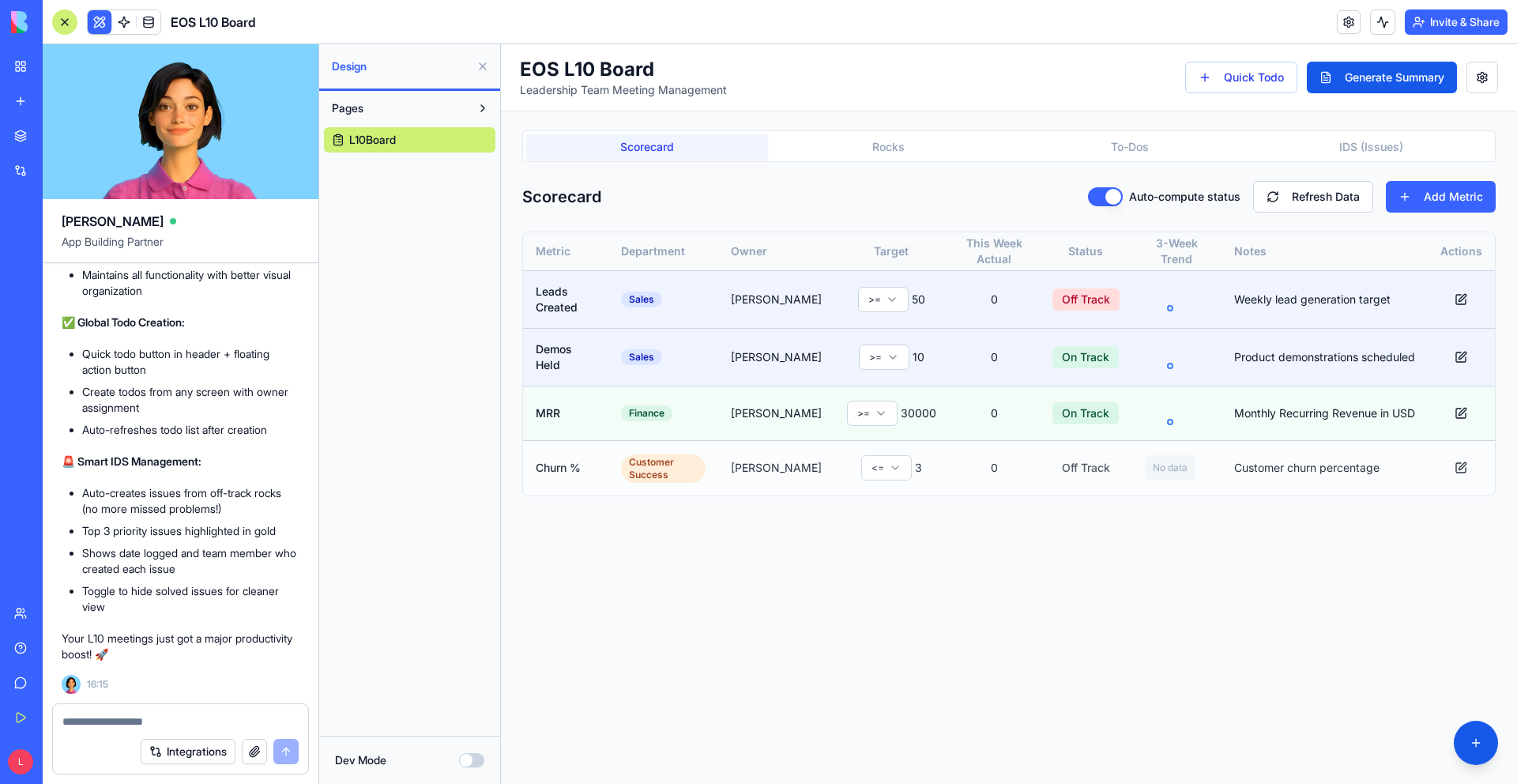
click at [985, 465] on button "Off Track" at bounding box center [1085, 468] width 67 height 22
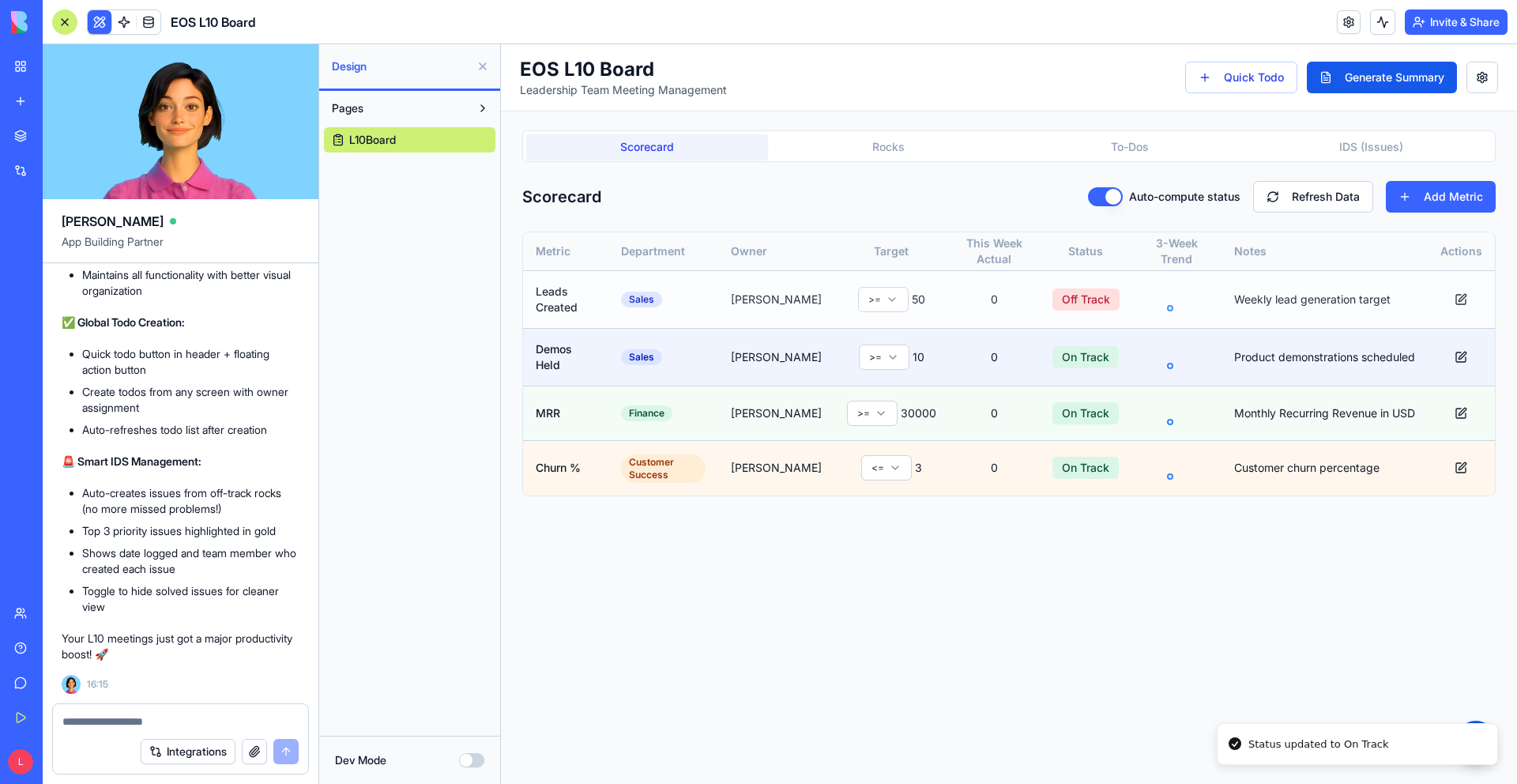
click at [985, 310] on icon at bounding box center [1170, 299] width 51 height 25
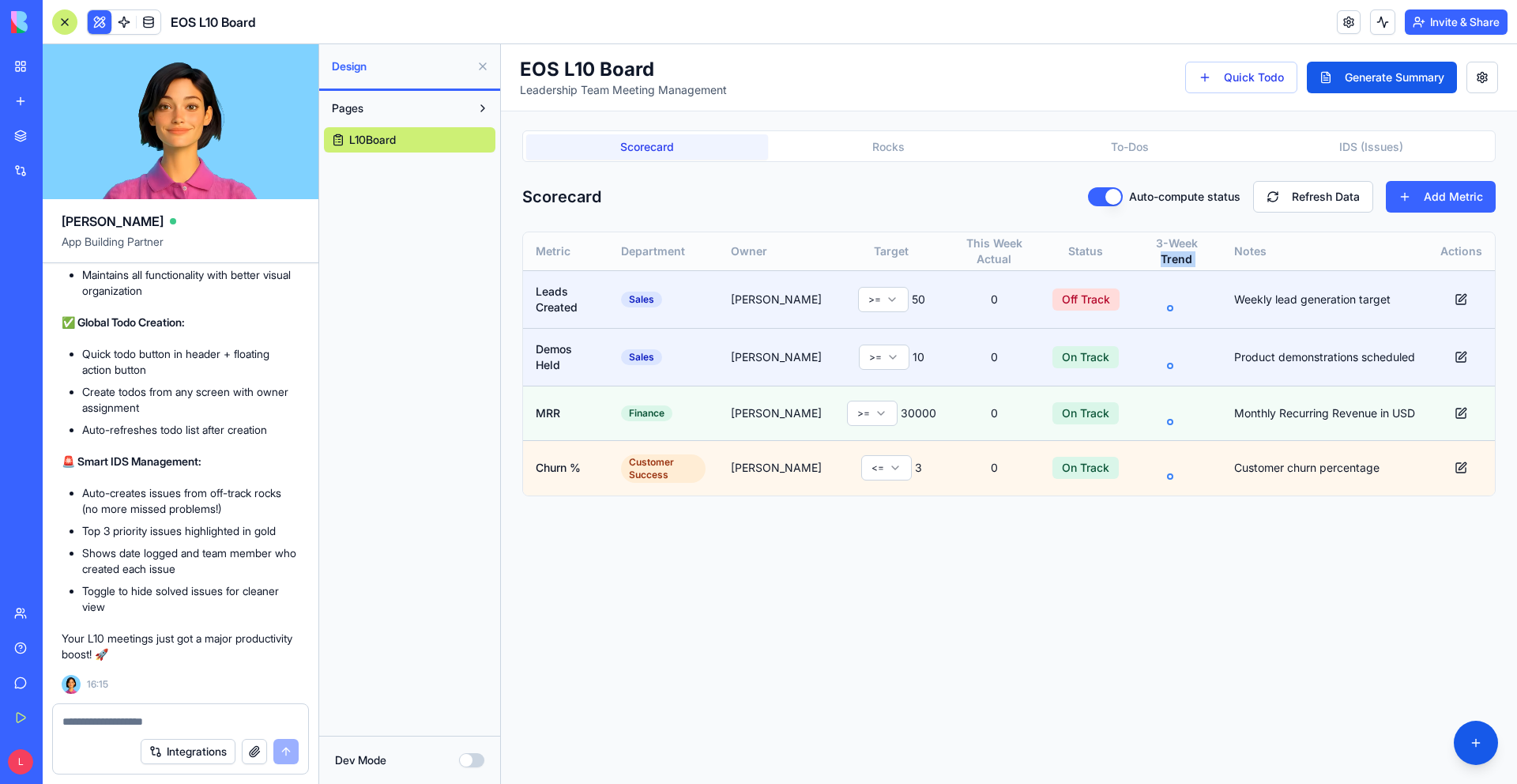
drag, startPoint x: 1316, startPoint y: 242, endPoint x: 1140, endPoint y: 265, distance: 177.8
click at [985, 265] on tr "Metric Department Owner Target This Week Actual Status 3-Week Trend Notes Actio…" at bounding box center [1009, 251] width 972 height 38
click at [985, 645] on button at bounding box center [1476, 743] width 44 height 44
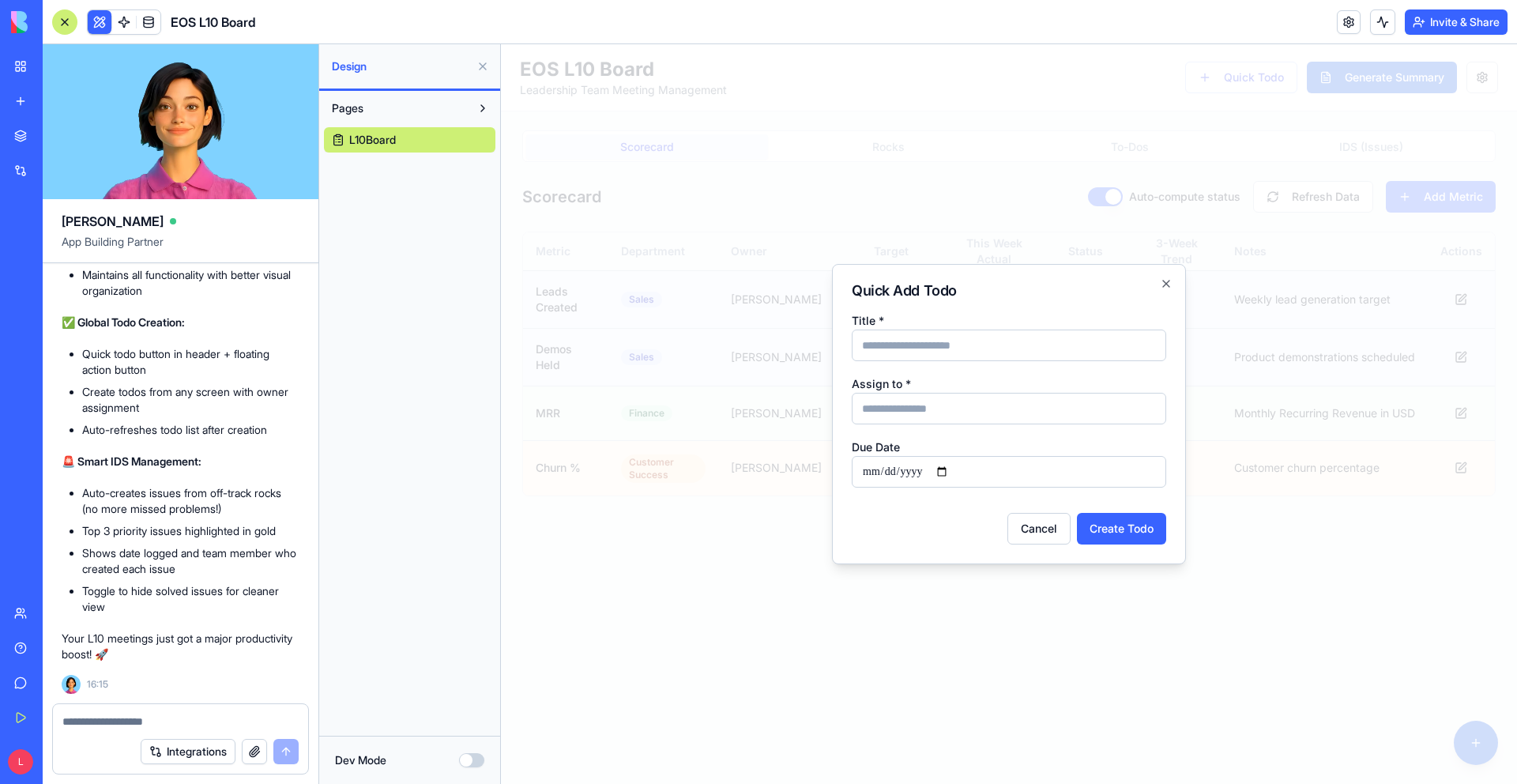
click at [985, 398] on input "Assign to *" at bounding box center [1009, 409] width 314 height 32
type input "**********"
click at [956, 346] on input "Title *" at bounding box center [1009, 345] width 314 height 32
type input "**********"
drag, startPoint x: 950, startPoint y: 416, endPoint x: 853, endPoint y: 399, distance: 98.7
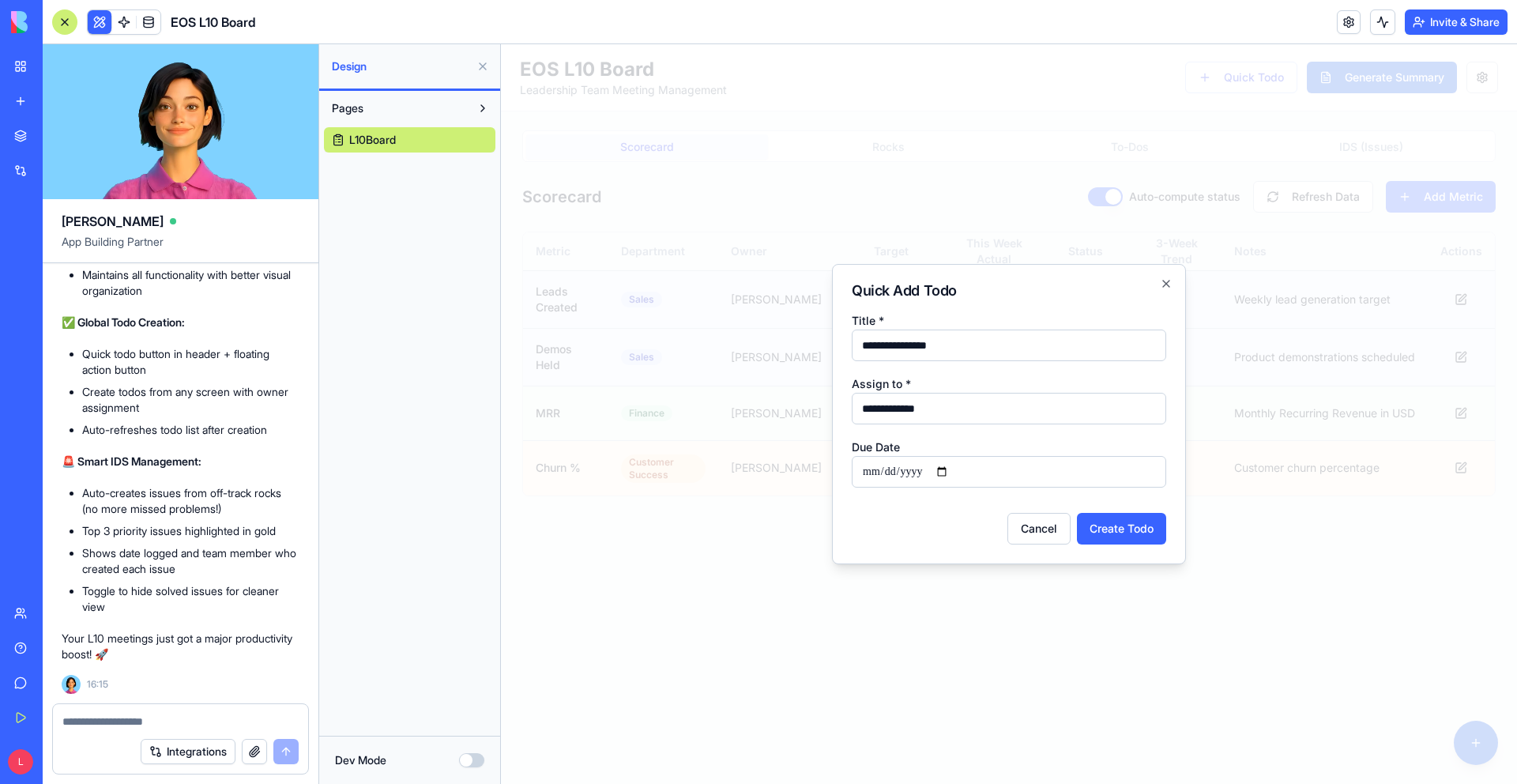
click at [852, 399] on input "**********" at bounding box center [1009, 409] width 314 height 32
type input "********"
click at [909, 477] on input "**********" at bounding box center [1009, 472] width 314 height 32
click at [950, 477] on input "**********" at bounding box center [1009, 472] width 314 height 32
type input "**********"
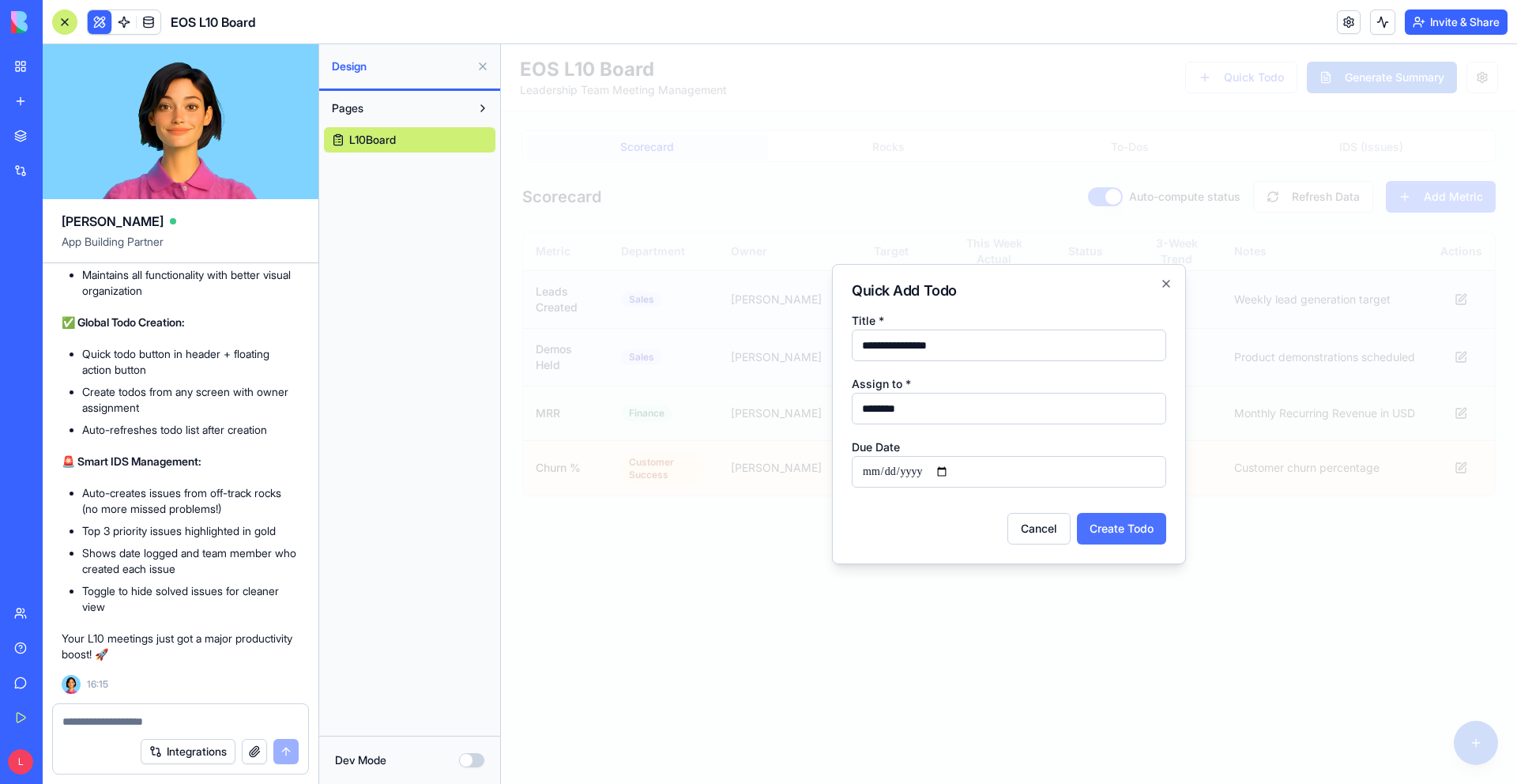
click at [985, 522] on button "Create Todo" at bounding box center [1121, 529] width 89 height 32
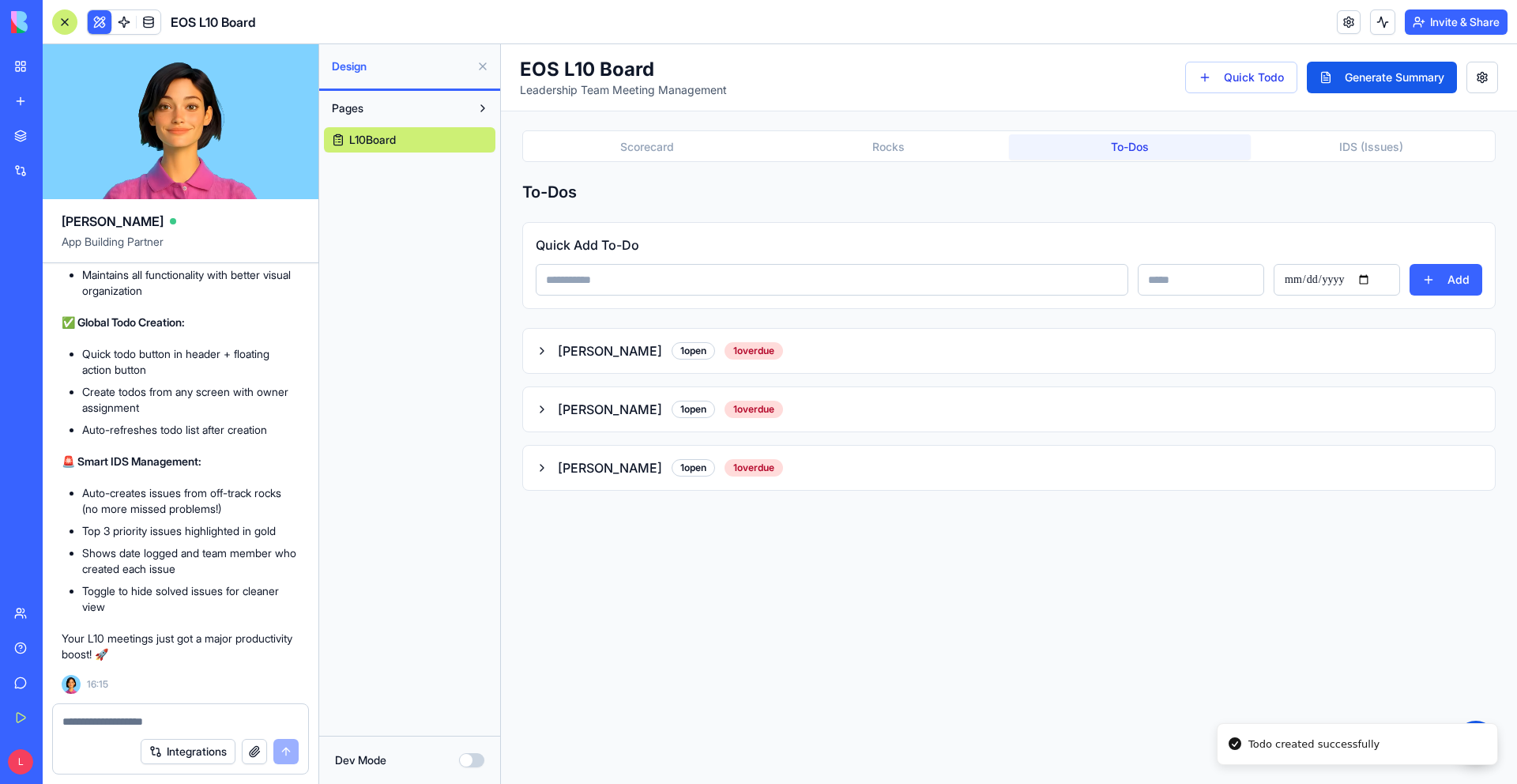
click at [985, 154] on button "To-Dos" at bounding box center [1130, 146] width 242 height 25
click at [542, 525] on icon "button" at bounding box center [541, 526] width 3 height 6
click at [985, 137] on button "IDS (Issues)" at bounding box center [1372, 146] width 242 height 25
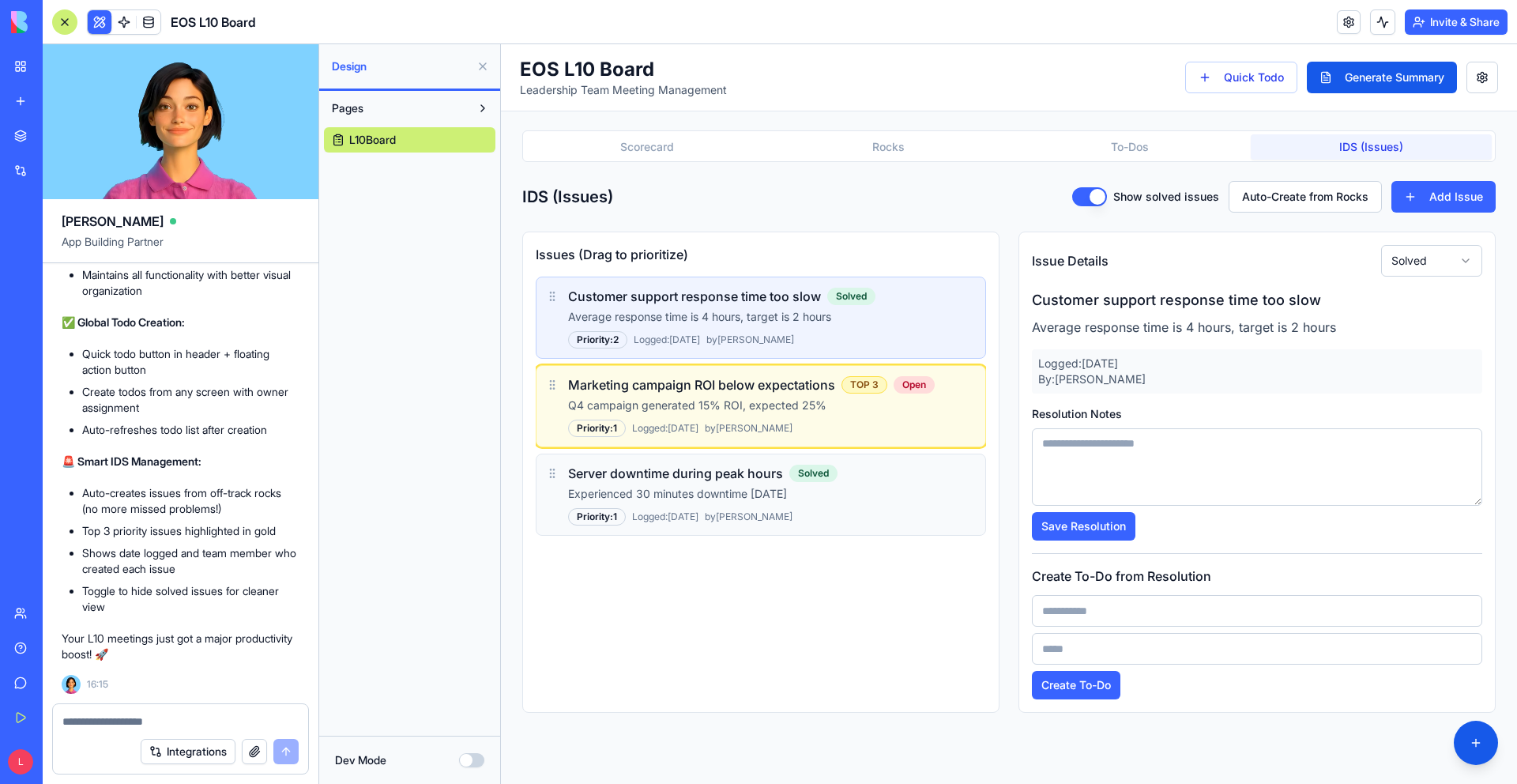
click at [985, 198] on button "Show solved issues" at bounding box center [1089, 196] width 35 height 19
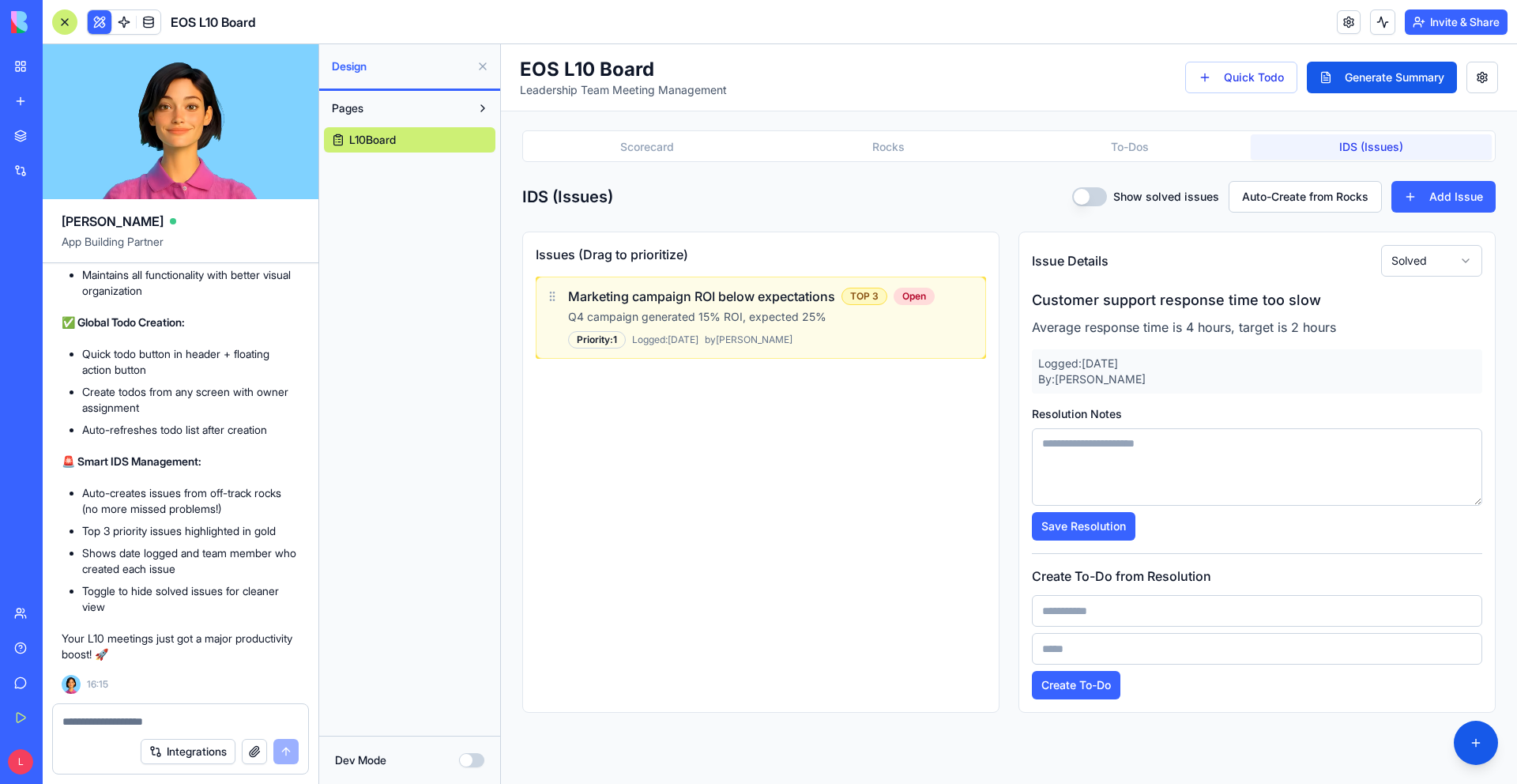
click at [985, 198] on button "Show solved issues" at bounding box center [1089, 196] width 35 height 19
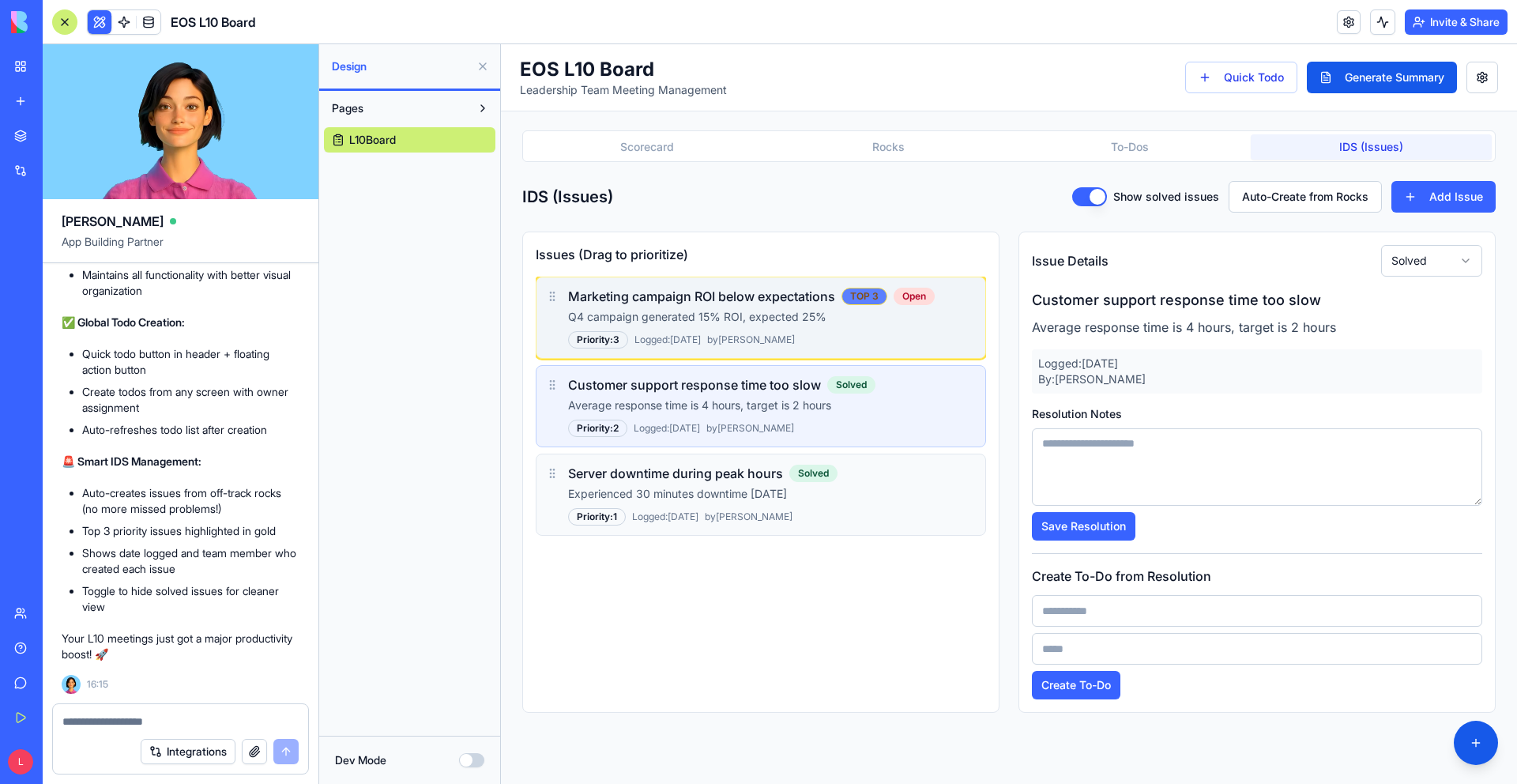
click at [853, 300] on div "TOP 3" at bounding box center [865, 296] width 46 height 17
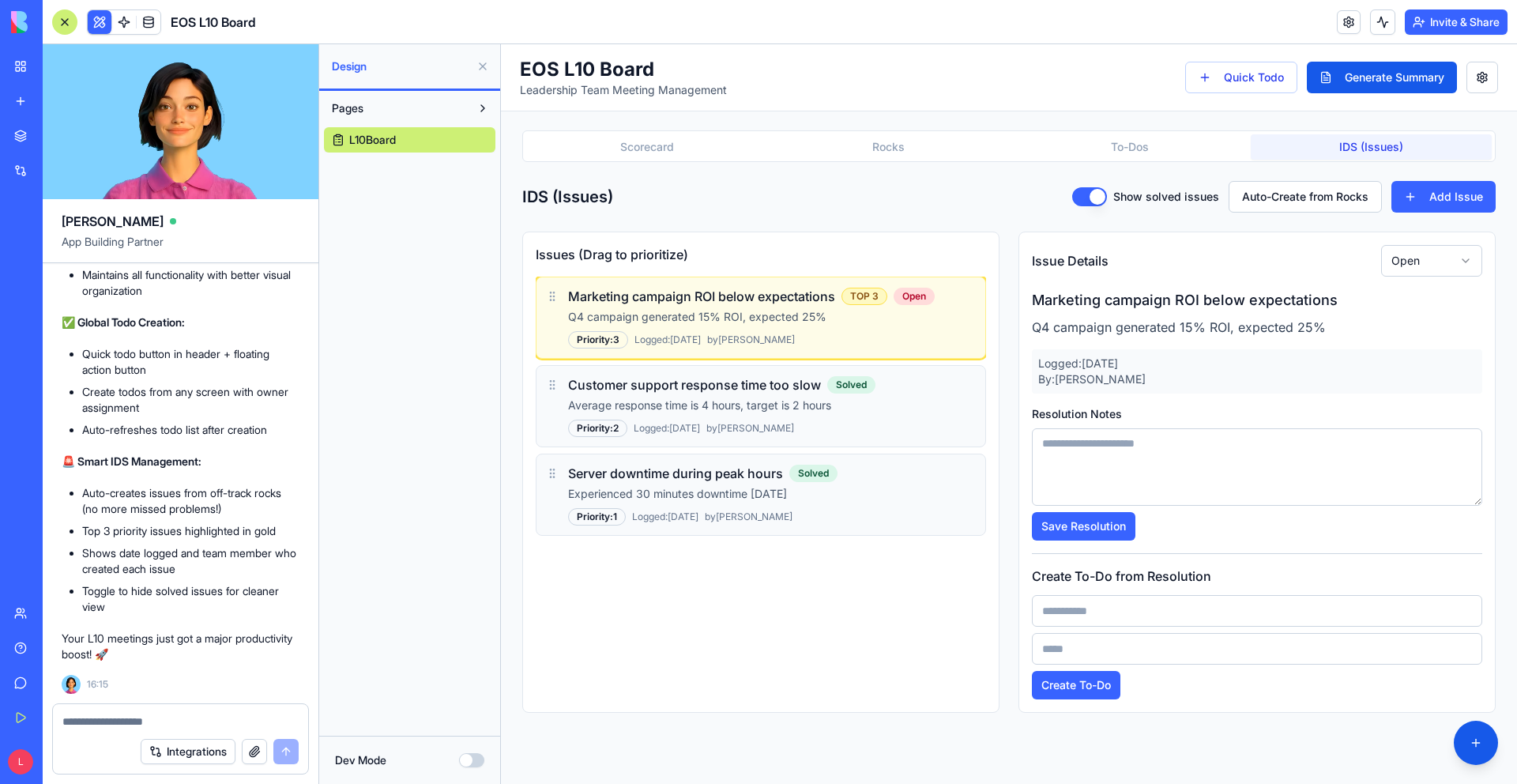
click at [470, 645] on button "Dev Mode" at bounding box center [471, 760] width 25 height 14
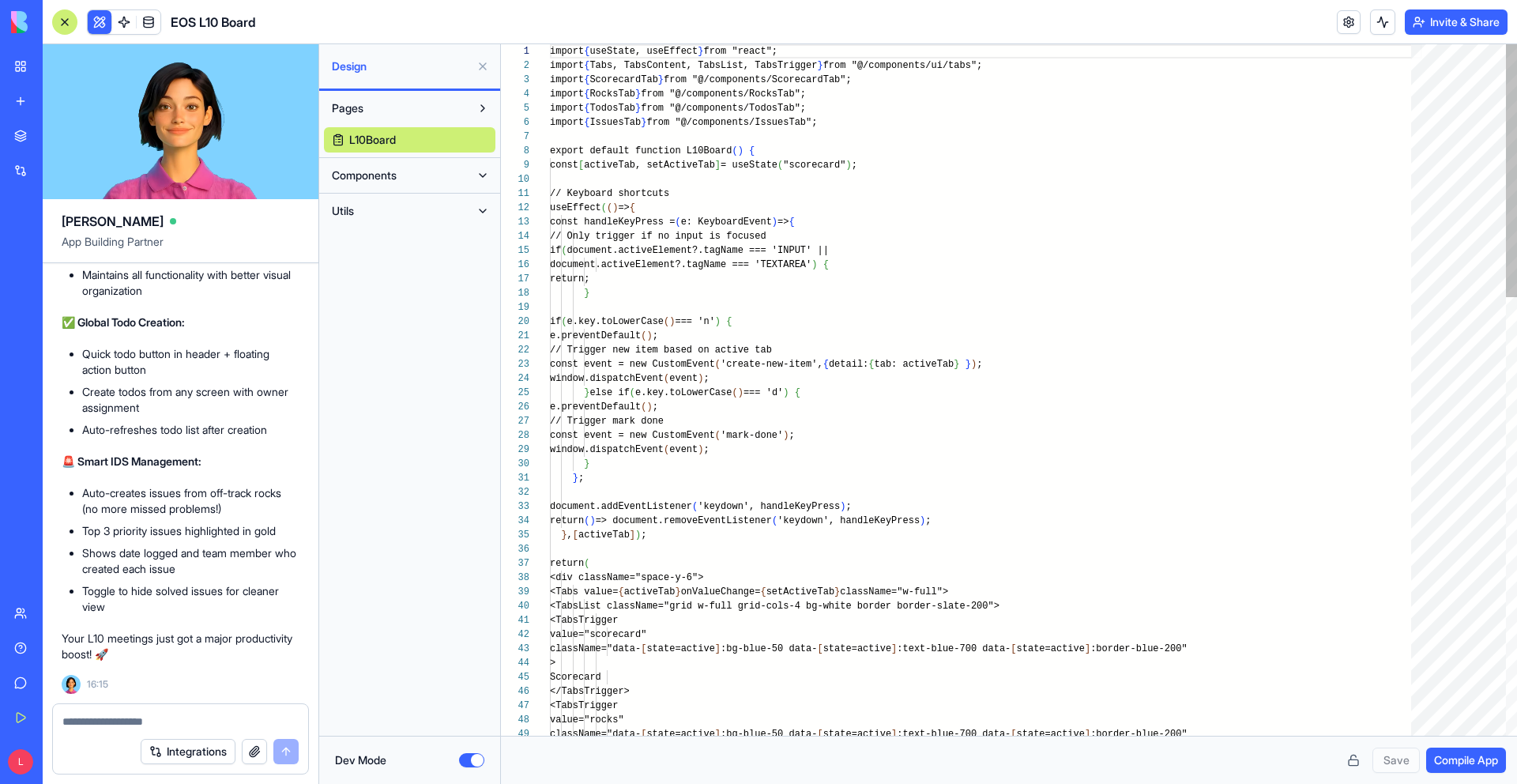
scroll to position [142, 0]
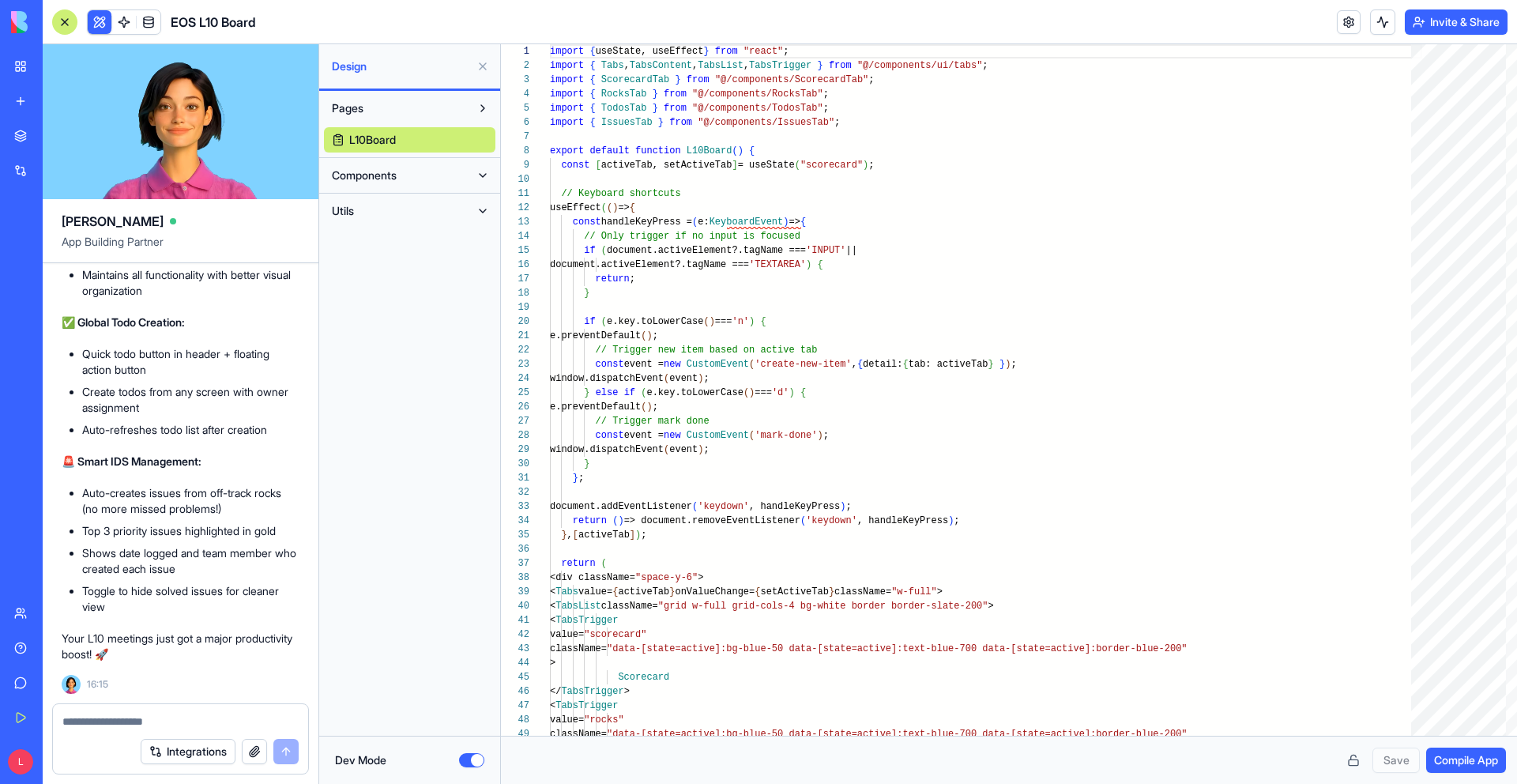
click at [470, 645] on button "Dev Mode" at bounding box center [471, 760] width 25 height 14
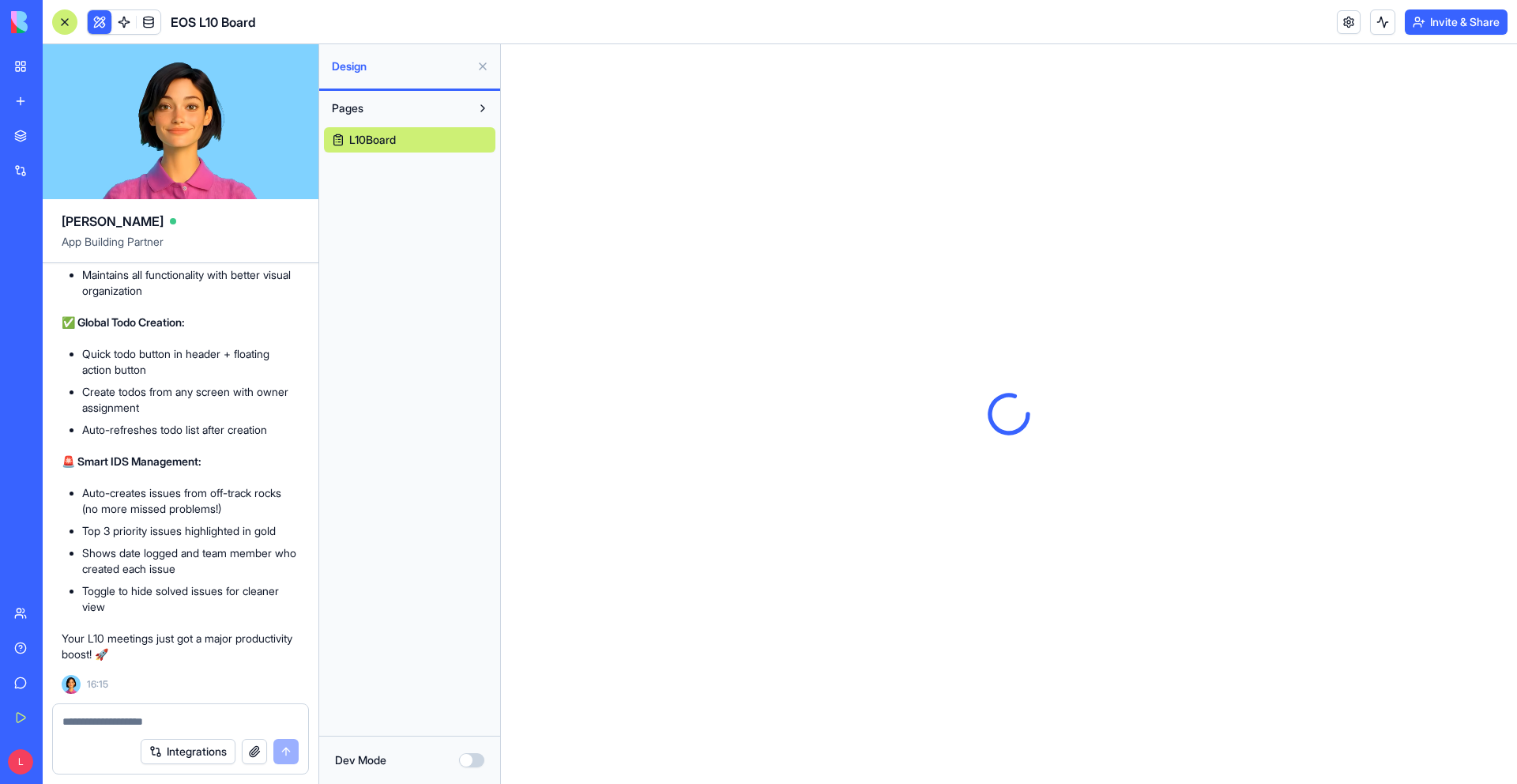
scroll to position [0, 0]
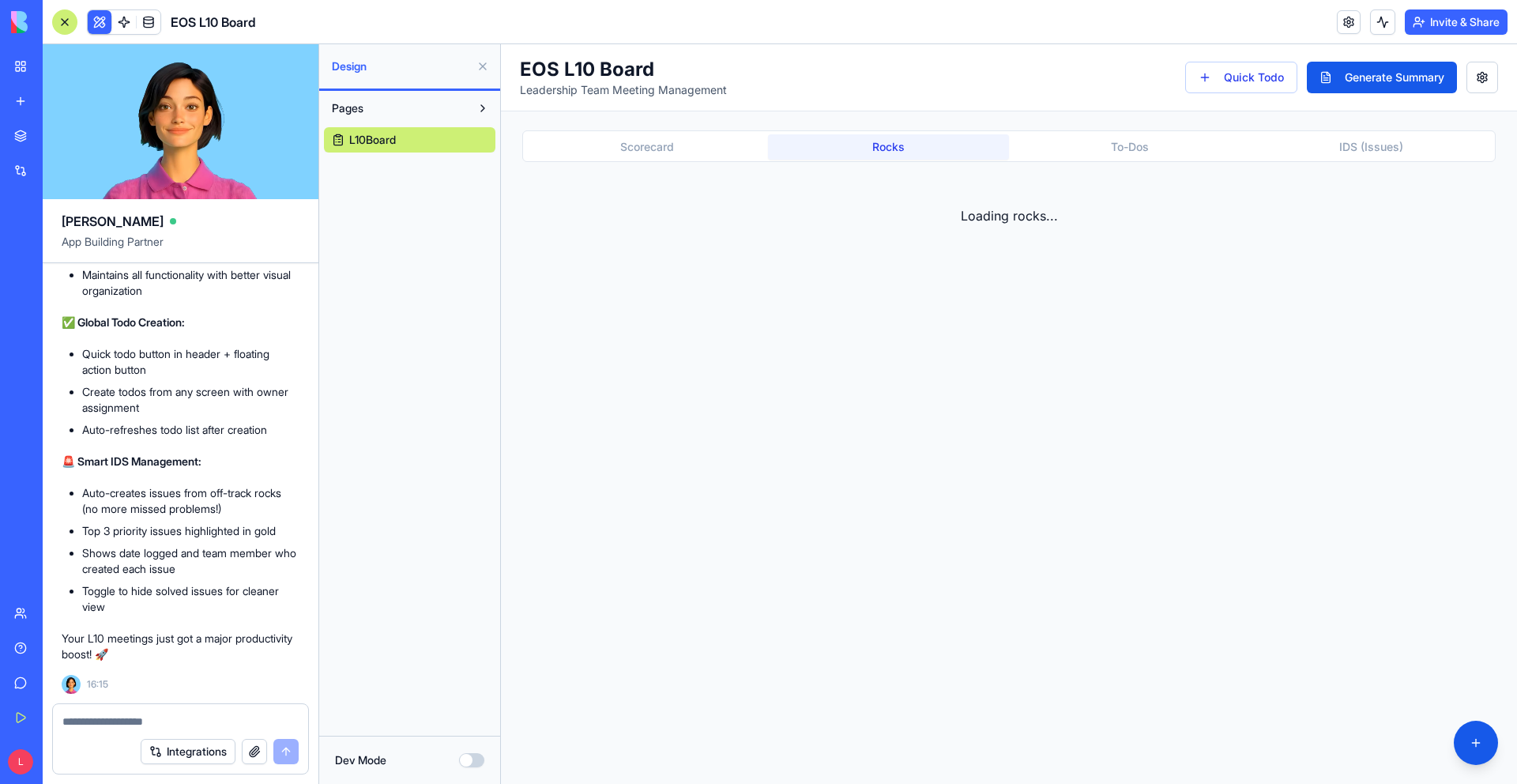
click at [842, 140] on button "Rocks" at bounding box center [889, 146] width 242 height 25
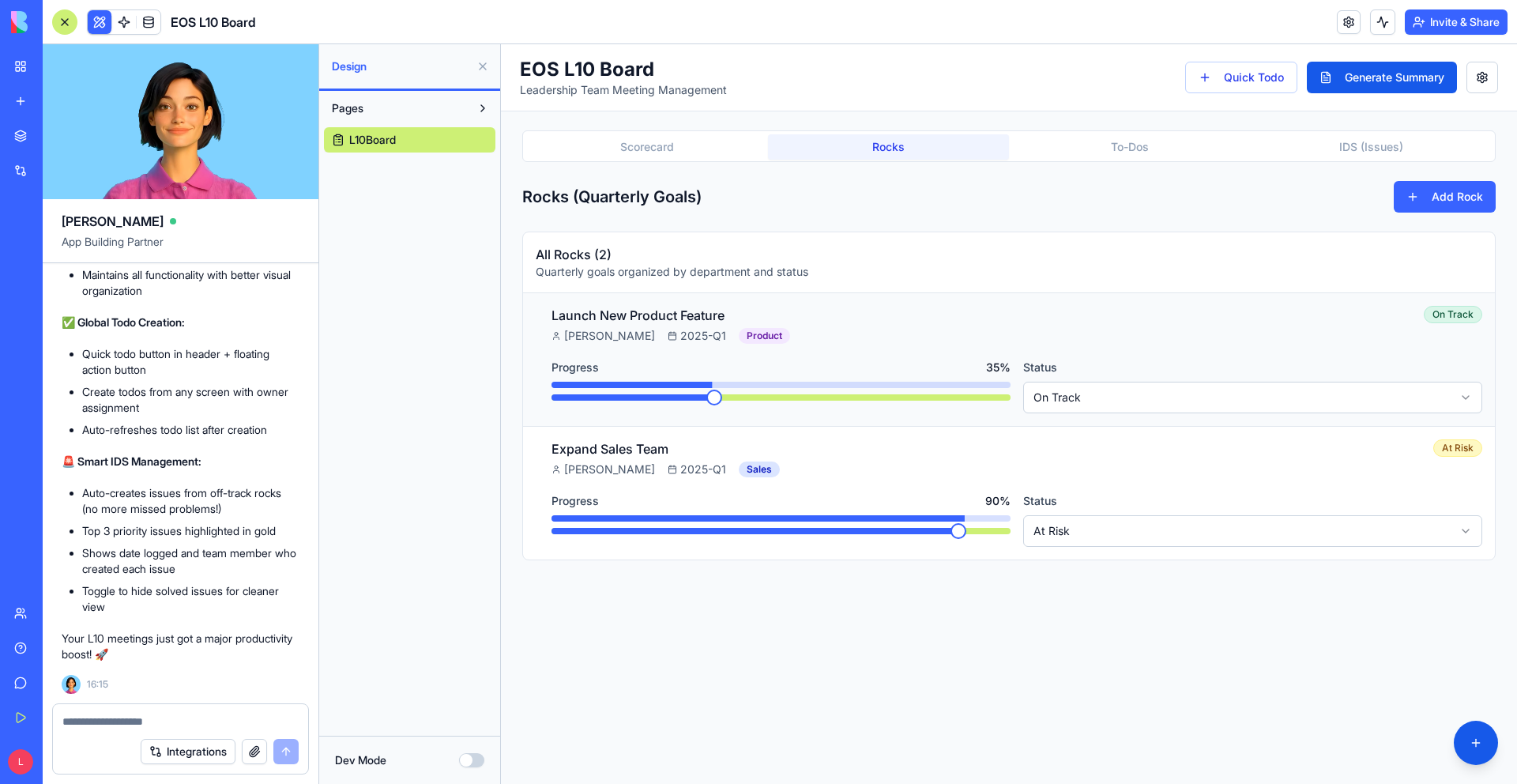
click at [709, 399] on span at bounding box center [714, 398] width 16 height 16
click at [722, 401] on span at bounding box center [714, 398] width 16 height 16
click at [877, 350] on div "Launch New Product Feature [PERSON_NAME] 2025-Q1 Product On Track Progress 75 %…" at bounding box center [1017, 359] width 931 height 107
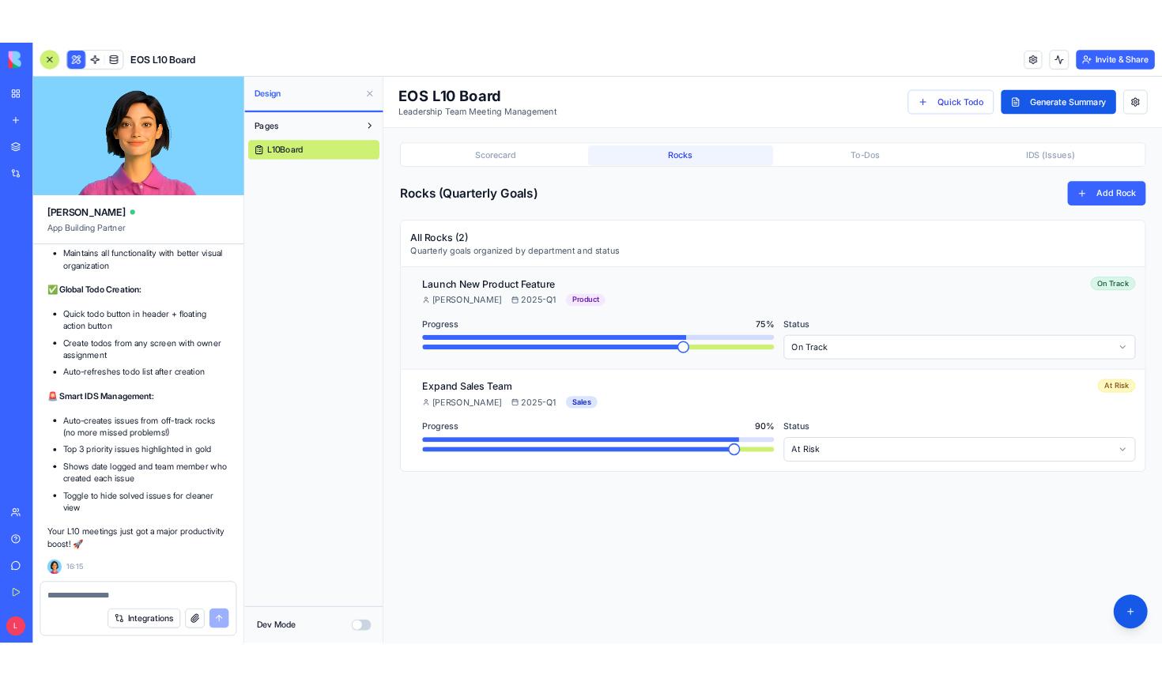
scroll to position [3751, 0]
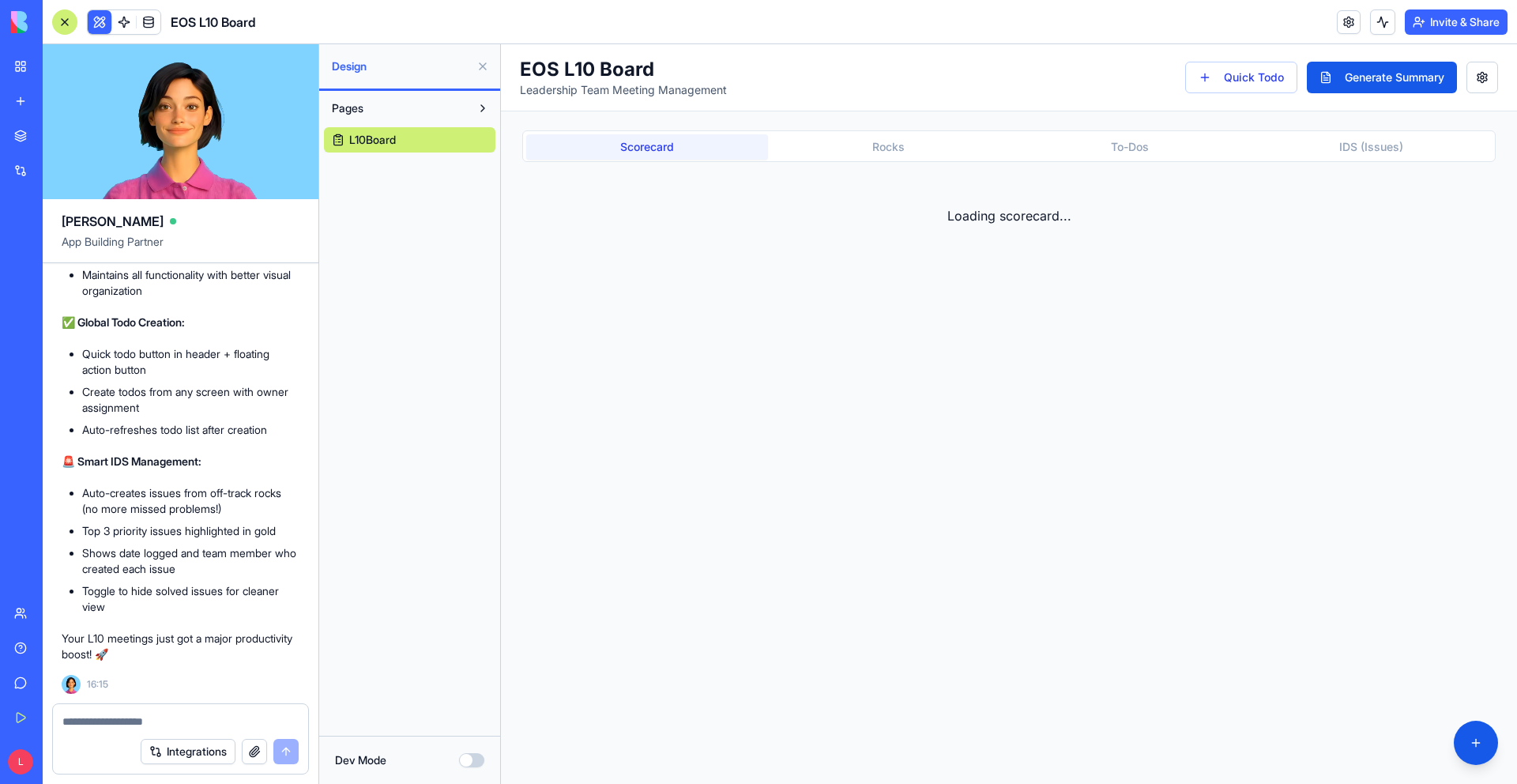
click at [587, 152] on button "Scorecard" at bounding box center [647, 146] width 242 height 25
click at [789, 148] on button "Rocks" at bounding box center [889, 146] width 242 height 25
click at [706, 140] on button "Scorecard" at bounding box center [647, 146] width 242 height 25
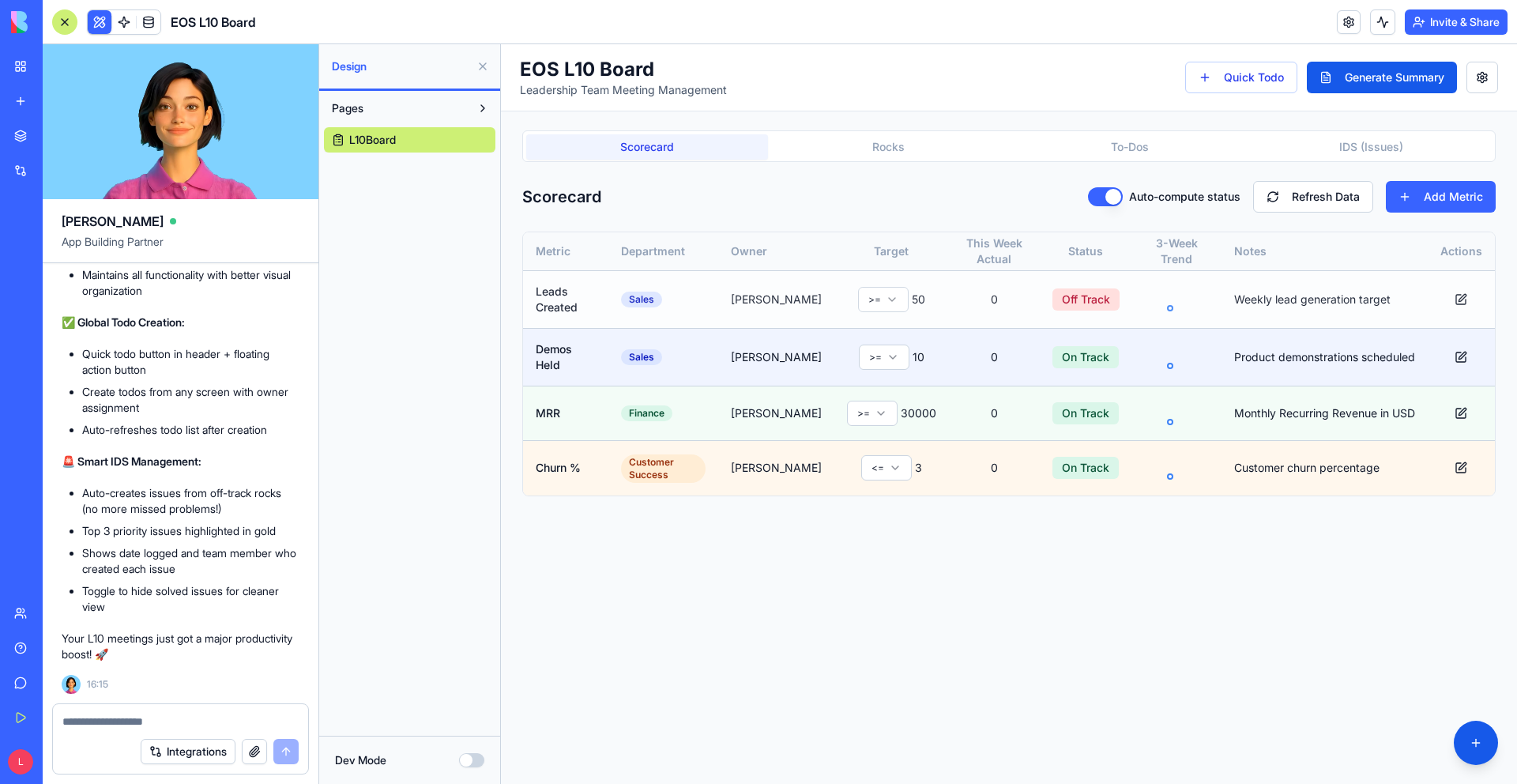
click at [883, 298] on html "EOS L10 Board Leadership Team Meeting Management Quick Todo Generate Summary Sc…" at bounding box center [1009, 414] width 1016 height 740
